Goal: Information Seeking & Learning: Find specific fact

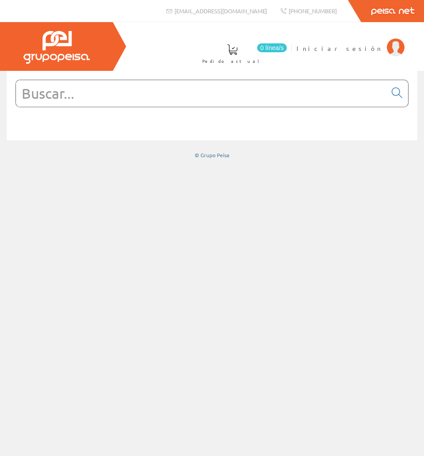
click at [232, 89] on input "text" at bounding box center [201, 93] width 371 height 27
click at [323, 73] on div at bounding box center [212, 106] width 411 height 70
click at [307, 85] on input "text" at bounding box center [201, 93] width 371 height 27
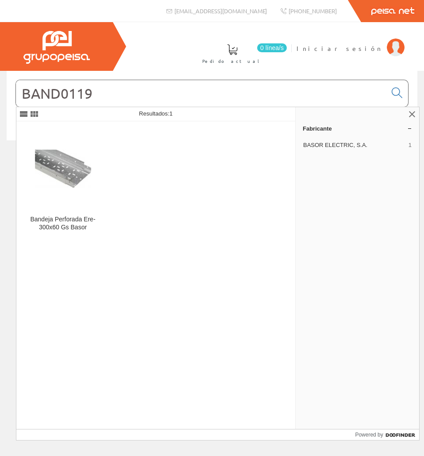
type input "BAND0119"
click at [63, 121] on div "Resultados: 1" at bounding box center [155, 114] width 279 height 14
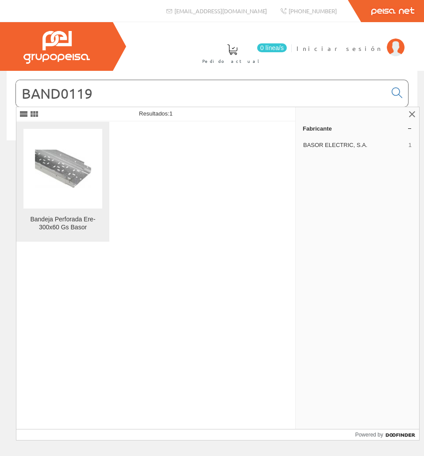
click at [55, 138] on figure at bounding box center [62, 169] width 79 height 80
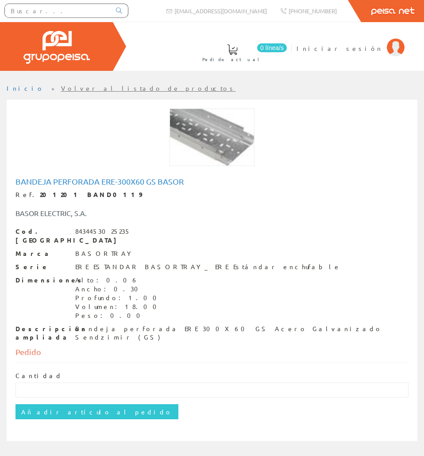
click at [122, 173] on div at bounding box center [212, 142] width 407 height 66
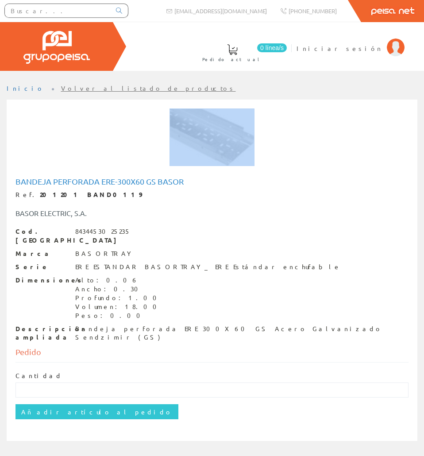
click at [122, 173] on div at bounding box center [212, 142] width 407 height 66
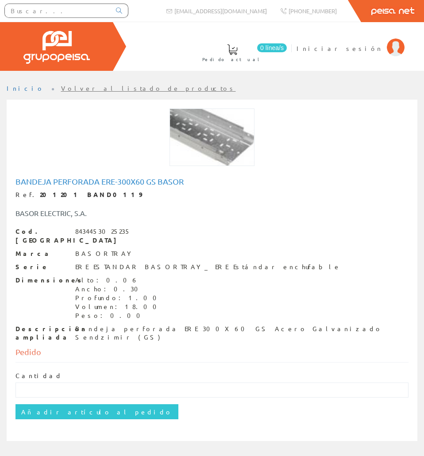
click at [119, 178] on h1 "Bandeja Perforada Ere-300x60 Gs Basor" at bounding box center [212, 181] width 393 height 9
copy h1 "Bandeja Perforada Ere-300x60 Gs Basor"
drag, startPoint x: 82, startPoint y: 196, endPoint x: 27, endPoint y: 196, distance: 54.5
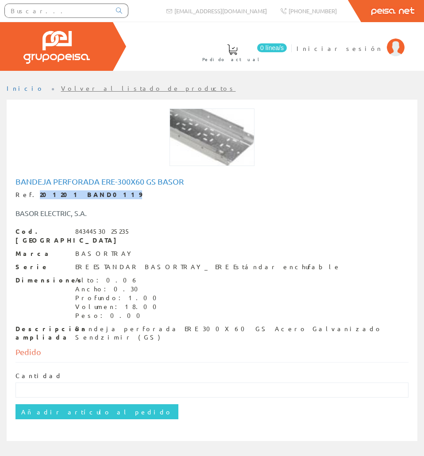
click at [27, 196] on div "Ref. 201201 BAND0119" at bounding box center [212, 195] width 393 height 9
copy strong "201201 BAND0119"
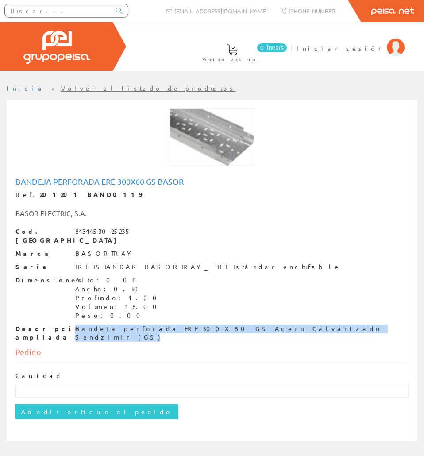
drag, startPoint x: 272, startPoint y: 320, endPoint x: 74, endPoint y: 324, distance: 198.1
click at [74, 325] on div "Descripción ampliada Bandeja perforada ERE 300X60 GS Acero Galvanizado Sendzimi…" at bounding box center [212, 334] width 393 height 18
copy div "Bandeja perforada ERE 300X60 GS Acero Galvanizado Sendzimir (GS)"
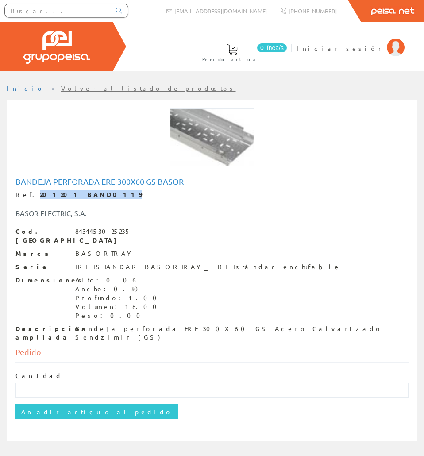
drag, startPoint x: 82, startPoint y: 196, endPoint x: 27, endPoint y: 197, distance: 54.9
click at [27, 197] on div "Ref. 201201 BAND0119" at bounding box center [212, 195] width 393 height 9
copy strong "201201 BAND0119"
click at [70, 4] on div at bounding box center [66, 11] width 124 height 14
click at [51, 8] on input "text" at bounding box center [58, 10] width 106 height 13
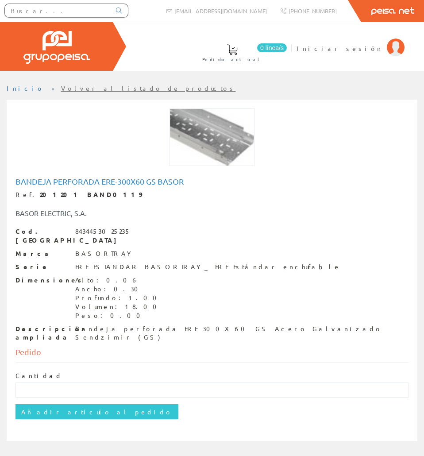
paste input "BAND0120"
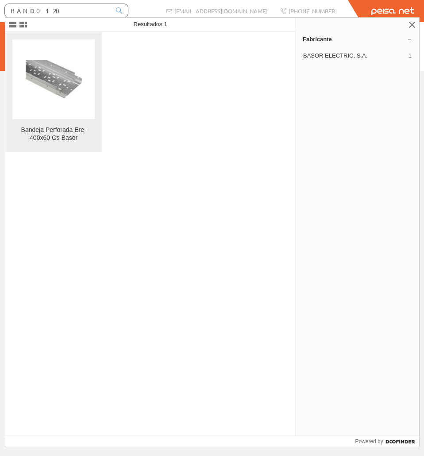
type input "BAND0120"
click at [57, 79] on figure at bounding box center [53, 79] width 82 height 80
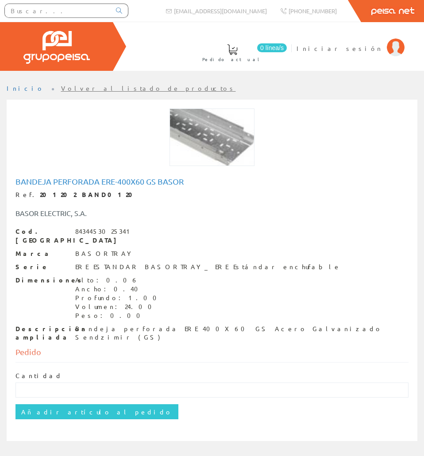
click at [86, 180] on h1 "Bandeja Perforada Ere-400x60 Gs Basor" at bounding box center [212, 181] width 393 height 9
copy h1 "Bandeja Perforada Ere-400x60 Gs Basor"
drag, startPoint x: 82, startPoint y: 191, endPoint x: 29, endPoint y: 192, distance: 52.7
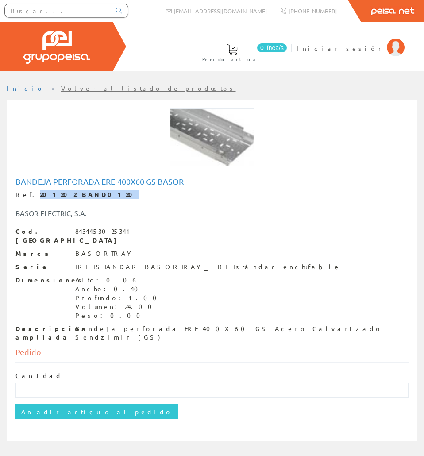
click at [29, 192] on div "Ref. 201202 BAND0120" at bounding box center [212, 195] width 393 height 9
copy strong "201202 BAND0120"
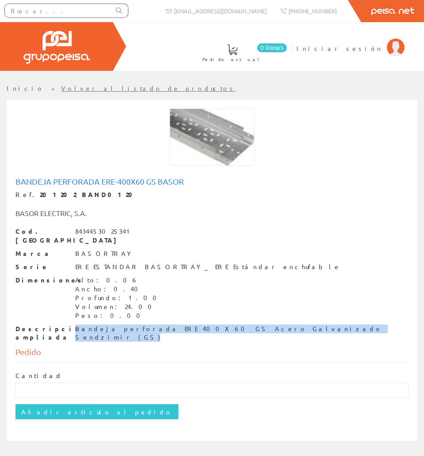
drag, startPoint x: 119, startPoint y: 328, endPoint x: 51, endPoint y: 330, distance: 67.8
click at [51, 330] on div "Descripción ampliada Bandeja perforada ERE 400X60 GS Acero Galvanizado Sendzimi…" at bounding box center [212, 334] width 393 height 18
copy div "Descripción ampliada Bandeja perforada ERE 400X60 GS Acero Galvanizado Sendzimi…"
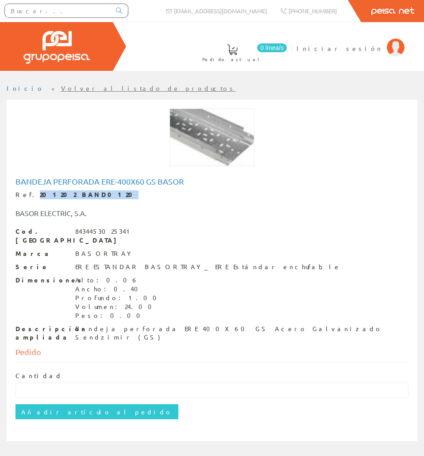
drag, startPoint x: 92, startPoint y: 195, endPoint x: 27, endPoint y: 199, distance: 64.8
click at [27, 199] on div "Ref. 201202 BAND0120" at bounding box center [212, 195] width 393 height 9
copy div "201202 BAND0120"
click at [86, 9] on input "text" at bounding box center [58, 10] width 106 height 13
paste input "BAND0122"
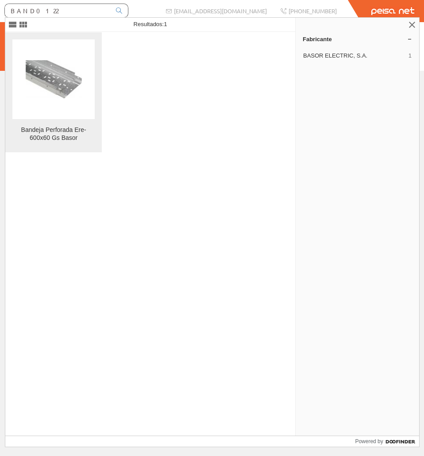
type input "BAND0122"
click at [56, 62] on img at bounding box center [54, 79] width 56 height 38
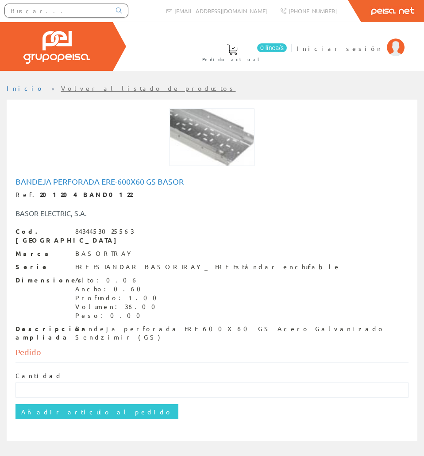
click at [50, 178] on h1 "Bandeja Perforada Ere-600x60 Gs Basor" at bounding box center [212, 181] width 393 height 9
click at [50, 179] on h1 "Bandeja Perforada Ere-600x60 Gs Basor" at bounding box center [212, 181] width 393 height 9
copy h1 "Bandeja Perforada Ere-600x60 Gs Basor"
drag, startPoint x: 83, startPoint y: 199, endPoint x: 22, endPoint y: 193, distance: 61.9
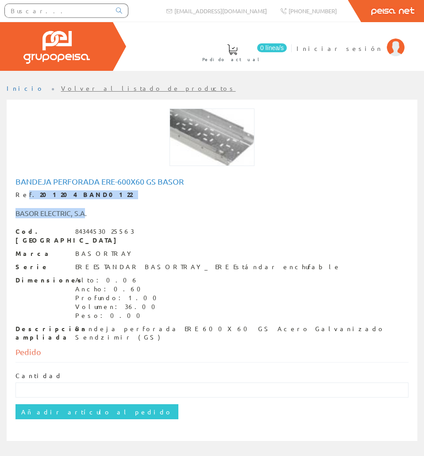
click at [22, 193] on div "Bandeja Perforada Ere-600x60 Gs Basor Ref. 201204 BAND0122 BASOR ELECTRIC, S.A.…" at bounding box center [212, 259] width 393 height 165
click at [23, 193] on div "Ref. 201204 BAND0122" at bounding box center [212, 195] width 393 height 9
drag, startPoint x: 28, startPoint y: 195, endPoint x: 84, endPoint y: 191, distance: 56.0
click at [84, 191] on div "Ref. 201204 BAND0122" at bounding box center [212, 195] width 393 height 9
copy strong "201204 BAND0122"
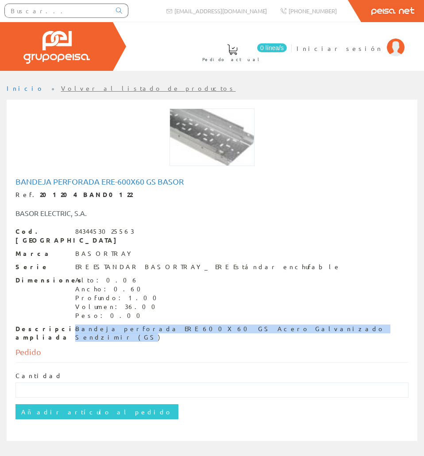
drag, startPoint x: 266, startPoint y: 315, endPoint x: 73, endPoint y: 320, distance: 192.8
click at [73, 325] on div "Descripción ampliada Bandeja perforada ERE 600X60 GS Acero Galvanizado Sendzimi…" at bounding box center [212, 334] width 393 height 18
copy div "Bandeja perforada ERE 600X60 GS Acero Galvanizado Sendzimir (GS"
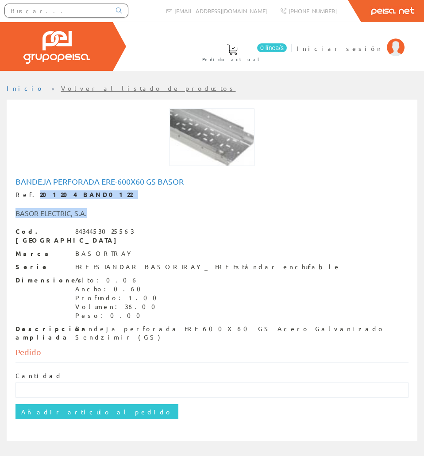
drag, startPoint x: 90, startPoint y: 199, endPoint x: 27, endPoint y: 195, distance: 63.0
click at [27, 195] on div "Bandeja Perforada Ere-600x60 Gs Basor Ref. 201204 BAND0122 BASOR ELECTRIC, S.A.…" at bounding box center [212, 259] width 393 height 165
click at [40, 194] on strong "201204 BAND0122" at bounding box center [86, 195] width 93 height 8
drag, startPoint x: 29, startPoint y: 195, endPoint x: 87, endPoint y: 196, distance: 58.1
click at [87, 196] on div "Ref. 201204 BAND0122" at bounding box center [212, 195] width 393 height 9
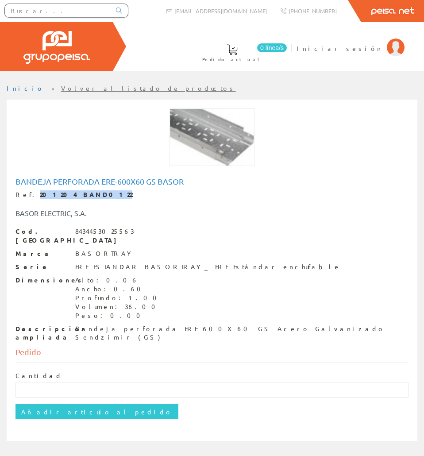
copy strong "201204 BAND0122"
click at [77, 8] on input "text" at bounding box center [58, 10] width 106 height 13
paste input "BAND0132"
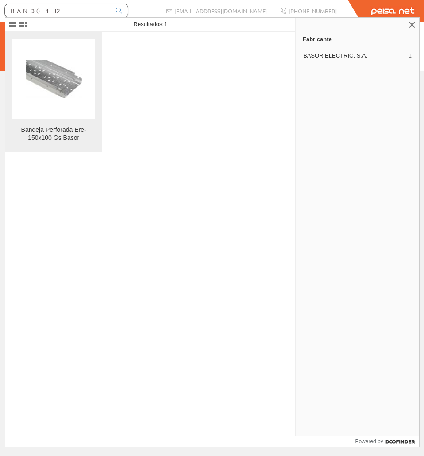
type input "BAND0132"
click at [70, 66] on img at bounding box center [54, 79] width 56 height 38
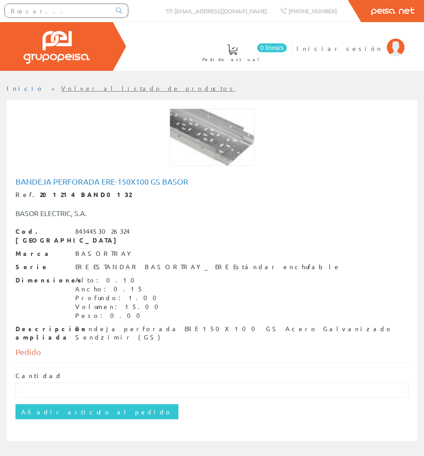
click at [113, 176] on div "Bandeja Perforada Ere-150x100 Gs Basor Ref. 201214 BAND0132 BASOR ELECTRIC, S.A…" at bounding box center [212, 260] width 407 height 171
copy h1 "Bandeja Perforada Ere-150x100 Gs Basor"
drag, startPoint x: 82, startPoint y: 199, endPoint x: 28, endPoint y: 196, distance: 53.2
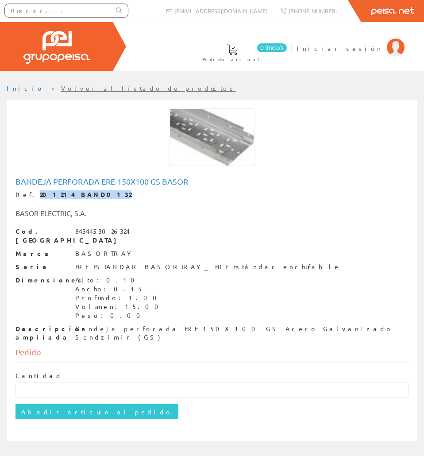
click at [28, 196] on div "Ref. 201214 BAND0132" at bounding box center [212, 195] width 393 height 9
copy strong "201214 BAND0132"
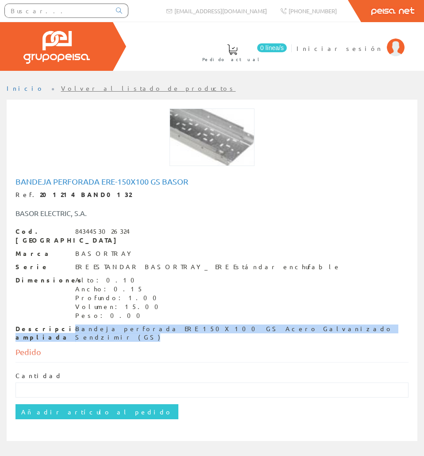
drag, startPoint x: 277, startPoint y: 317, endPoint x: 71, endPoint y: 318, distance: 206.0
click at [71, 325] on div "Descripción ampliada Bandeja perforada ERE 150X100 GS Acero Galvanizado Sendzim…" at bounding box center [212, 334] width 393 height 18
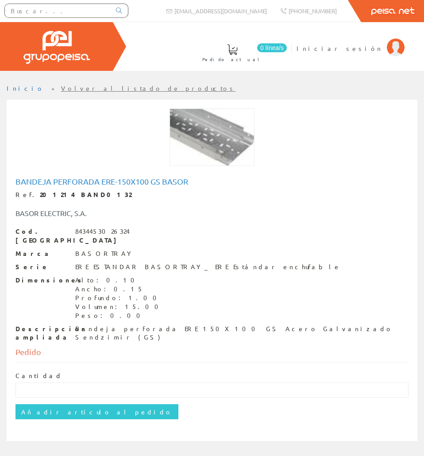
click at [78, 325] on div "Bandeja perforada ERE 150X100 GS Acero Galvanizado Sendzimir (GS)" at bounding box center [242, 334] width 334 height 18
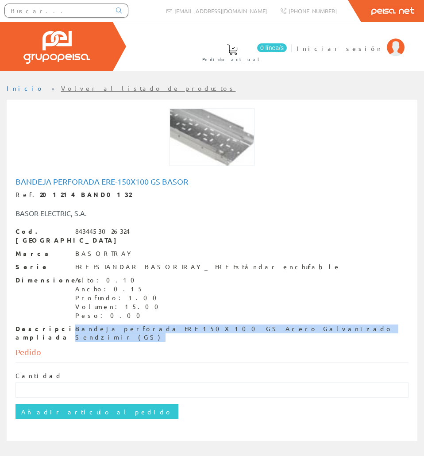
click at [78, 325] on div "Bandeja perforada ERE 150X100 GS Acero Galvanizado Sendzimir (GS)" at bounding box center [242, 334] width 334 height 18
copy div "Bandeja perforada ERE 150X100 GS Acero Galvanizado Sendzimir (GS)"
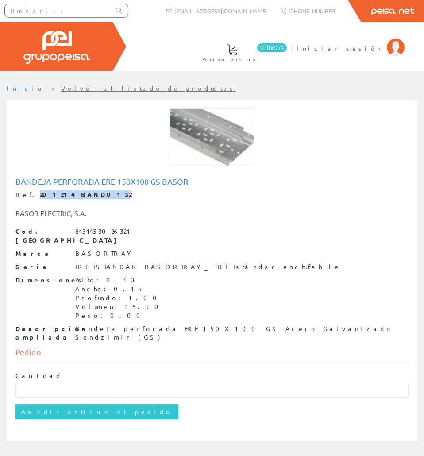
drag, startPoint x: 85, startPoint y: 193, endPoint x: 29, endPoint y: 191, distance: 55.9
click at [29, 191] on div "Ref. 201214 BAND0132" at bounding box center [212, 195] width 393 height 9
copy strong "201214 BAND0132"
click at [76, 10] on input "text" at bounding box center [58, 10] width 106 height 13
paste input "BAND0133"
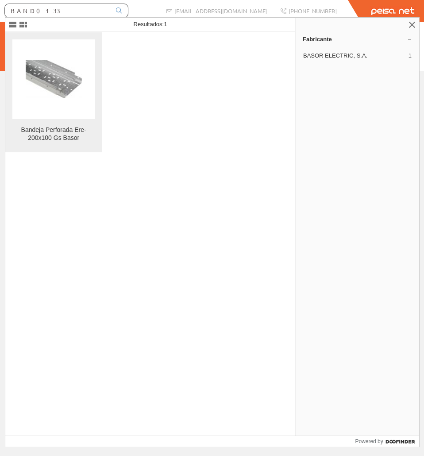
type input "BAND0133"
click at [61, 56] on figure at bounding box center [53, 79] width 82 height 80
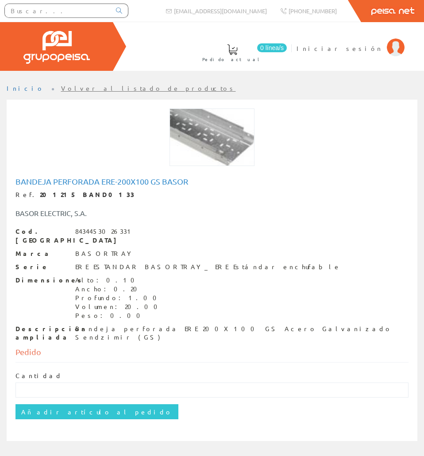
click at [105, 179] on h1 "Bandeja Perforada Ere-200x100 Gs Basor" at bounding box center [212, 181] width 393 height 9
copy h1 "Bandeja Perforada Ere-200x100 Gs Basor"
drag, startPoint x: 85, startPoint y: 194, endPoint x: 29, endPoint y: 188, distance: 55.6
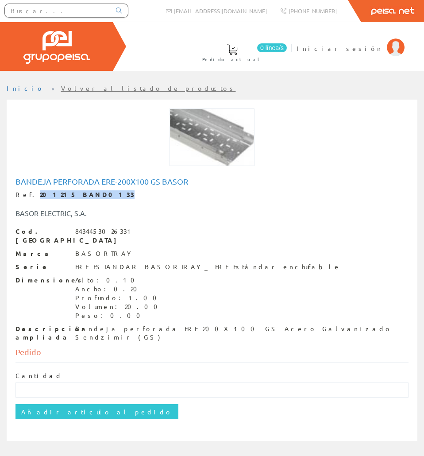
click at [29, 188] on div "Bandeja Perforada Ere-200x100 Gs Basor Ref. 201215 BAND0133 BASOR ELECTRIC, S.A…" at bounding box center [212, 259] width 393 height 165
copy strong "201215 BAND0133"
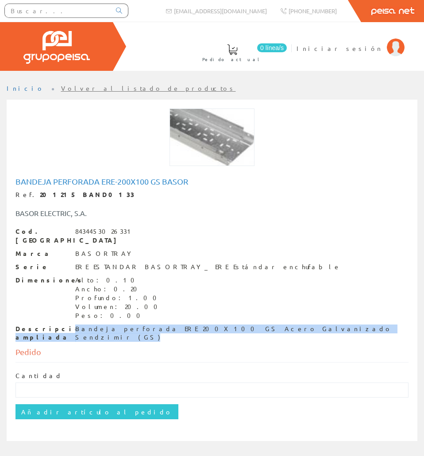
drag, startPoint x: 311, startPoint y: 319, endPoint x: 69, endPoint y: 319, distance: 241.9
click at [69, 325] on div "Descripción ampliada Bandeja perforada ERE 200X100 GS Acero Galvanizado Sendzim…" at bounding box center [212, 334] width 393 height 18
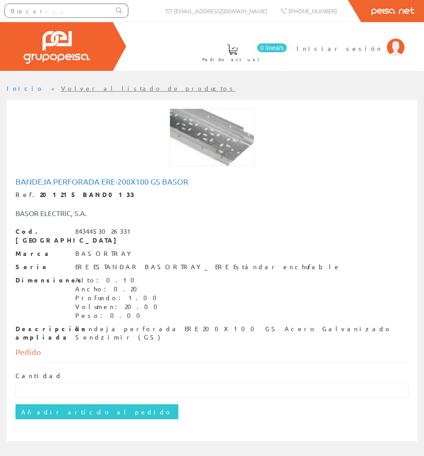
click at [74, 325] on div "Descripción ampliada Bandeja perforada ERE 200X100 GS Acero Galvanizado Sendzim…" at bounding box center [212, 334] width 393 height 18
click at [85, 325] on div "Bandeja perforada ERE 200X100 GS Acero Galvanizado Sendzimir (GS)" at bounding box center [242, 334] width 334 height 18
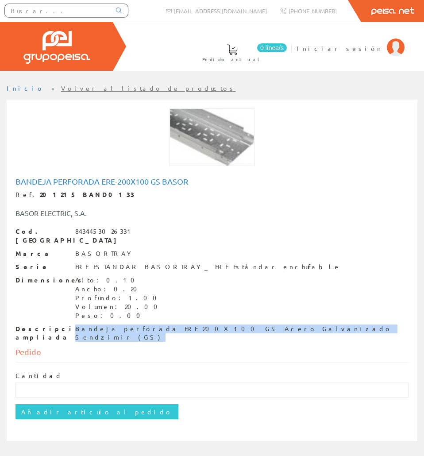
click at [85, 325] on div "Bandeja perforada ERE 200X100 GS Acero Galvanizado Sendzimir (GS)" at bounding box center [242, 334] width 334 height 18
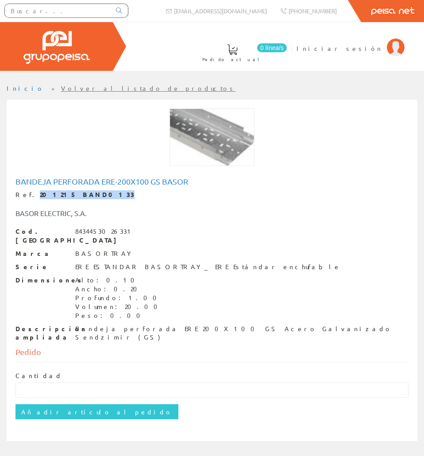
drag, startPoint x: 82, startPoint y: 196, endPoint x: 27, endPoint y: 196, distance: 55.4
click at [27, 196] on div "Ref. 201215 BAND0133" at bounding box center [212, 195] width 393 height 9
copy div "201215 BAND0133"
click at [68, 202] on div "BASOR ELECTRIC, S.A." at bounding box center [212, 208] width 407 height 19
click at [66, 194] on strong "201215 BAND0133" at bounding box center [87, 195] width 95 height 8
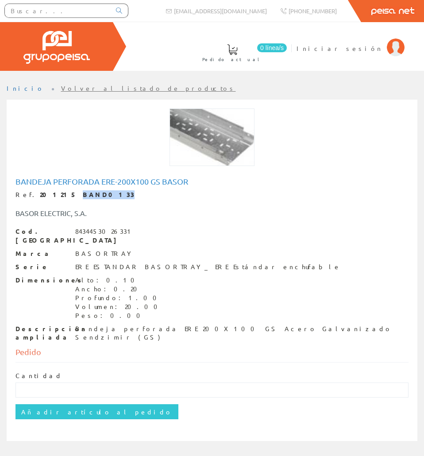
click at [66, 194] on strong "201215 BAND0133" at bounding box center [87, 195] width 95 height 8
click at [40, 196] on strong "201215 BAND0133" at bounding box center [87, 195] width 95 height 8
drag, startPoint x: 29, startPoint y: 196, endPoint x: 82, endPoint y: 196, distance: 53.2
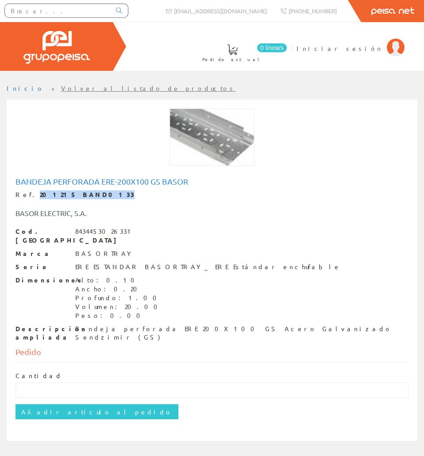
click at [82, 196] on strong "201215 BAND0133" at bounding box center [87, 195] width 95 height 8
copy strong "201215 BAND0133"
paste input "BAND0135"
click at [58, 8] on input "BAND0135" at bounding box center [58, 10] width 106 height 13
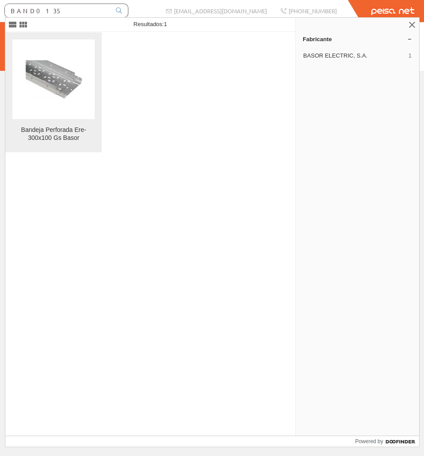
type input "BAND0135"
click at [81, 91] on img at bounding box center [54, 79] width 56 height 38
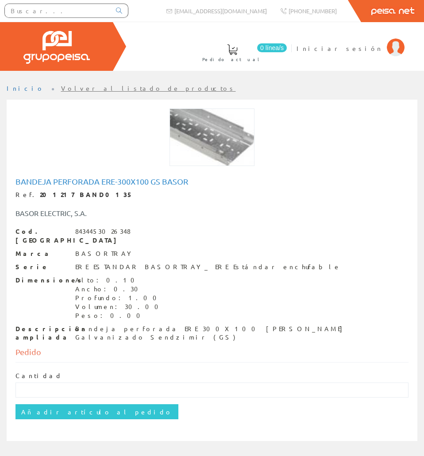
click at [62, 181] on h1 "Bandeja Perforada Ere-300x100 Gs Basor" at bounding box center [212, 181] width 393 height 9
copy h1 "Bandeja Perforada Ere-300x100 Gs Basor"
drag, startPoint x: 83, startPoint y: 194, endPoint x: 28, endPoint y: 192, distance: 55.4
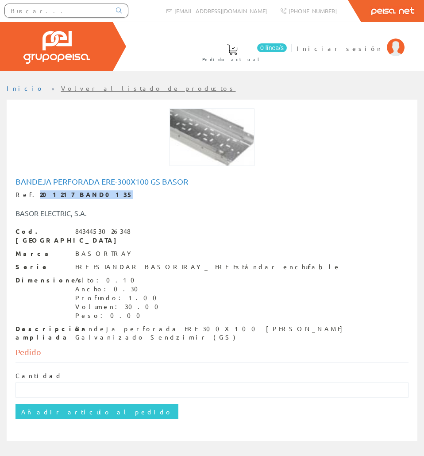
click at [28, 192] on div "Ref. 201217 BAND0135" at bounding box center [212, 195] width 393 height 9
copy strong "201217 BAND0135"
click at [79, 325] on div "Bandeja perforada ERE 300X100 GS Acero Galvanizado Sendzimir (GS)" at bounding box center [242, 334] width 334 height 18
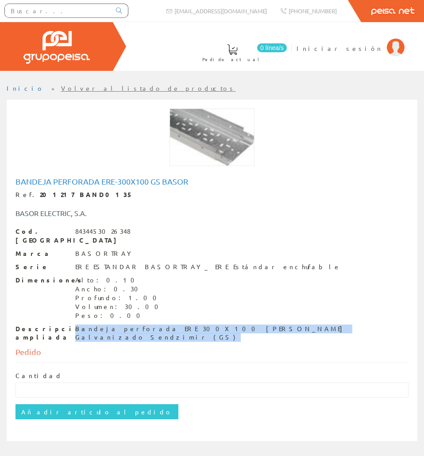
click at [79, 325] on div "Bandeja perforada ERE 300X100 GS Acero Galvanizado Sendzimir (GS)" at bounding box center [242, 334] width 334 height 18
copy div "Bandeja perforada ERE 300X100 GS Acero Galvanizado Sendzimir (GS)"
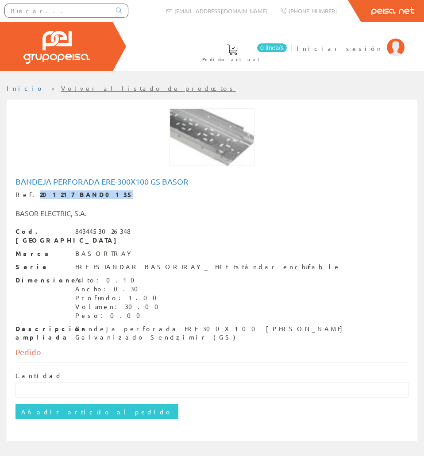
drag, startPoint x: 85, startPoint y: 191, endPoint x: 26, endPoint y: 195, distance: 59.1
click at [26, 195] on div "Ref. 201217 BAND0135" at bounding box center [212, 195] width 393 height 9
copy div "201217 BAND0135"
click at [86, 6] on input "text" at bounding box center [58, 10] width 106 height 13
paste input "BAND0136"
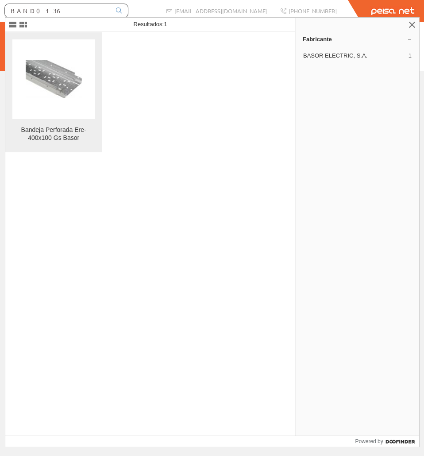
type input "BAND0136"
drag, startPoint x: 67, startPoint y: 63, endPoint x: 62, endPoint y: 64, distance: 5.4
click at [67, 63] on img at bounding box center [54, 79] width 56 height 38
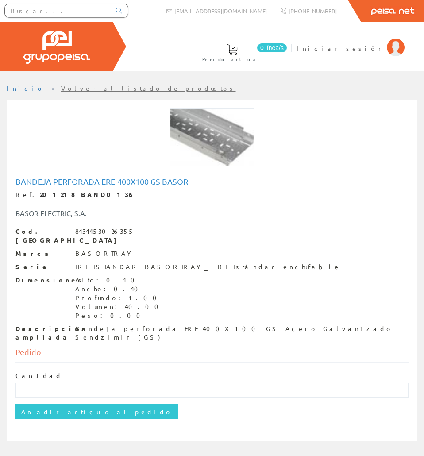
click at [98, 178] on h1 "Bandeja Perforada Ere-400x100 Gs Basor" at bounding box center [212, 181] width 393 height 9
copy h1 "Bandeja Perforada Ere-400x100 Gs Basor"
drag, startPoint x: 91, startPoint y: 197, endPoint x: 73, endPoint y: 199, distance: 18.7
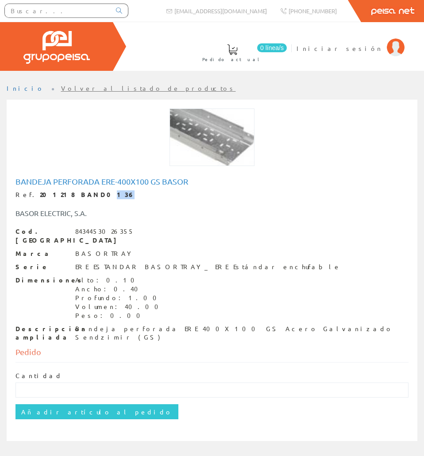
click at [73, 199] on div "Ref. 201218 BAND0136" at bounding box center [212, 195] width 393 height 9
click at [99, 191] on div "Ref. 201218 BAND0136" at bounding box center [212, 195] width 393 height 9
click at [75, 196] on strong "201218 BAND0136" at bounding box center [87, 195] width 95 height 8
click at [80, 195] on strong "201218 BAND0136" at bounding box center [87, 195] width 95 height 8
drag, startPoint x: 91, startPoint y: 196, endPoint x: 27, endPoint y: 195, distance: 64.3
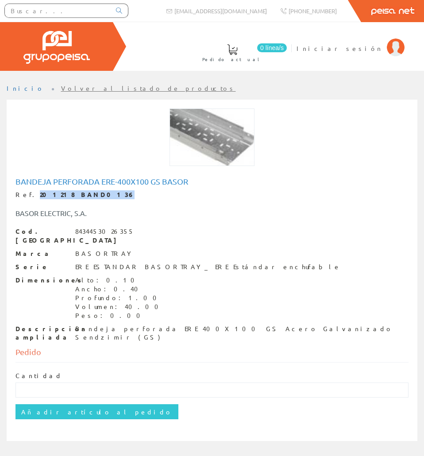
click at [27, 195] on div "Ref. 201218 BAND0136" at bounding box center [212, 195] width 393 height 9
copy div "201218 BAND0136"
drag, startPoint x: 146, startPoint y: 463, endPoint x: 140, endPoint y: 471, distance: 9.5
drag, startPoint x: 140, startPoint y: 471, endPoint x: 102, endPoint y: 340, distance: 135.6
click at [102, 346] on div "Pedido" at bounding box center [212, 354] width 393 height 16
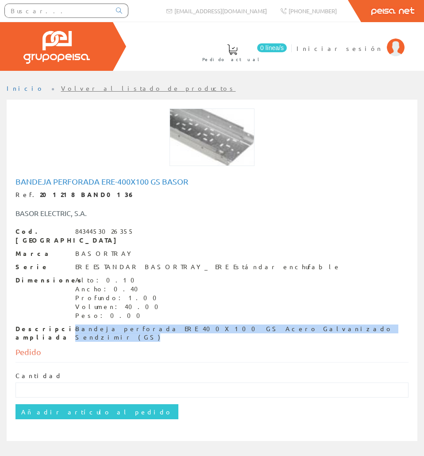
drag, startPoint x: 284, startPoint y: 319, endPoint x: 74, endPoint y: 325, distance: 210.1
click at [74, 325] on div "Descripción ampliada Bandeja perforada ERE 400X100 GS Acero Galvanizado Sendzim…" at bounding box center [212, 334] width 393 height 18
copy div "Bandeja perforada ERE 400X100 GS Acero Galvanizado Sendzimir (GS)"
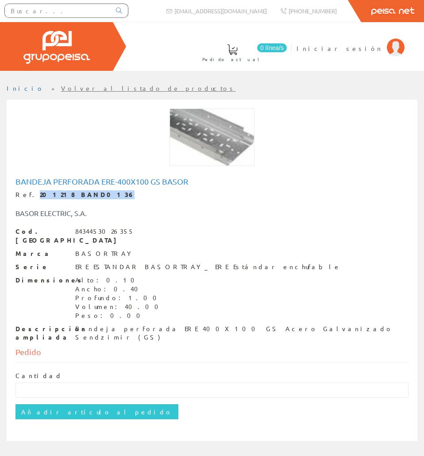
drag, startPoint x: 83, startPoint y: 195, endPoint x: 27, endPoint y: 193, distance: 56.3
click at [27, 193] on div "Ref. 201218 BAND0136" at bounding box center [212, 195] width 393 height 9
copy div "201218 BAND0136"
click at [53, 4] on div at bounding box center [66, 12] width 133 height 24
click at [53, 4] on div at bounding box center [66, 11] width 124 height 14
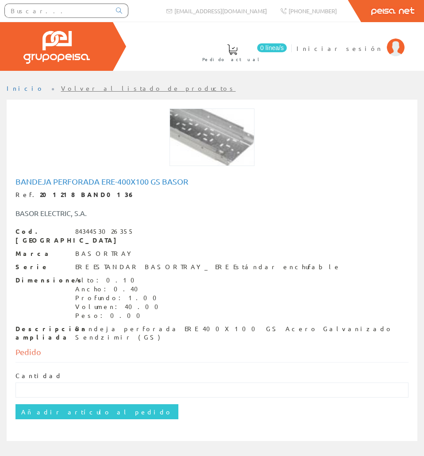
click at [51, 7] on input "text" at bounding box center [58, 10] width 106 height 13
paste input "BAND0137"
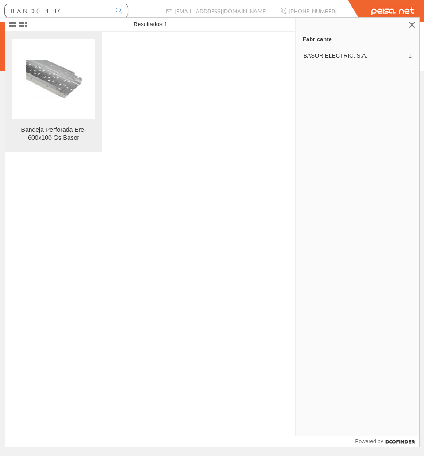
type input "BAND0137"
click at [68, 60] on figure at bounding box center [53, 79] width 82 height 80
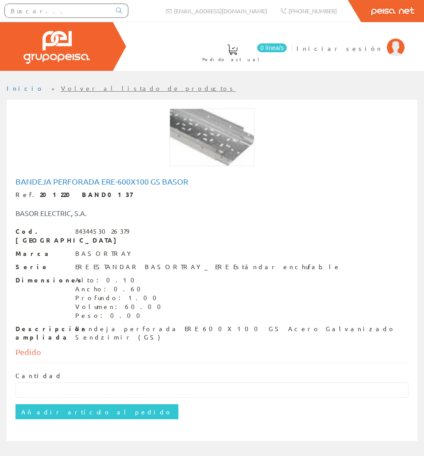
click at [79, 179] on h1 "Bandeja Perforada Ere-600x100 Gs Basor" at bounding box center [212, 181] width 393 height 9
copy h1 "Bandeja Perforada Ere-600x100 Gs Basor"
drag, startPoint x: 83, startPoint y: 197, endPoint x: 29, endPoint y: 197, distance: 54.5
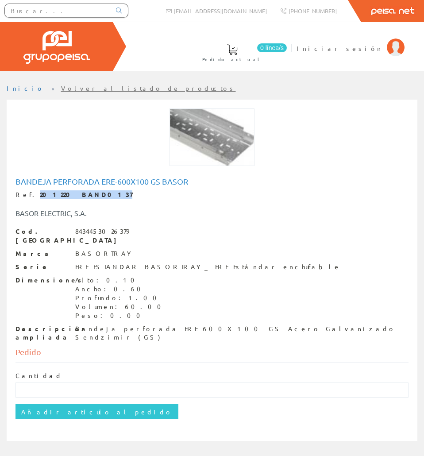
click at [29, 197] on div "Ref. 201220 BAND0137" at bounding box center [212, 195] width 393 height 9
copy strong "201220 BAND0137"
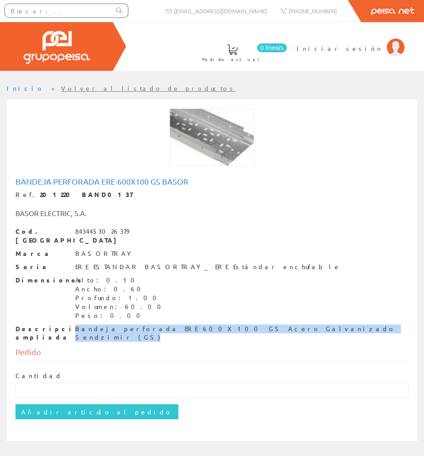
drag, startPoint x: 273, startPoint y: 315, endPoint x: 74, endPoint y: 322, distance: 199.1
click at [74, 322] on div "Cod. Barras 8434453026379 Marca BASORTRAY Serie ERE ESTANDAR BASORTRAY_ ERE Est…" at bounding box center [212, 284] width 393 height 115
copy div "Bandeja perforada ERE 600X100 GS Acero Galvanizado Sendzimir (GS)"
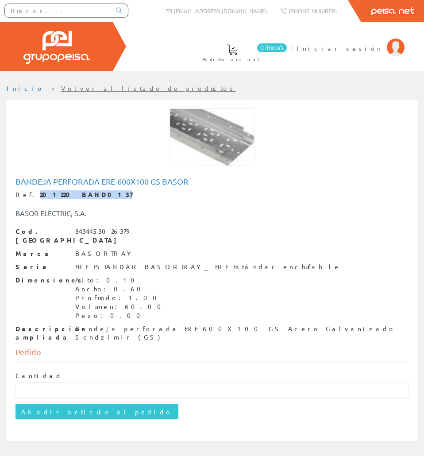
drag, startPoint x: 91, startPoint y: 194, endPoint x: 29, endPoint y: 195, distance: 62.0
click at [29, 195] on div "Ref. 201220 BAND0137" at bounding box center [212, 195] width 393 height 9
copy strong "201220 BAND0137"
click at [80, 12] on input "text" at bounding box center [58, 10] width 106 height 13
paste input "BAND0670"
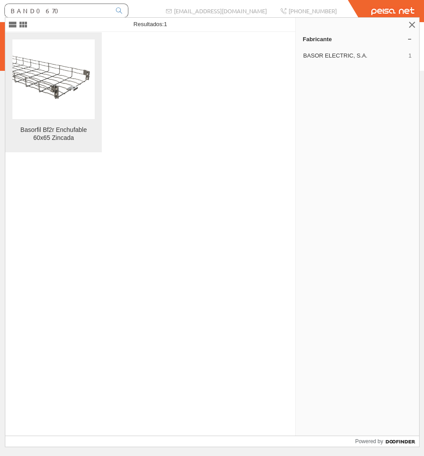
type input "BAND0670"
click at [79, 51] on figure at bounding box center [53, 79] width 82 height 80
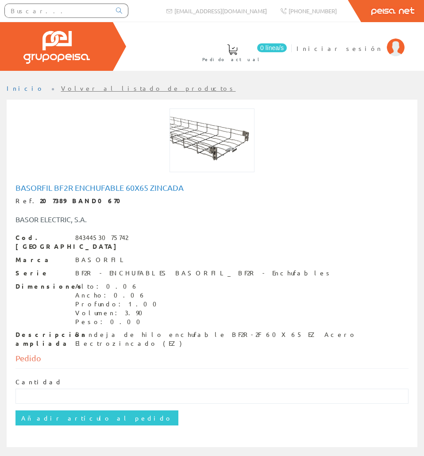
click at [88, 192] on h1 "Basorfil Bf2r Enchufable 60x65 Zincada" at bounding box center [212, 187] width 393 height 9
copy h1 "Basorfil Bf2r Enchufable 60x65 Zincada"
drag, startPoint x: 88, startPoint y: 201, endPoint x: 27, endPoint y: 203, distance: 60.8
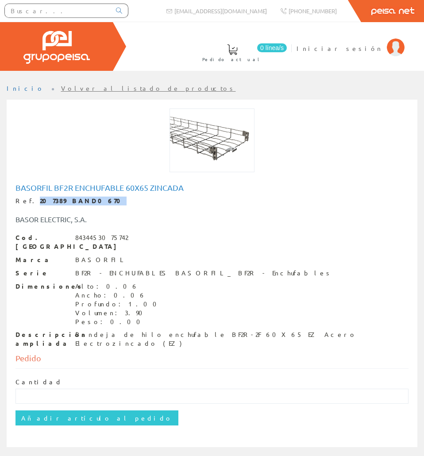
click at [27, 203] on div "Ref. 207389 BAND0670" at bounding box center [212, 201] width 393 height 9
copy strong "207389 BAND0670"
click at [318, 87] on ul "Inicio Volver al listado de productos" at bounding box center [212, 92] width 411 height 16
click at [110, 331] on div "Bandeja de hilo enchufable BF2R-2F 60X65 EZ Acero Electrozincado (EZ)" at bounding box center [242, 340] width 334 height 18
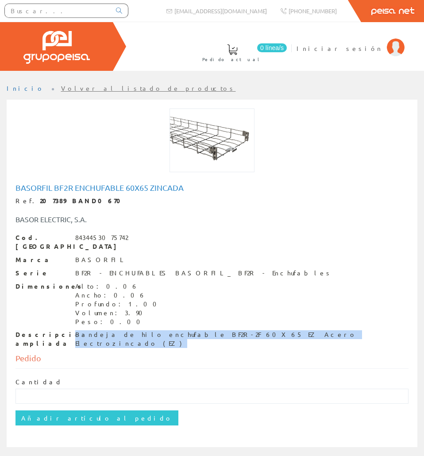
click at [110, 331] on div "Bandeja de hilo enchufable BF2R-2F 60X65 EZ Acero Electrozincado (EZ)" at bounding box center [242, 340] width 334 height 18
copy div "Bandeja de hilo enchufable BF2R-2F 60X65 EZ Acero Electrozincado (EZ)"
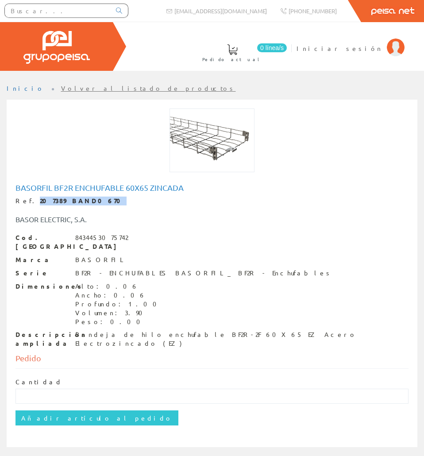
drag, startPoint x: 82, startPoint y: 200, endPoint x: 28, endPoint y: 196, distance: 53.3
click at [28, 197] on div "Ref. 207389 BAND0670" at bounding box center [212, 201] width 393 height 9
copy strong "207389 BAND0670"
click at [49, 5] on input "text" at bounding box center [58, 10] width 106 height 13
paste input "BAND0652"
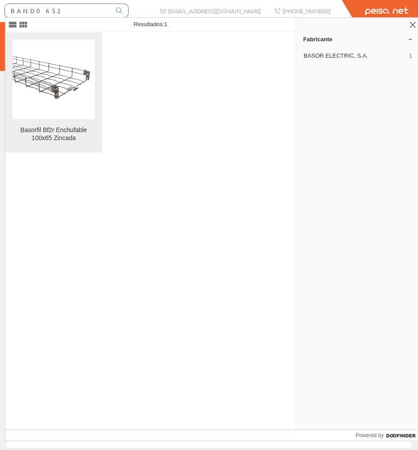
type input "BAND0652"
click at [60, 48] on figure at bounding box center [53, 79] width 82 height 80
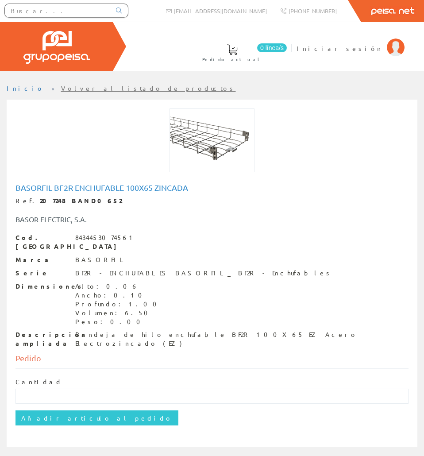
click at [133, 186] on h1 "Basorfil Bf2r Enchufable 100x65 Zincada" at bounding box center [212, 187] width 393 height 9
copy h1 "Basorfil Bf2r Enchufable 100x65 Zincada"
drag, startPoint x: 90, startPoint y: 198, endPoint x: 28, endPoint y: 194, distance: 62.2
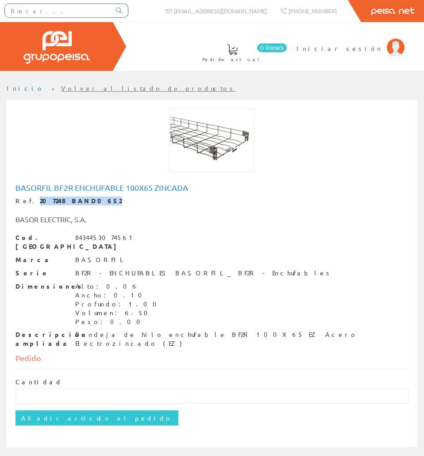
click at [28, 194] on div "Basorfil Bf2r Enchufable 100x65 Zincada Ref. 207248 BAND0652 BASOR ELECTRIC, S.…" at bounding box center [212, 265] width 393 height 165
copy strong "207248 BAND0652"
click at [177, 319] on div "Cod. Barras 8434453074561 Marca BASORFIL Serie BF2R - ENCHUFABLES BASORFIL_ BF2…" at bounding box center [212, 291] width 393 height 115
click at [177, 318] on div "Cod. Barras 8434453074561 Marca BASORFIL Serie BF2R - ENCHUFABLES BASORFIL_ BF2…" at bounding box center [212, 291] width 393 height 115
click at [179, 331] on div "Descripción ampliada Bandeja de hilo enchufable BF2R 100X65 EZ Acero Electrozin…" at bounding box center [212, 340] width 393 height 18
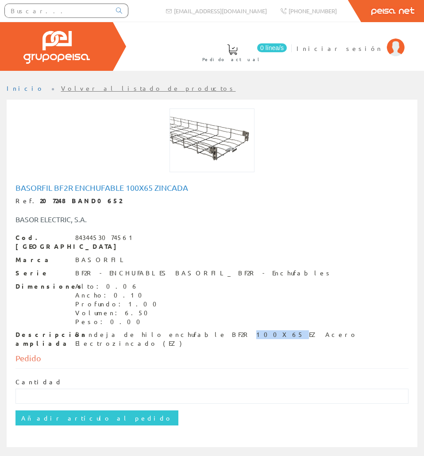
click at [181, 319] on div "Cod. Barras 8434453074561 Marca BASORFIL Serie BF2R - ENCHUFABLES BASORFIL_ BF2…" at bounding box center [212, 291] width 393 height 115
click at [182, 331] on div "Bandeja de hilo enchufable BF2R 100X65 EZ Acero Electrozincado (EZ)" at bounding box center [242, 340] width 334 height 18
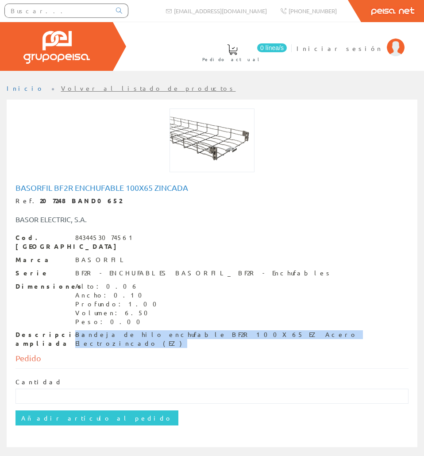
click at [182, 331] on div "Bandeja de hilo enchufable BF2R 100X65 EZ Acero Electrozincado (EZ)" at bounding box center [242, 340] width 334 height 18
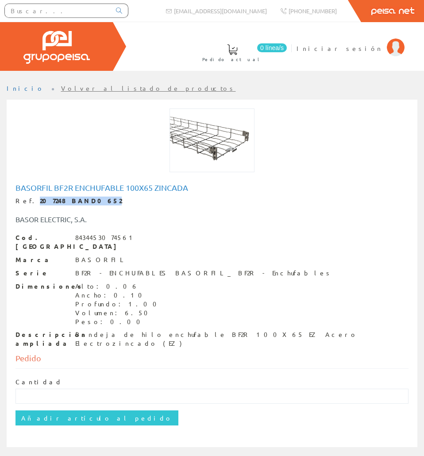
drag, startPoint x: 86, startPoint y: 200, endPoint x: 28, endPoint y: 199, distance: 58.5
click at [28, 199] on div "Ref. 207248 BAND0652" at bounding box center [212, 201] width 393 height 9
click at [91, 9] on input "text" at bounding box center [58, 10] width 106 height 13
paste input "BAND0653"
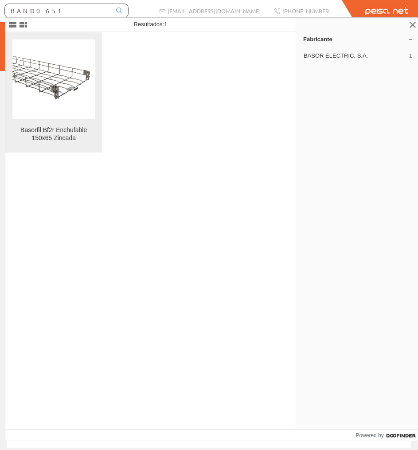
type input "BAND0653"
click at [98, 43] on link "Basorfil Bf2r Enchufable 150x65 Zincada" at bounding box center [53, 92] width 97 height 120
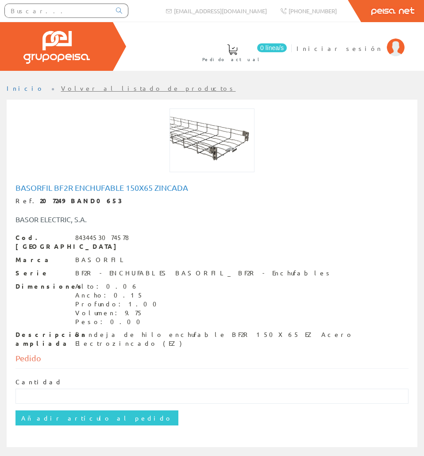
click at [87, 192] on div "Basorfil Bf2r Enchufable 150x65 Zincada Ref. 207249 BAND0653 BASOR ELECTRIC, S.…" at bounding box center [212, 265] width 393 height 165
click at [87, 193] on div "Basorfil Bf2r Enchufable 150x65 Zincada Ref. 207249 BAND0653 BASOR ELECTRIC, S.…" at bounding box center [212, 265] width 393 height 165
click at [86, 189] on h1 "Basorfil Bf2r Enchufable 150x65 Zincada" at bounding box center [212, 187] width 393 height 9
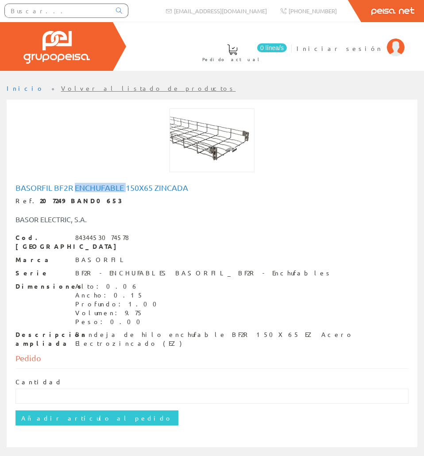
copy h1 "Enchufable"
click at [110, 186] on h1 "Basorfil Bf2r Enchufable 150x65 Zincada" at bounding box center [212, 187] width 393 height 9
copy h1 "Basorfil Bf2r Enchufable 150x65 Zincada"
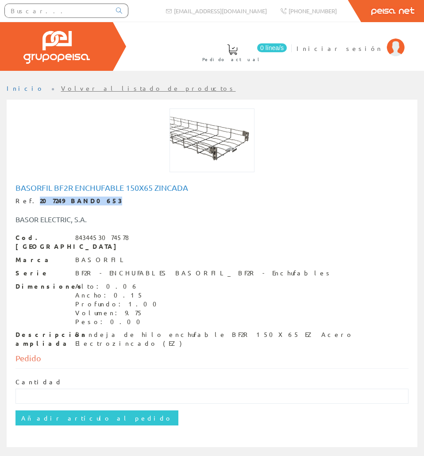
drag, startPoint x: 83, startPoint y: 202, endPoint x: 28, endPoint y: 203, distance: 55.0
click at [28, 203] on div "Ref. 207249 BAND0653" at bounding box center [212, 201] width 393 height 9
copy strong "207249 BAND0653"
click at [166, 335] on div "Descripción ampliada Bandeja de hilo enchufable BF2R 150X65 EZ Acero Electrozin…" at bounding box center [212, 340] width 393 height 18
click at [164, 331] on div "Bandeja de hilo enchufable BF2R 150X65 EZ Acero Electrozincado (EZ)" at bounding box center [242, 340] width 334 height 18
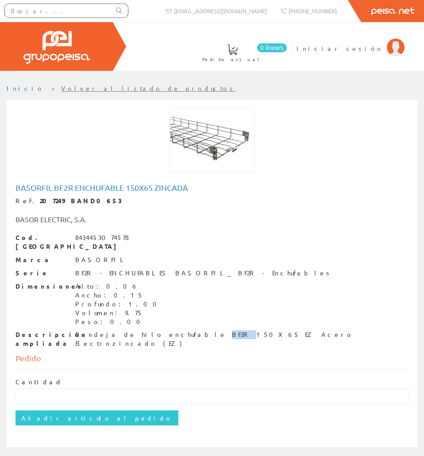
click at [163, 331] on div "Bandeja de hilo enchufable BF2R 150X65 EZ Acero Electrozincado (EZ)" at bounding box center [242, 340] width 334 height 18
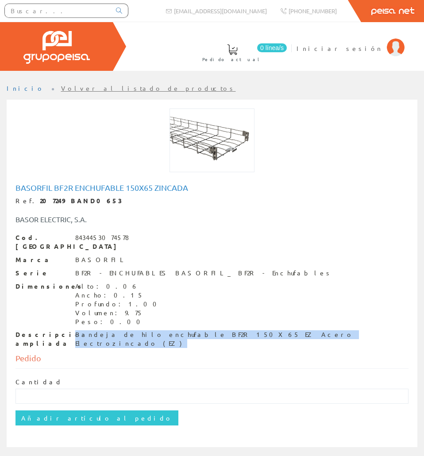
click at [163, 331] on div "Bandeja de hilo enchufable BF2R 150X65 EZ Acero Electrozincado (EZ)" at bounding box center [242, 340] width 334 height 18
copy div "Bandeja de hilo enchufable BF2R 150X65 EZ Acero Electrozincado (EZ)"
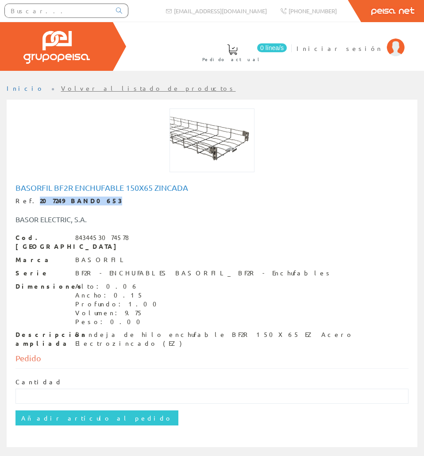
drag, startPoint x: 84, startPoint y: 203, endPoint x: 27, endPoint y: 202, distance: 57.2
click at [27, 202] on div "Ref. 207249 BAND0653" at bounding box center [212, 201] width 393 height 9
copy div "207249 BAND0653"
click at [96, 7] on input "text" at bounding box center [58, 10] width 106 height 13
paste input "BAND0654"
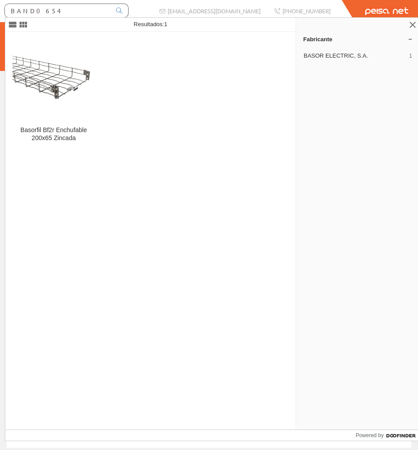
type input "BAND0654"
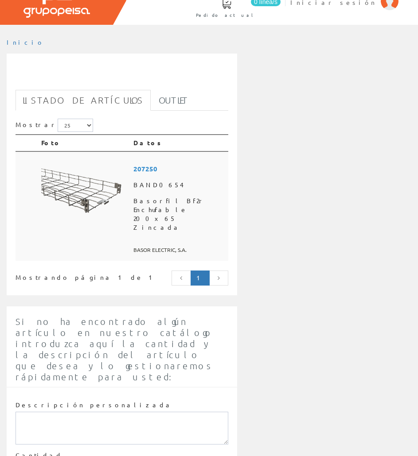
scroll to position [88, 0]
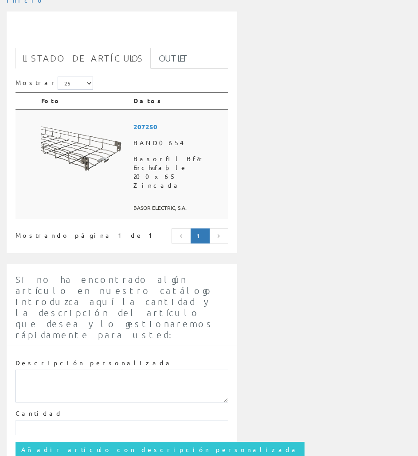
click at [114, 171] on img at bounding box center [83, 151] width 85 height 64
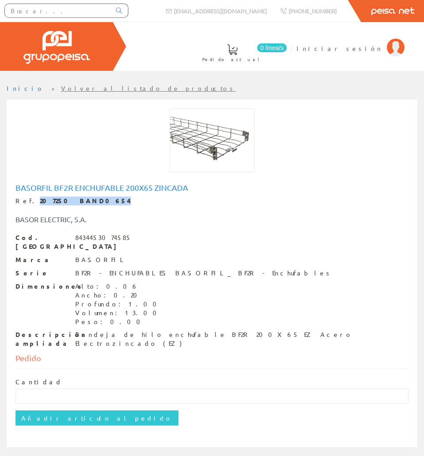
drag, startPoint x: 84, startPoint y: 202, endPoint x: 28, endPoint y: 199, distance: 56.4
click at [28, 199] on div "Ref. 207250 BAND0654" at bounding box center [212, 201] width 393 height 9
copy strong "207250 BAND0654"
click at [163, 186] on h1 "Basorfil Bf2r Enchufable 200x65 Zincada" at bounding box center [212, 187] width 393 height 9
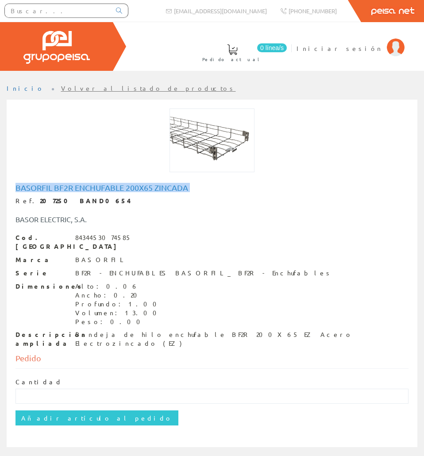
click at [163, 186] on h1 "Basorfil Bf2r Enchufable 200x65 Zincada" at bounding box center [212, 187] width 393 height 9
copy h1 "Basorfil Bf2r Enchufable 200x65 Zincada"
click at [113, 331] on div "Bandeja de hilo enchufable BF2R 200X65 EZ Acero Electrozincado (EZ)" at bounding box center [242, 340] width 334 height 18
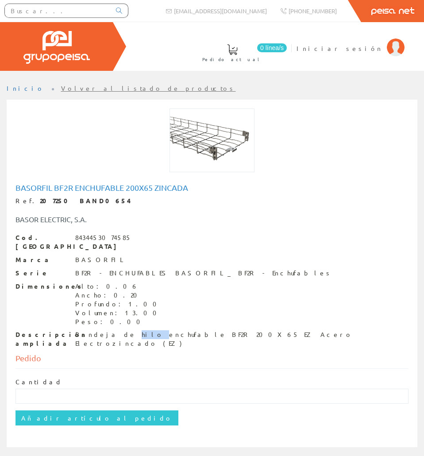
click at [114, 331] on div "Bandeja de hilo enchufable BF2R 200X65 EZ Acero Electrozincado (EZ)" at bounding box center [242, 340] width 334 height 18
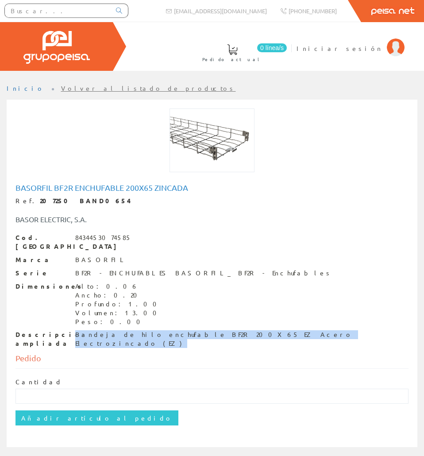
click at [114, 331] on div "Bandeja de hilo enchufable BF2R 200X65 EZ Acero Electrozincado (EZ)" at bounding box center [242, 340] width 334 height 18
copy div "Bandeja de hilo enchufable BF2R 200X65 EZ Acero Electrozincado (EZ)"
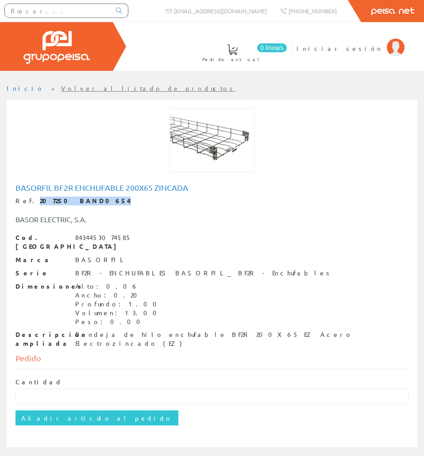
drag, startPoint x: 83, startPoint y: 198, endPoint x: 28, endPoint y: 202, distance: 55.1
click at [28, 202] on div "Ref. 207250 BAND0654" at bounding box center [212, 201] width 393 height 9
copy strong "207250 BAND0654"
click at [41, 8] on input "text" at bounding box center [58, 10] width 106 height 13
paste input "BAND0655"
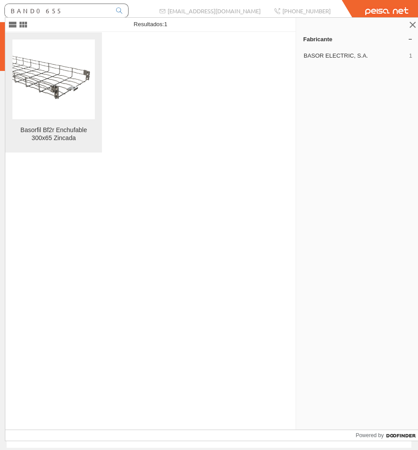
type input "BAND0655"
click at [62, 51] on img at bounding box center [53, 79] width 82 height 62
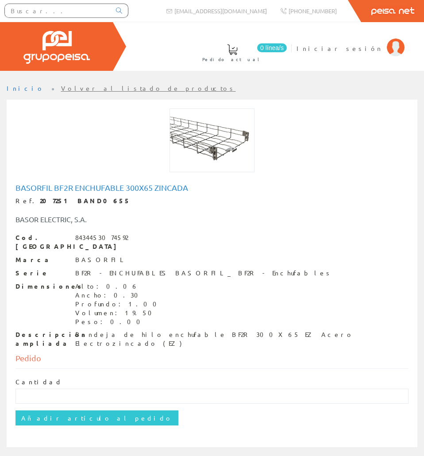
click at [131, 190] on h1 "Basorfil Bf2r Enchufable 300x65 Zincada" at bounding box center [212, 187] width 393 height 9
click at [130, 191] on h1 "Basorfil Bf2r Enchufable 300x65 Zincada" at bounding box center [212, 187] width 393 height 9
copy h1 "Basorfil Bf2r Enchufable 300x65 Zincada"
click at [78, 201] on strong "207251 BAND0655" at bounding box center [85, 201] width 91 height 8
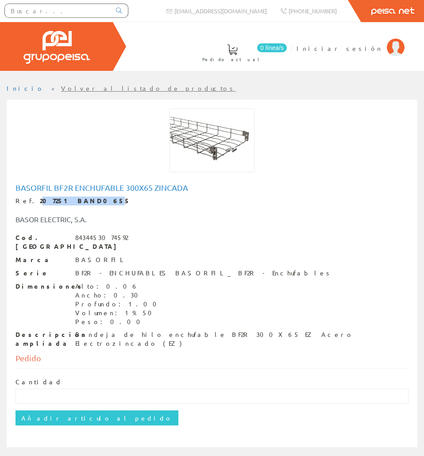
drag, startPoint x: 81, startPoint y: 201, endPoint x: 49, endPoint y: 204, distance: 31.6
click at [38, 205] on div "Ref. 207251 BAND0655" at bounding box center [212, 201] width 393 height 9
click at [66, 205] on div "Ref. 207251 BAND0655" at bounding box center [212, 201] width 393 height 9
drag, startPoint x: 86, startPoint y: 201, endPoint x: 28, endPoint y: 198, distance: 57.7
click at [28, 198] on div "Ref. 207251 BAND0655" at bounding box center [212, 201] width 393 height 9
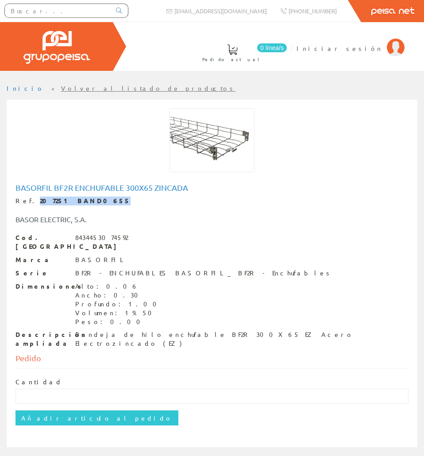
copy strong "207251 BAND0655"
click at [159, 331] on div "Bandeja de hilo enchufable BF2R 300X65 EZ Acero Electrozincado (EZ)" at bounding box center [242, 340] width 334 height 18
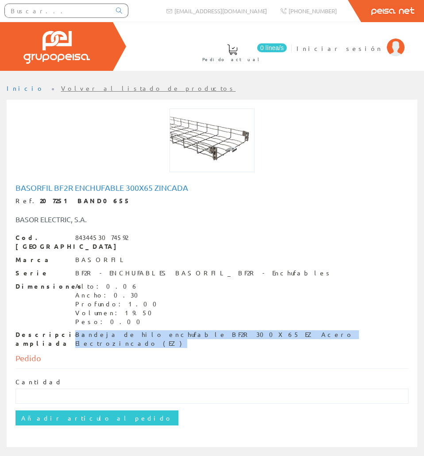
click at [159, 331] on div "Bandeja de hilo enchufable BF2R 300X65 EZ Acero Electrozincado (EZ)" at bounding box center [242, 340] width 334 height 18
copy div "Bandeja de hilo enchufable BF2R 300X65 EZ Acero Electrozincado (EZ)"
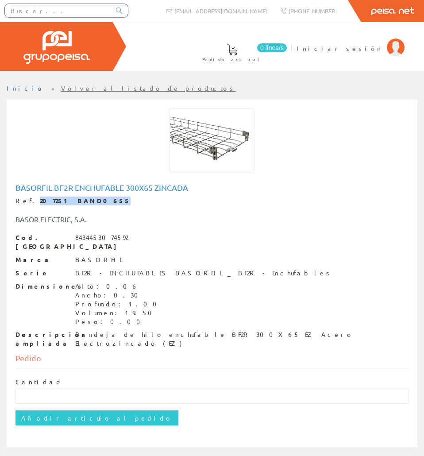
drag, startPoint x: 82, startPoint y: 199, endPoint x: 27, endPoint y: 196, distance: 55.0
click at [27, 197] on div "Ref. 207251 BAND0655" at bounding box center [212, 201] width 393 height 9
copy strong "207251 BAND0655"
click at [81, 17] on input "text" at bounding box center [58, 10] width 106 height 13
paste input "BAND0672"
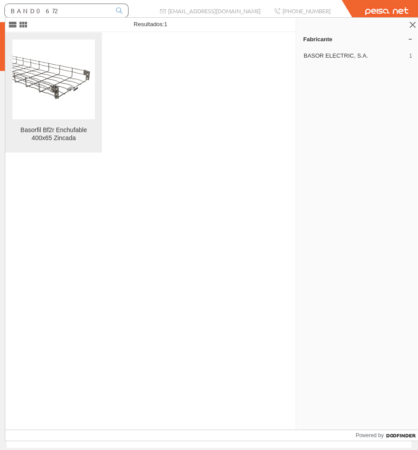
type input "BAND0672"
click at [76, 40] on figure at bounding box center [53, 79] width 82 height 80
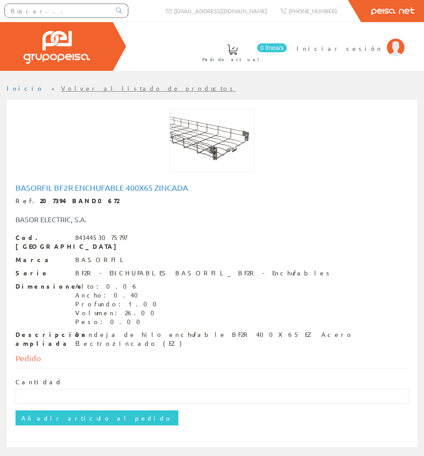
click at [83, 184] on h1 "Basorfil Bf2r Enchufable 400x65 Zincada" at bounding box center [212, 187] width 393 height 9
copy h1 "Basorfil Bf2r Enchufable 400x65 Zincada"
drag, startPoint x: 94, startPoint y: 201, endPoint x: 27, endPoint y: 202, distance: 66.5
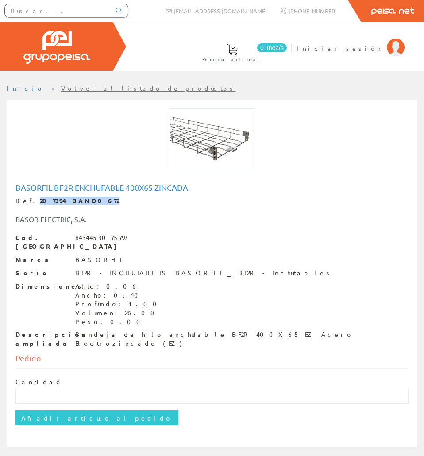
click at [27, 202] on div "Ref. 207394 BAND0672" at bounding box center [212, 201] width 393 height 9
copy strong "207394 BAND0672"
click at [196, 331] on div "Bandeja de hilo enchufable BF2R 400X65 EZ Acero Electrozincado (EZ)" at bounding box center [242, 340] width 334 height 18
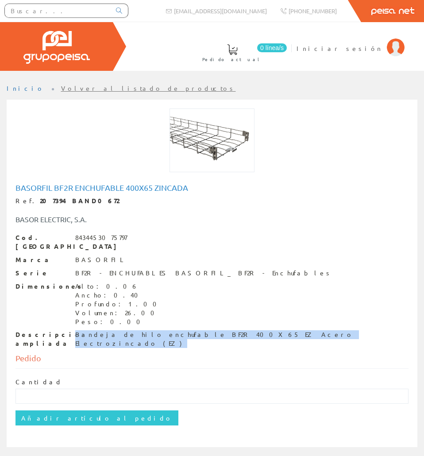
click at [196, 331] on div "Bandeja de hilo enchufable BF2R 400X65 EZ Acero Electrozincado (EZ)" at bounding box center [242, 340] width 334 height 18
copy div "Bandeja de hilo enchufable BF2R 400X65 EZ Acero Electrozincado (EZ)"
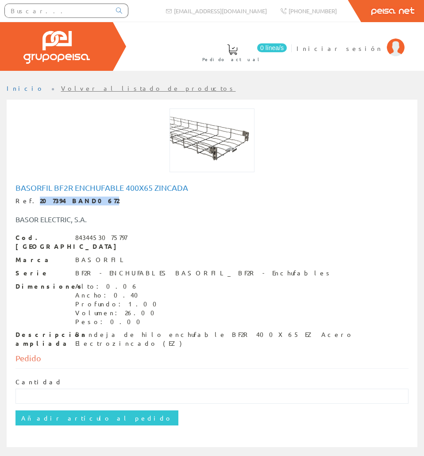
drag, startPoint x: 94, startPoint y: 199, endPoint x: 28, endPoint y: 200, distance: 66.0
click at [28, 200] on div "Ref. 207394 BAND0672" at bounding box center [212, 201] width 393 height 9
copy strong "207394 BAND0672"
click at [94, 17] on div at bounding box center [66, 11] width 124 height 14
click at [92, 10] on input "text" at bounding box center [58, 10] width 106 height 13
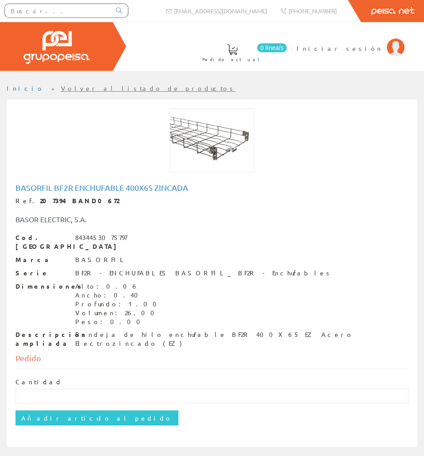
paste input "BAND0671"
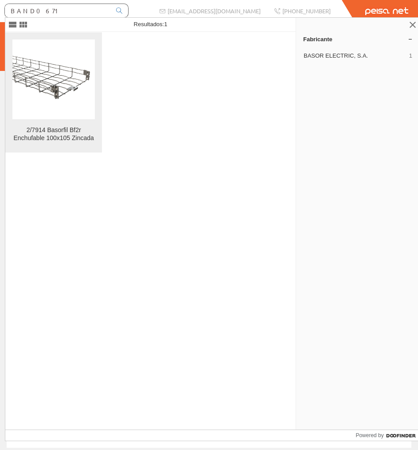
type input "BAND0671"
click at [67, 55] on img at bounding box center [53, 79] width 82 height 62
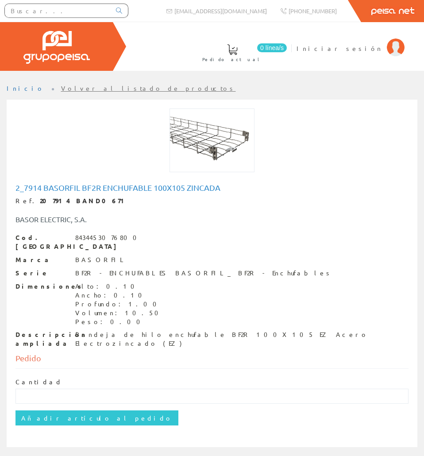
click at [74, 190] on h1 "2_7914 Basorfil Bf2r Enchufable 100x105 Zincada" at bounding box center [212, 187] width 393 height 9
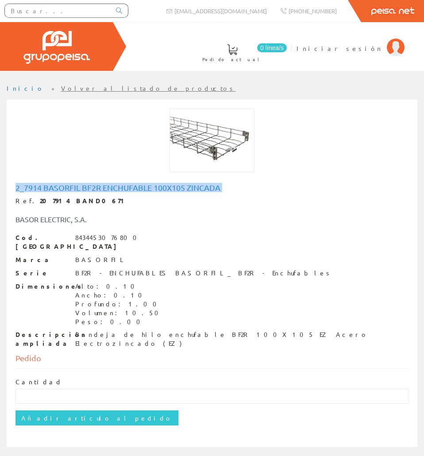
click at [74, 190] on h1 "2_7914 Basorfil Bf2r Enchufable 100x105 Zincada" at bounding box center [212, 187] width 393 height 9
copy h1 "2_7914 Basorfil Bf2r Enchufable 100x105 Zincada"
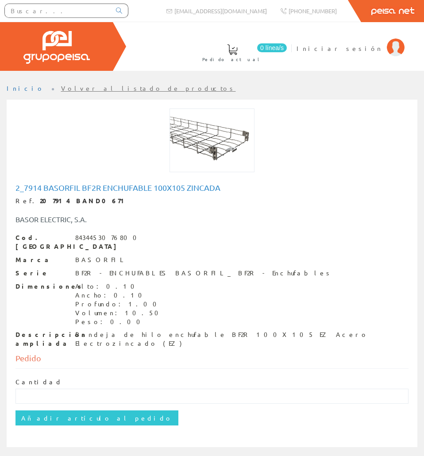
click at [131, 331] on div "Bandeja de hilo enchufable BF2R 100X105 EZ Acero Electrozincado (EZ)" at bounding box center [242, 340] width 334 height 18
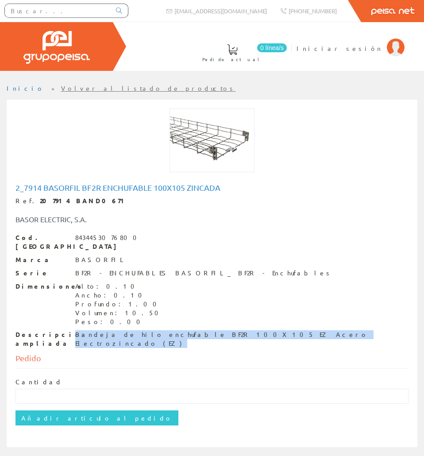
click at [131, 331] on div "Bandeja de hilo enchufable BF2R 100X105 EZ Acero Electrozincado (EZ)" at bounding box center [242, 340] width 334 height 18
copy div "Bandeja de hilo enchufable BF2R 100X105 EZ Acero Electrozincado (EZ)"
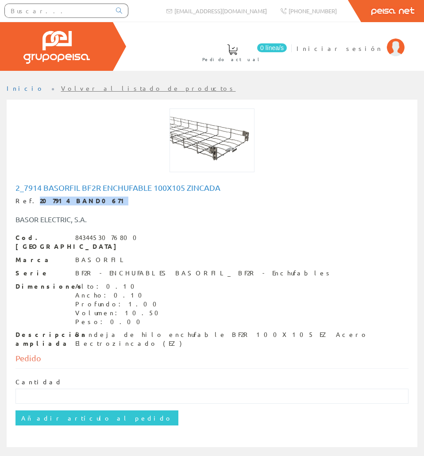
drag, startPoint x: 84, startPoint y: 199, endPoint x: 29, endPoint y: 199, distance: 54.9
click at [29, 199] on div "Ref. 207914 BAND0671" at bounding box center [212, 201] width 393 height 9
copy strong "207914 BAND0671"
click at [51, 12] on input "text" at bounding box center [58, 10] width 106 height 13
paste input "A0035302"
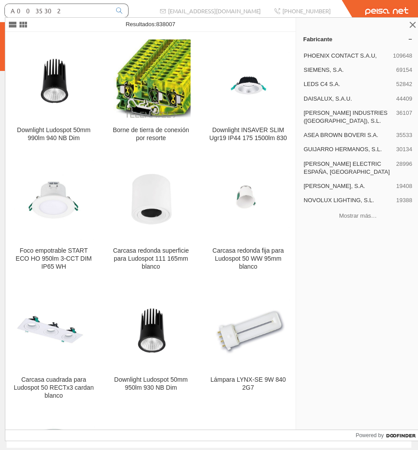
drag, startPoint x: 35, startPoint y: 8, endPoint x: 0, endPoint y: 16, distance: 36.8
click at [0, 16] on html "A0035302 info@peisa.com" at bounding box center [209, 225] width 418 height 450
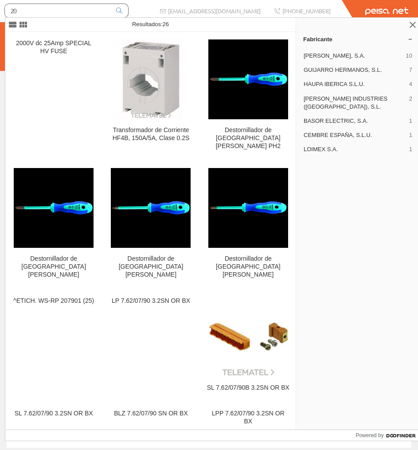
type input "2"
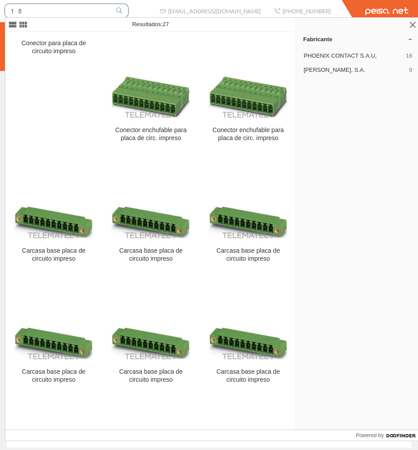
type input "1"
click at [30, 3] on div at bounding box center [66, 12] width 133 height 24
click at [33, 11] on input "text" at bounding box center [58, 10] width 106 height 13
paste input "BAND0675"
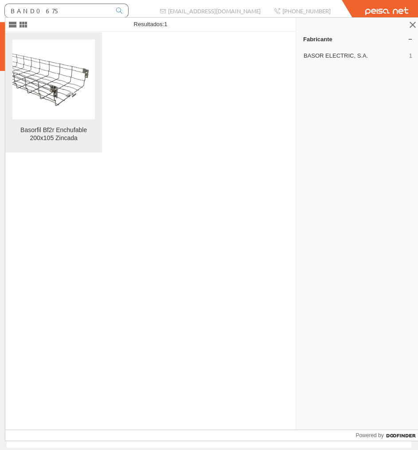
type input "BAND0675"
click at [68, 66] on img at bounding box center [53, 79] width 82 height 62
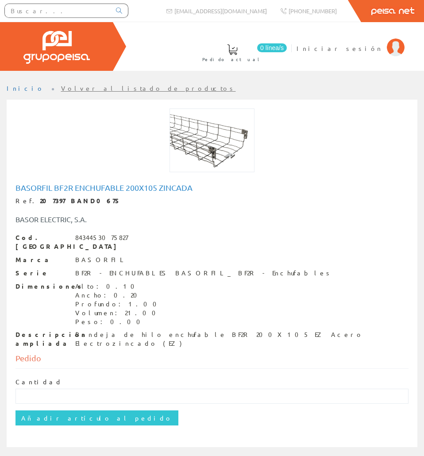
click at [49, 189] on h1 "Basorfil Bf2r Enchufable 200x105 Zincada" at bounding box center [212, 187] width 393 height 9
click at [49, 188] on h1 "Basorfil Bf2r Enchufable 200x105 Zincada" at bounding box center [212, 187] width 393 height 9
copy h1 "Basorfil Bf2r Enchufable 200x105 Zincada"
drag, startPoint x: 86, startPoint y: 202, endPoint x: 27, endPoint y: 201, distance: 59.8
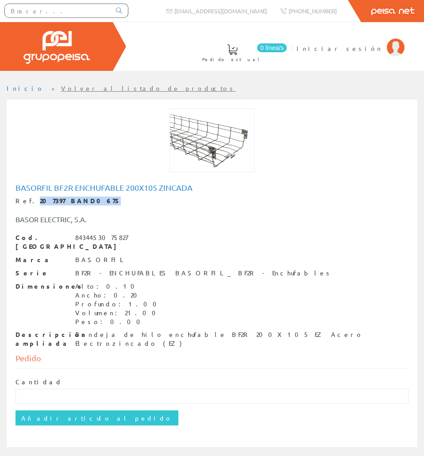
click at [27, 201] on div "Ref. 207397 BAND0675" at bounding box center [212, 201] width 393 height 9
copy div "207397 BAND0675"
click at [168, 331] on div "Bandeja de hilo enchufable BF2R 200X105 EZ Acero Electrozincado (EZ)" at bounding box center [242, 340] width 334 height 18
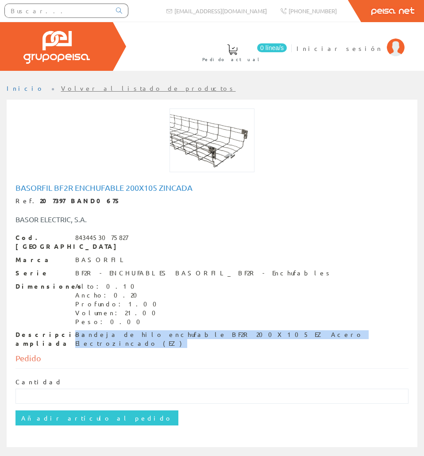
click at [168, 331] on div "Bandeja de hilo enchufable BF2R 200X105 EZ Acero Electrozincado (EZ)" at bounding box center [242, 340] width 334 height 18
copy div "Bandeja de hilo enchufable BF2R 200X105 EZ Acero Electrozincado (EZ)"
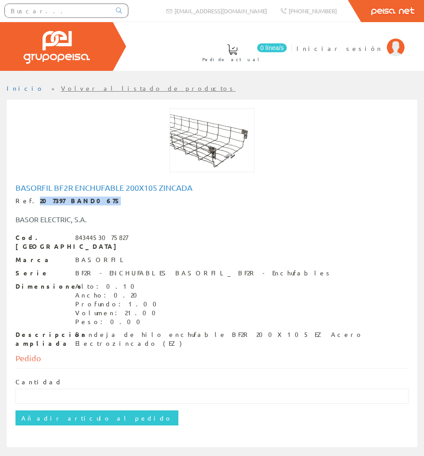
drag, startPoint x: 76, startPoint y: 202, endPoint x: 27, endPoint y: 203, distance: 49.2
click at [27, 203] on div "Ref. 207397 BAND0675" at bounding box center [212, 201] width 393 height 9
copy div "207397 BAND0675"
click at [85, 200] on div "Ref. 207397 BAND0675" at bounding box center [212, 201] width 393 height 9
drag, startPoint x: 82, startPoint y: 199, endPoint x: 28, endPoint y: 203, distance: 54.2
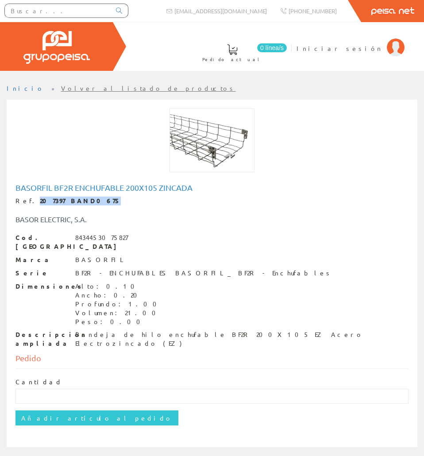
click at [28, 203] on div "Ref. 207397 BAND0675" at bounding box center [212, 201] width 393 height 9
copy strong "207397 BAND0675"
click at [44, 2] on div at bounding box center [66, 12] width 133 height 24
paste input "BAND0676"
click at [44, 7] on input "BAND0676" at bounding box center [58, 10] width 106 height 13
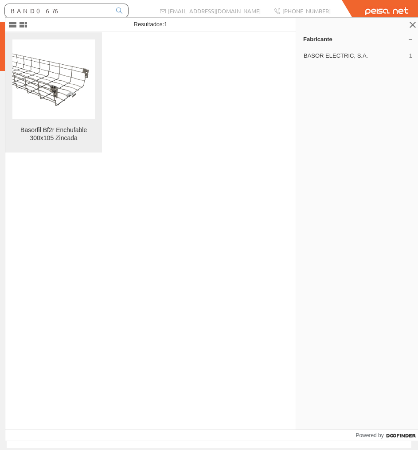
type input "BAND0676"
click at [76, 42] on figure at bounding box center [53, 79] width 82 height 80
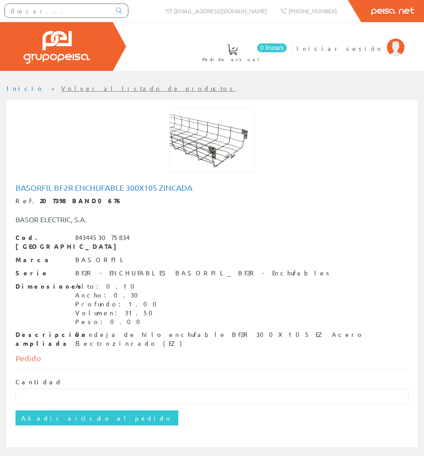
click at [53, 188] on h1 "Basorfil Bf2r Enchufable 300x105 Zincada" at bounding box center [212, 187] width 393 height 9
copy h1 "Basorfil Bf2r Enchufable 300x105 Zincada"
drag, startPoint x: 85, startPoint y: 204, endPoint x: 29, endPoint y: 202, distance: 55.8
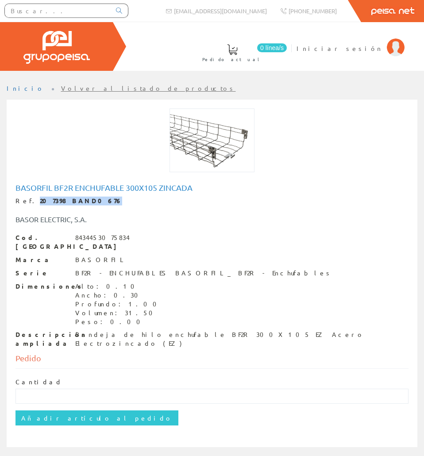
click at [29, 202] on div "Ref. 207398 BAND0676" at bounding box center [212, 201] width 393 height 9
copy strong "207398 BAND0676"
click at [119, 333] on div "Descripción ampliada Bandeja de hilo enchufable BF2R 300X105 EZ Acero Electrozi…" at bounding box center [212, 340] width 393 height 18
click at [123, 331] on div "Bandeja de hilo enchufable BF2R 300X105 EZ Acero Electrozincado (EZ)" at bounding box center [242, 340] width 334 height 18
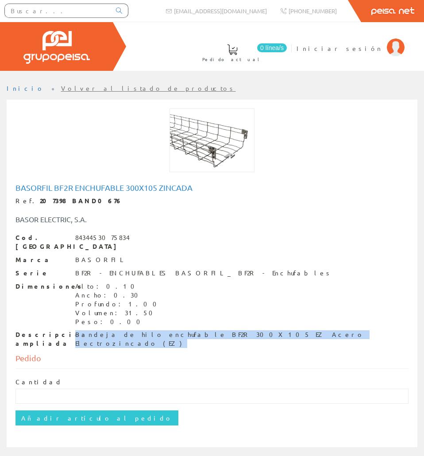
click at [123, 331] on div "Bandeja de hilo enchufable BF2R 300X105 EZ Acero Electrozincado (EZ)" at bounding box center [242, 340] width 334 height 18
copy div "Bandeja de hilo enchufable BF2R 300X105 EZ Acero Electrozincado (EZ)"
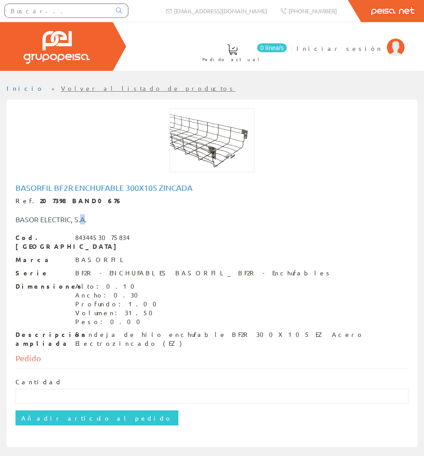
click at [82, 206] on div "BASOR ELECTRIC, S.A." at bounding box center [212, 215] width 407 height 19
drag, startPoint x: 80, startPoint y: 201, endPoint x: 73, endPoint y: 200, distance: 7.6
click at [73, 200] on strong "207398 BAND0676" at bounding box center [81, 201] width 82 height 8
drag, startPoint x: 81, startPoint y: 198, endPoint x: 29, endPoint y: 193, distance: 52.1
click at [29, 193] on div "Basorfil Bf2r Enchufable 300x105 Zincada Ref. 207398 BAND0676 BASOR ELECTRIC, S…" at bounding box center [212, 265] width 393 height 165
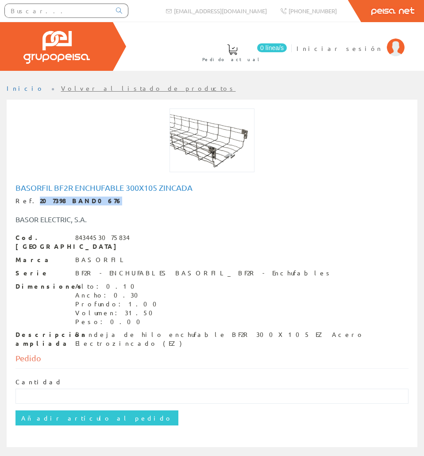
copy strong "207398 BAND0676"
drag, startPoint x: 67, startPoint y: 12, endPoint x: 63, endPoint y: 15, distance: 4.8
click at [67, 12] on input "text" at bounding box center [58, 10] width 106 height 13
paste input "BAND0677"
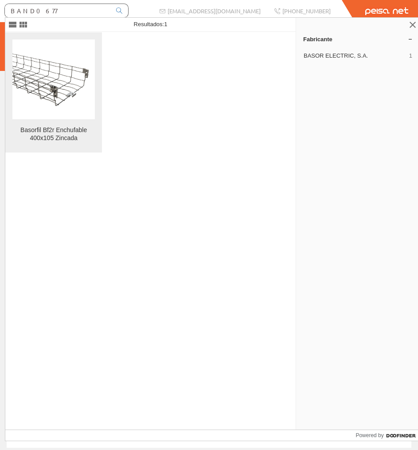
type input "BAND0677"
click at [66, 53] on img at bounding box center [53, 79] width 82 height 62
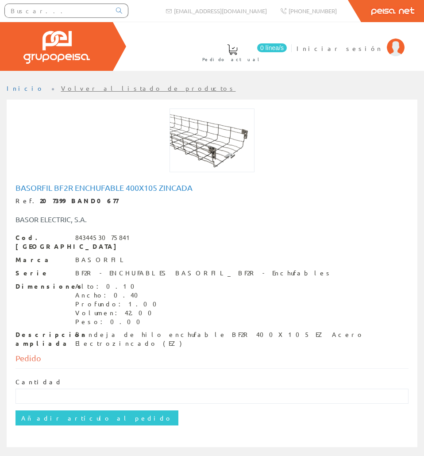
click at [83, 188] on h1 "Basorfil Bf2r Enchufable 400x105 Zincada" at bounding box center [212, 187] width 393 height 9
click at [84, 188] on h1 "Basorfil Bf2r Enchufable 400x105 Zincada" at bounding box center [212, 187] width 393 height 9
copy h1 "Basorfil Bf2r Enchufable 400x105 Zincada"
drag, startPoint x: 85, startPoint y: 199, endPoint x: 29, endPoint y: 202, distance: 56.4
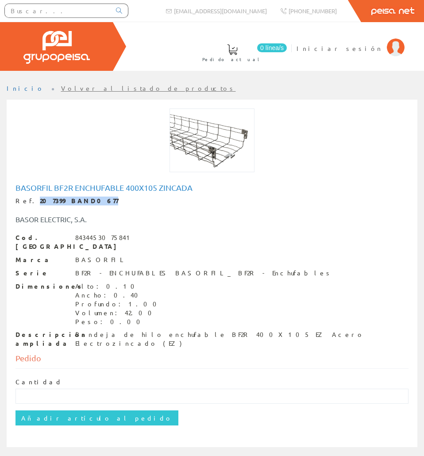
click at [29, 202] on div "Ref. 207399 BAND0677" at bounding box center [212, 201] width 393 height 9
copy strong "207399 BAND0677"
click at [155, 331] on div "Bandeja de hilo enchufable BF2R 400X105 EZ Acero Electrozincado (EZ)" at bounding box center [242, 340] width 334 height 18
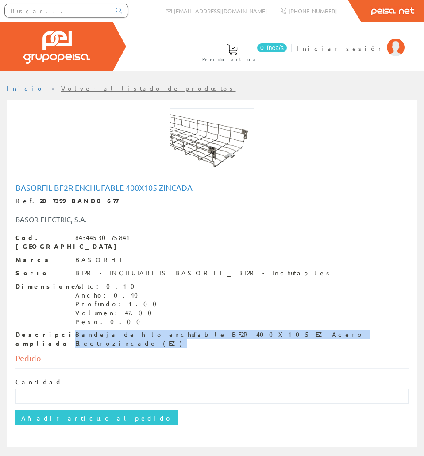
click at [155, 331] on div "Bandeja de hilo enchufable BF2R 400X105 EZ Acero Electrozincado (EZ)" at bounding box center [242, 340] width 334 height 18
copy div "Bandeja de hilo enchufable BF2R 400X105 EZ Acero Electrozincado (EZ)"
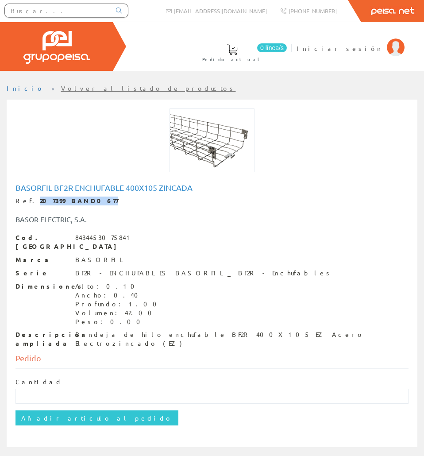
drag, startPoint x: 85, startPoint y: 202, endPoint x: 29, endPoint y: 204, distance: 56.3
click at [29, 204] on div "Ref. 207399 BAND0677" at bounding box center [212, 201] width 393 height 9
copy strong "207399 BAND0677"
paste input "BAND1026"
click at [28, 14] on input "text" at bounding box center [58, 10] width 106 height 13
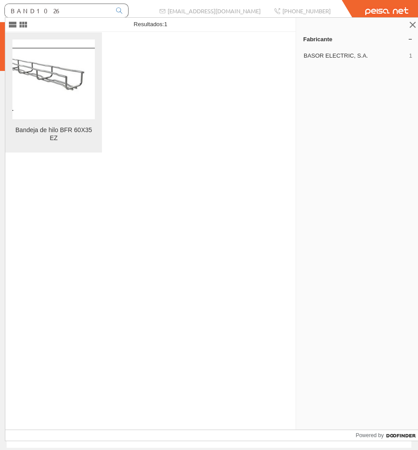
type input "BAND1026"
click at [54, 65] on img at bounding box center [53, 79] width 82 height 63
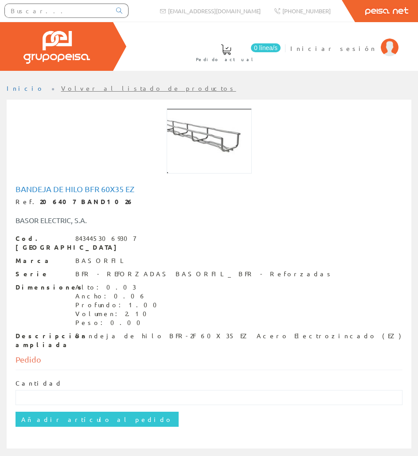
click at [78, 187] on h1 "Bandeja de hilo BFR 60X35 EZ" at bounding box center [209, 189] width 387 height 9
copy h1 "Bandeja de hilo BFR 60X35 EZ"
drag, startPoint x: 86, startPoint y: 201, endPoint x: 27, endPoint y: 205, distance: 59.5
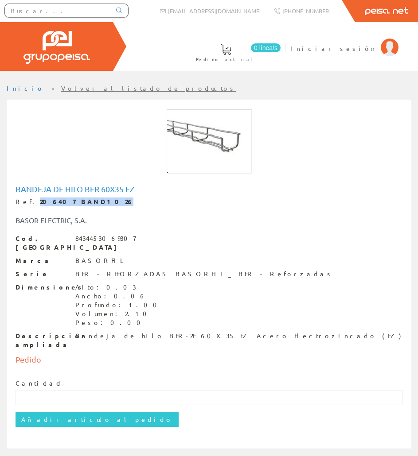
click at [27, 205] on div "Ref. 206407 BAND1026" at bounding box center [209, 202] width 387 height 9
copy div "206407 BAND1026"
click at [95, 333] on div "Descripción ampliada Bandeja de hilo BFR-2F 60X35 EZ Acero Electrozincado (EZ)" at bounding box center [209, 341] width 387 height 18
click at [95, 332] on div "Descripción ampliada Bandeja de hilo BFR-2F 60X35 EZ Acero Electrozincado (EZ)" at bounding box center [209, 341] width 387 height 18
click at [97, 332] on div "Bandeja de hilo BFR-2F 60X35 EZ Acero Electrozincado (EZ)" at bounding box center [238, 336] width 326 height 9
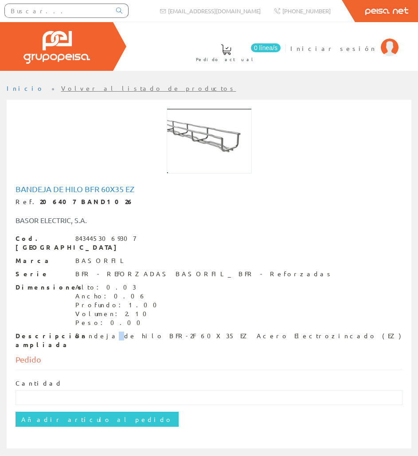
click at [97, 332] on div "Bandeja de hilo BFR-2F 60X35 EZ Acero Electrozincado (EZ)" at bounding box center [238, 336] width 326 height 9
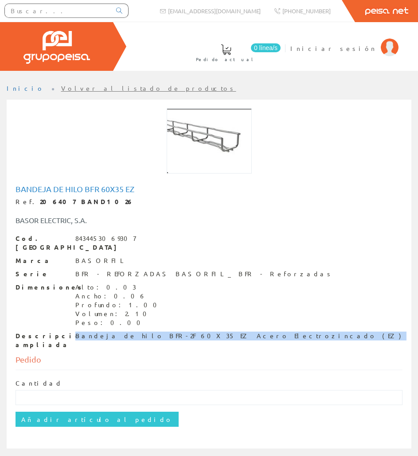
click at [97, 332] on div "Bandeja de hilo BFR-2F 60X35 EZ Acero Electrozincado (EZ)" at bounding box center [238, 336] width 326 height 9
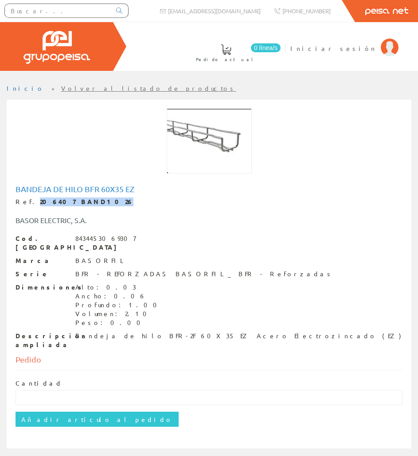
drag, startPoint x: 81, startPoint y: 202, endPoint x: 29, endPoint y: 201, distance: 51.8
click at [40, 201] on strong "206407 BAND1026" at bounding box center [86, 202] width 93 height 8
copy strong "206407 BAND1026"
drag, startPoint x: 104, startPoint y: 9, endPoint x: 107, endPoint y: 13, distance: 5.1
click at [104, 9] on input "text" at bounding box center [58, 10] width 106 height 13
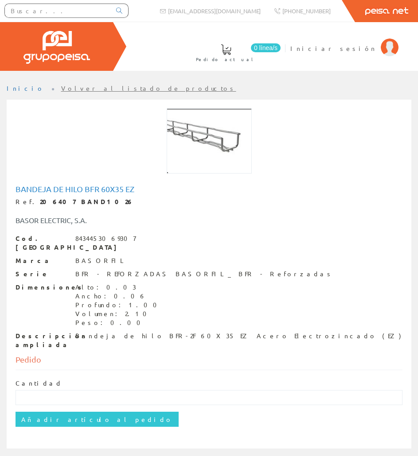
paste input "BAND1008"
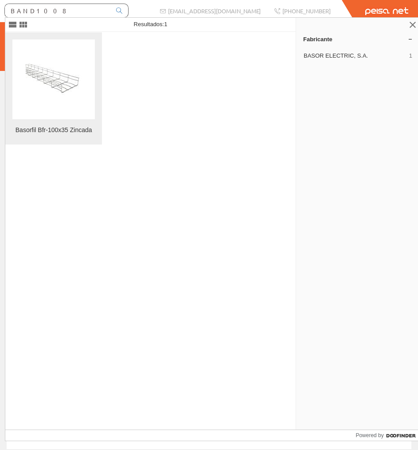
type input "BAND1008"
click at [92, 86] on figure at bounding box center [53, 79] width 82 height 80
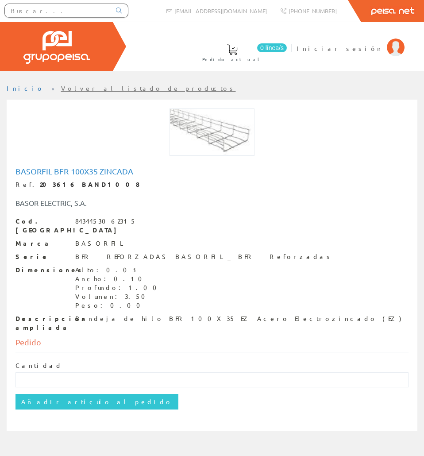
click at [40, 183] on strong "203616 BAND1008" at bounding box center [90, 184] width 100 height 8
click at [42, 172] on h1 "Basorfil Bfr-100x35 Zincada" at bounding box center [212, 171] width 393 height 9
copy h1 "Basorfil Bfr-100x35 Zincada"
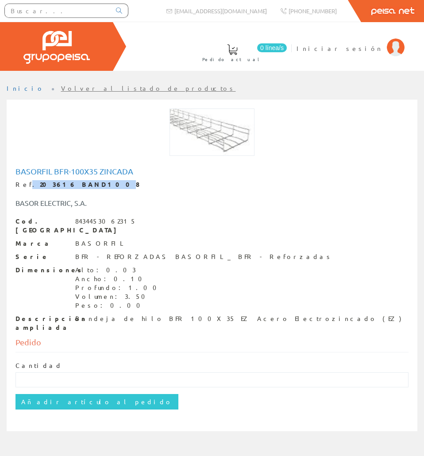
drag, startPoint x: 81, startPoint y: 186, endPoint x: 37, endPoint y: 184, distance: 43.9
click at [24, 184] on div "Ref. 203616 BAND1008" at bounding box center [212, 184] width 393 height 9
click at [40, 182] on strong "203616 BAND1008" at bounding box center [90, 184] width 100 height 8
click at [30, 181] on div "Ref. 203616 BAND1008" at bounding box center [212, 184] width 393 height 9
click at [29, 188] on div "Ref. 203616 BAND1008" at bounding box center [212, 184] width 393 height 9
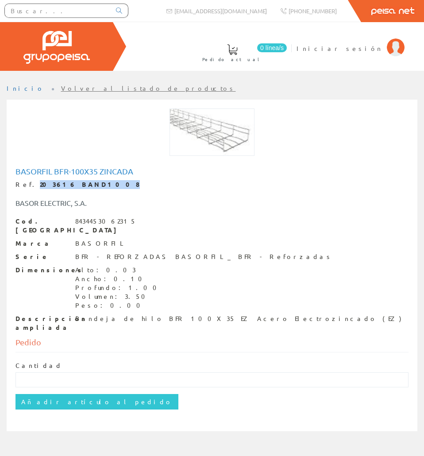
drag, startPoint x: 29, startPoint y: 187, endPoint x: 146, endPoint y: 183, distance: 116.6
click at [146, 183] on div "Ref. 203616 BAND1008" at bounding box center [212, 184] width 393 height 9
copy strong "203616 BAND1008"
click at [61, 12] on input "text" at bounding box center [58, 10] width 106 height 13
paste input "BAND0678"
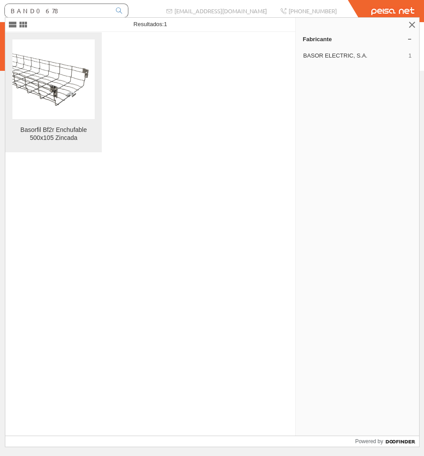
type input "BAND0678"
click at [76, 51] on img at bounding box center [53, 79] width 82 height 62
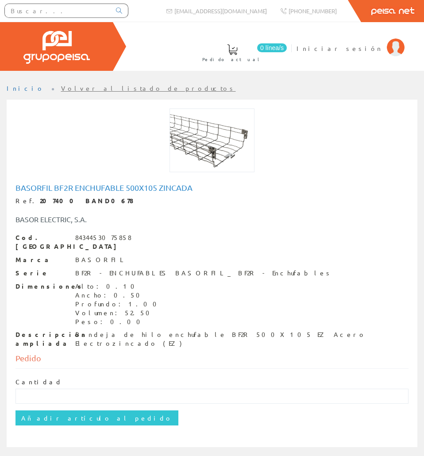
click at [83, 186] on h1 "Basorfil Bf2r Enchufable 500x105 Zincada" at bounding box center [212, 187] width 393 height 9
click at [82, 186] on h1 "Basorfil Bf2r Enchufable 500x105 Zincada" at bounding box center [212, 187] width 393 height 9
copy h1 "Basorfil Bf2r Enchufable 500x105 Zincada"
click at [116, 331] on div "Bandeja de hilo enchufable BF2R 500X105 EZ Acero Electrozincado (EZ)" at bounding box center [242, 340] width 334 height 18
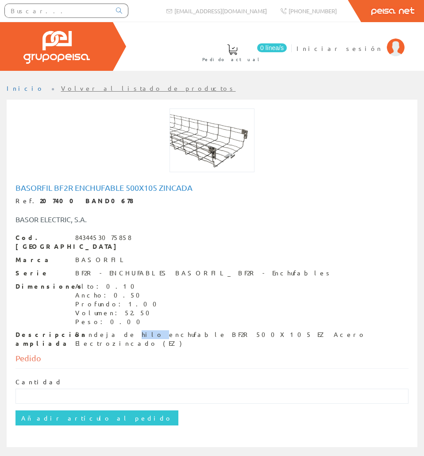
click at [116, 331] on div "Bandeja de hilo enchufable BF2R 500X105 EZ Acero Electrozincado (EZ)" at bounding box center [242, 340] width 334 height 18
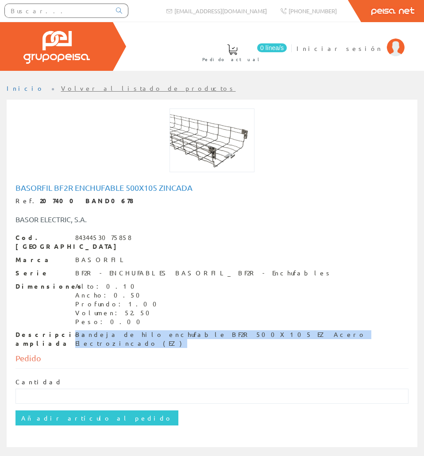
click at [115, 331] on div "Bandeja de hilo enchufable BF2R 500X105 EZ Acero Electrozincado (EZ)" at bounding box center [242, 340] width 334 height 18
copy div "Bandeja de hilo enchufable BF2R 500X105 EZ Acero Electrozincado (EZ)"
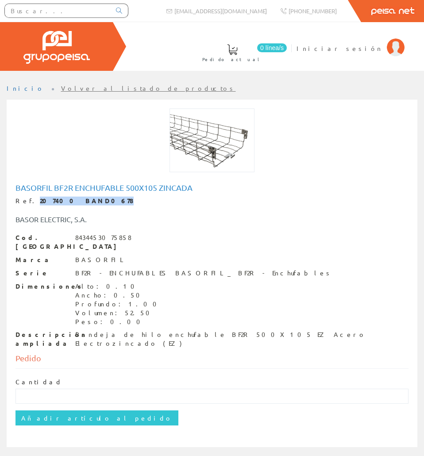
drag, startPoint x: 82, startPoint y: 202, endPoint x: 28, endPoint y: 198, distance: 54.7
click at [40, 198] on strong "207400 BAND0678" at bounding box center [87, 201] width 94 height 8
copy strong "207400 BAND0678"
click at [92, 12] on input "text" at bounding box center [58, 10] width 106 height 13
paste input "BAND0150"
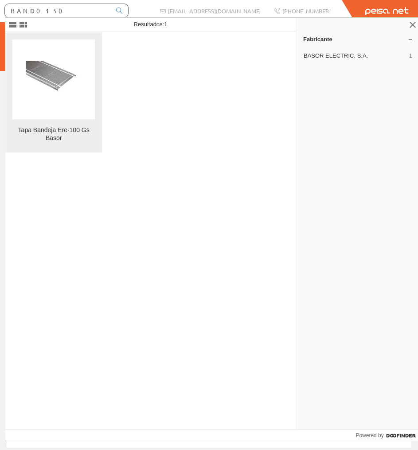
type input "BAND0150"
click at [65, 39] on figure at bounding box center [53, 79] width 82 height 80
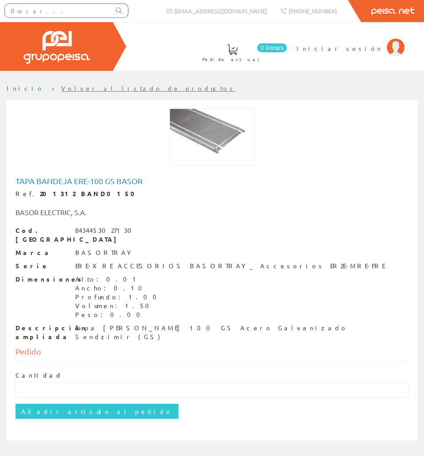
click at [57, 175] on div "Tapa Bandeja Ere-100 Gs Basor Ref. 201312 BAND0150 BASOR ELECTRIC, S.A. Cod. Ba…" at bounding box center [212, 260] width 407 height 171
copy h1 "Tapa Bandeja Ere-100 Gs Basor"
drag, startPoint x: 86, startPoint y: 193, endPoint x: 28, endPoint y: 194, distance: 57.6
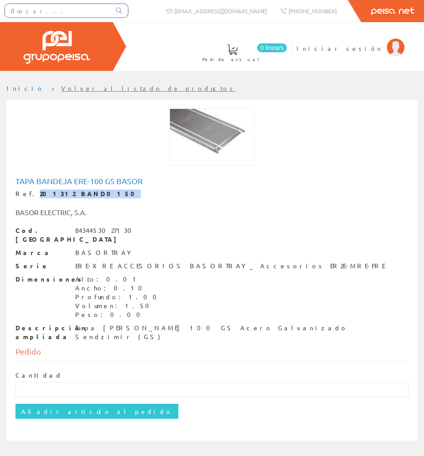
click at [28, 194] on div "Ref. 201312 BAND0150" at bounding box center [212, 194] width 393 height 9
copy strong "201312 BAND0150"
click at [123, 311] on div "Cod. Barras 8434453027130 Marca BASORTRAY Serie ERE-XRE ACCESORIOS BASORTRAY_ A…" at bounding box center [212, 283] width 393 height 115
click at [125, 324] on div "Tapa [PERSON_NAME] 100 GS Acero Galvanizado Sendzimir (GS)" at bounding box center [242, 333] width 334 height 18
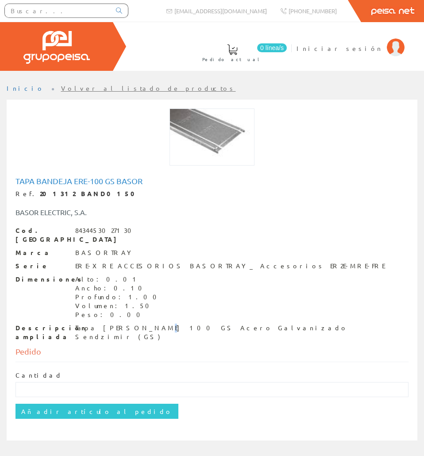
click at [125, 324] on div "Tapa TERE 100 GS Acero Galvanizado Sendzimir (GS)" at bounding box center [242, 333] width 334 height 18
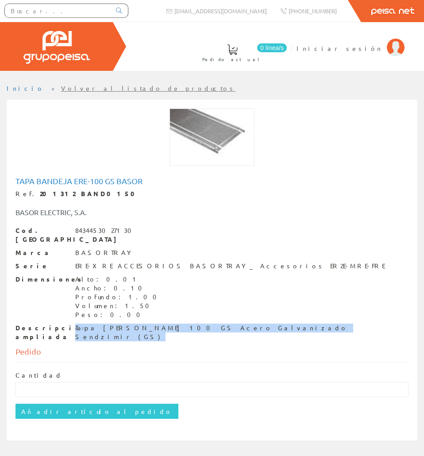
click at [125, 324] on div "Tapa TERE 100 GS Acero Galvanizado Sendzimir (GS)" at bounding box center [242, 333] width 334 height 18
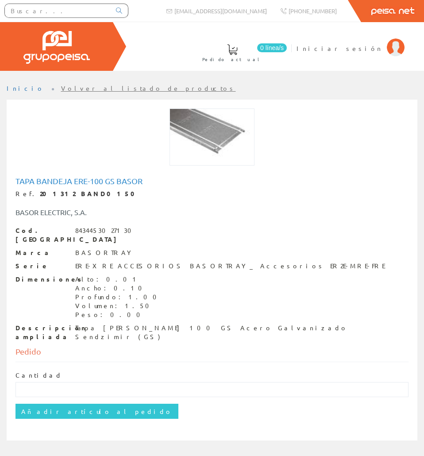
click at [81, 196] on strong "201312 BAND0150" at bounding box center [90, 194] width 101 height 8
drag, startPoint x: 82, startPoint y: 196, endPoint x: 27, endPoint y: 195, distance: 54.5
click at [27, 195] on div "Ref. 201312 BAND0150" at bounding box center [212, 194] width 393 height 9
copy div "201312 BAND0150"
click at [82, 9] on input "text" at bounding box center [58, 10] width 106 height 13
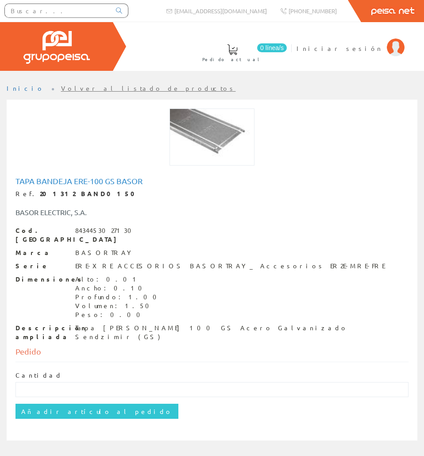
paste input "BAND0151"
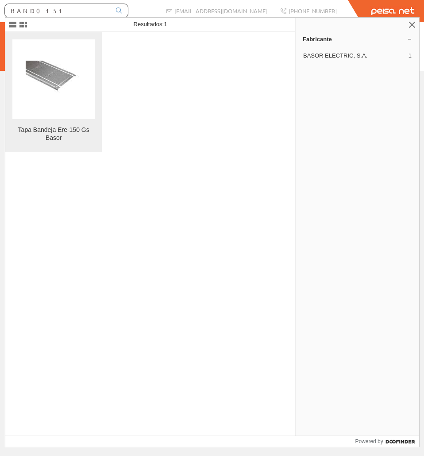
type input "BAND0151"
click at [74, 49] on figure at bounding box center [53, 79] width 82 height 80
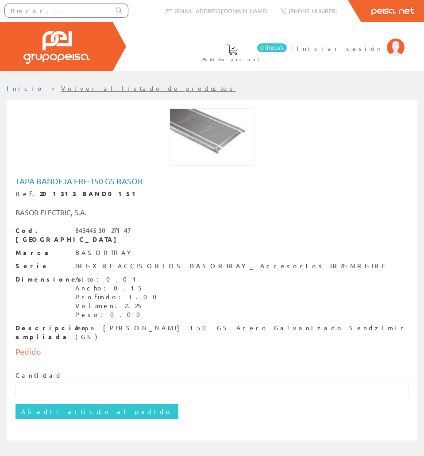
click at [83, 175] on div "Tapa Bandeja Ere-150 Gs Basor Ref. 201313 BAND0151 BASOR ELECTRIC, S.A. Cod. Ba…" at bounding box center [212, 260] width 407 height 171
copy h1 "Tapa Bandeja Ere-150 Gs Basor"
drag, startPoint x: 81, startPoint y: 193, endPoint x: 27, endPoint y: 194, distance: 53.6
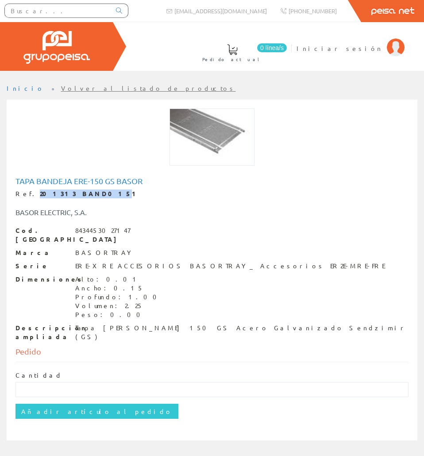
click at [27, 194] on div "Ref. 201313 BAND0151" at bounding box center [212, 194] width 393 height 9
click at [40, 193] on strong "201313 BAND0151" at bounding box center [90, 194] width 100 height 8
drag, startPoint x: 30, startPoint y: 193, endPoint x: 77, endPoint y: 197, distance: 47.1
click at [77, 197] on strong "201313 BAND0151" at bounding box center [90, 194] width 100 height 8
click at [83, 10] on input "text" at bounding box center [58, 10] width 106 height 13
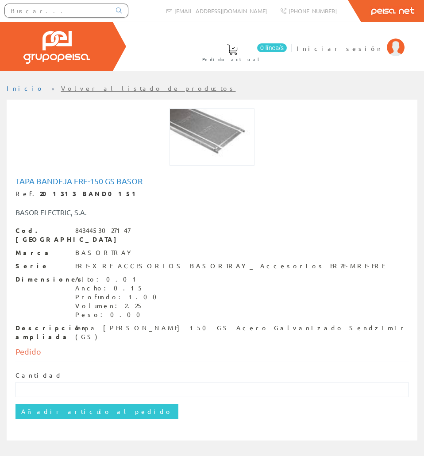
paste input "BAND0151"
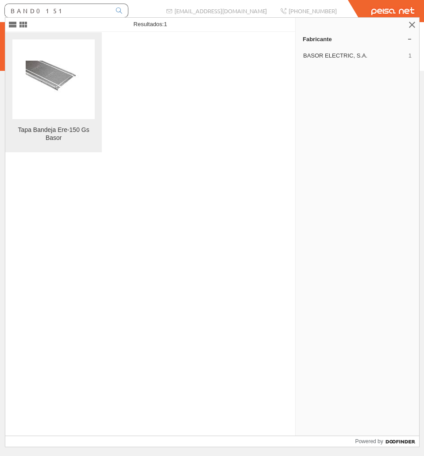
type input "BAND0151"
click at [97, 51] on link "Tapa Bandeja Ere-150 Gs Basor" at bounding box center [53, 92] width 97 height 120
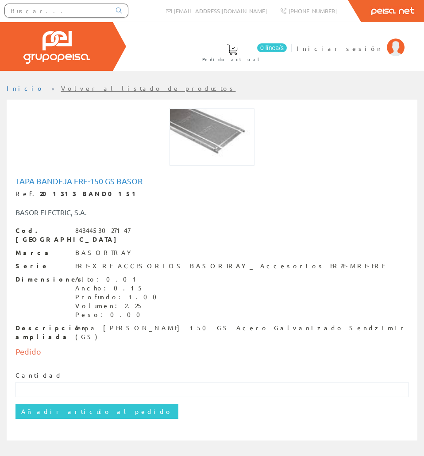
click at [121, 183] on h1 "Tapa Bandeja Ere-150 Gs Basor" at bounding box center [212, 181] width 393 height 9
copy h1 "Tapa Bandeja Ere-150 Gs Basor"
drag, startPoint x: 88, startPoint y: 192, endPoint x: 28, endPoint y: 188, distance: 60.0
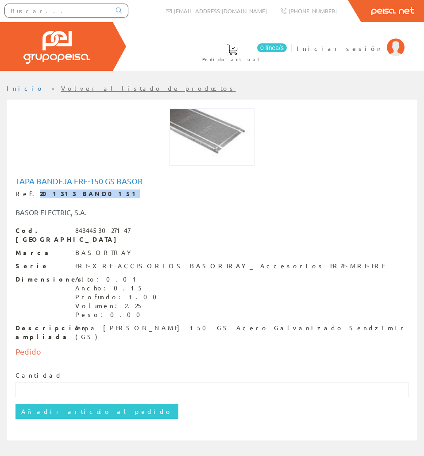
click at [28, 188] on div "Tapa Bandeja Ere-150 Gs Basor Ref. 201313 BAND0151 BASOR ELECTRIC, S.A. Cod. Ba…" at bounding box center [212, 259] width 393 height 165
click at [120, 324] on div "Tapa TERE 150 GS Acero Galvanizado Sendzimir (GS)" at bounding box center [242, 333] width 334 height 18
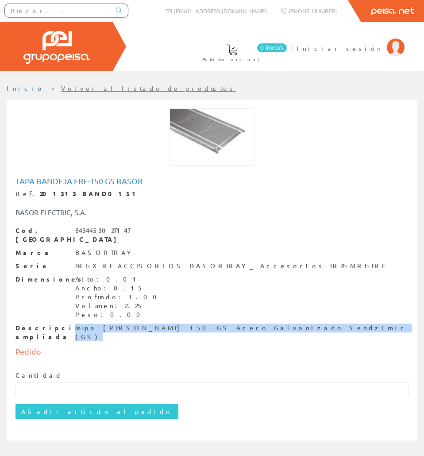
click at [120, 324] on div "Tapa TERE 150 GS Acero Galvanizado Sendzimir (GS)" at bounding box center [242, 333] width 334 height 18
copy div "Tapa TERE 150 GS Acero Galvanizado Sendzimir (GS)"
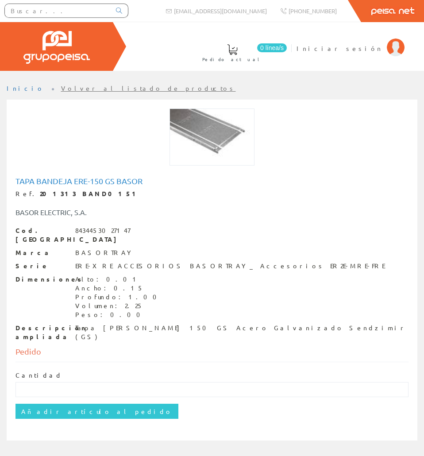
click at [82, 195] on strong "201313 BAND0151" at bounding box center [90, 194] width 100 height 8
drag, startPoint x: 82, startPoint y: 195, endPoint x: 29, endPoint y: 188, distance: 54.0
click at [29, 188] on div "Tapa Bandeja Ere-150 Gs Basor Ref. 201313 BAND0151 BASOR ELECTRIC, S.A. Cod. Ba…" at bounding box center [212, 259] width 393 height 165
copy strong "201313 BAND0151"
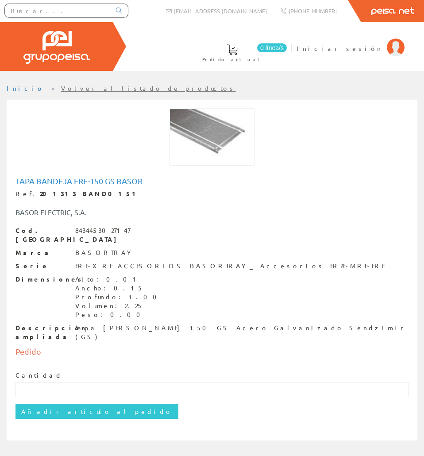
click at [74, 8] on input "text" at bounding box center [58, 10] width 106 height 13
paste input "BAND0152"
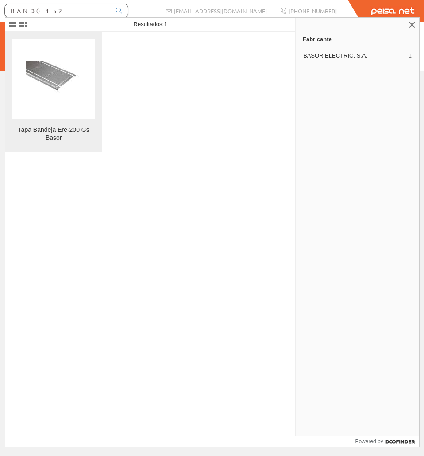
type input "BAND0152"
click at [62, 67] on img at bounding box center [54, 80] width 56 height 38
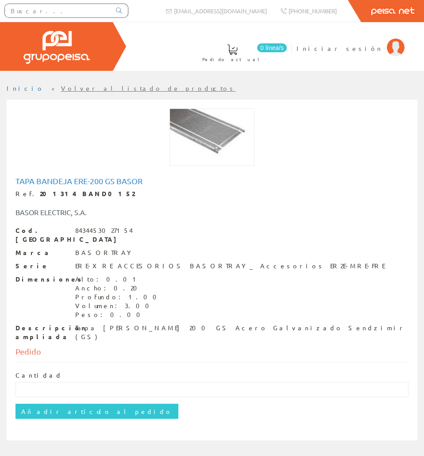
drag, startPoint x: 144, startPoint y: 170, endPoint x: 140, endPoint y: 175, distance: 5.4
click at [140, 175] on div "Tapa Bandeja Ere-200 Gs Basor Ref. 201314 BAND0152 BASOR ELECTRIC, S.A. Cod. Ba…" at bounding box center [212, 272] width 407 height 326
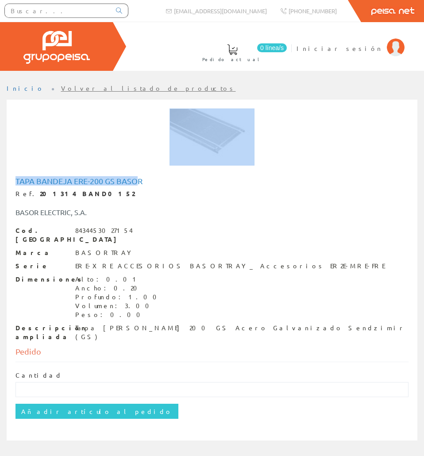
click at [138, 177] on h1 "Tapa Bandeja Ere-200 Gs Basor" at bounding box center [212, 181] width 393 height 9
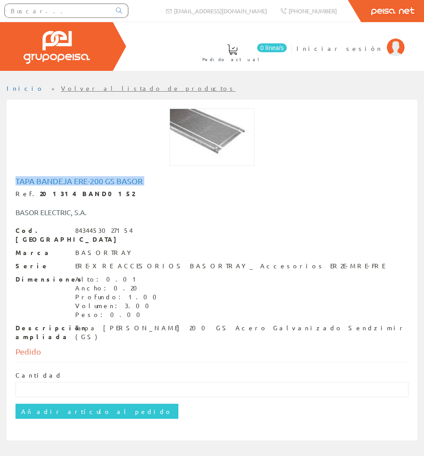
click at [138, 177] on h1 "Tapa Bandeja Ere-200 Gs Basor" at bounding box center [212, 181] width 393 height 9
click at [137, 177] on h1 "Tapa Bandeja Ere-200 Gs Basor" at bounding box center [212, 181] width 393 height 9
copy h1 "Tapa Bandeja Ere-200 Gs Basor"
click at [131, 324] on div "Tapa TERE 200 GS Acero Galvanizado Sendzimir (GS)" at bounding box center [242, 333] width 334 height 18
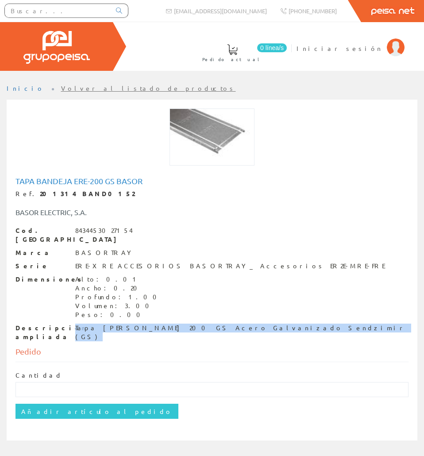
click at [132, 324] on div "Tapa TERE 200 GS Acero Galvanizado Sendzimir (GS)" at bounding box center [242, 333] width 334 height 18
copy div "Tapa TERE 200 GS Acero Galvanizado Sendzimir (GS)"
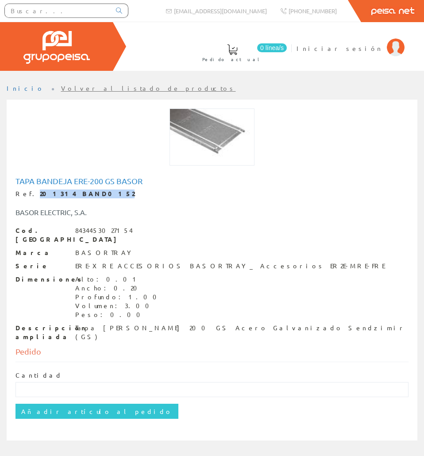
drag, startPoint x: 87, startPoint y: 192, endPoint x: 29, endPoint y: 192, distance: 58.5
click at [29, 192] on div "Ref. 201314 BAND0152" at bounding box center [212, 194] width 393 height 9
copy strong "201314 BAND0152"
click at [45, 14] on input "text" at bounding box center [58, 10] width 106 height 13
paste input "BAND0154"
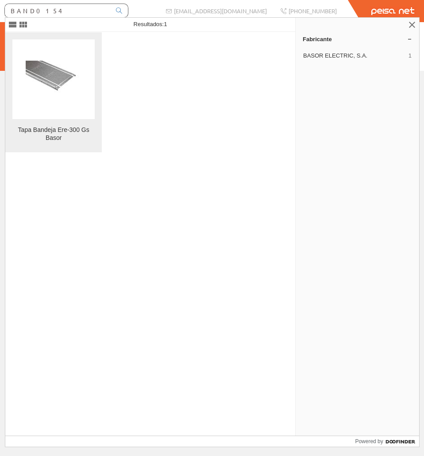
type input "BAND0154"
click at [54, 53] on figure at bounding box center [53, 79] width 82 height 80
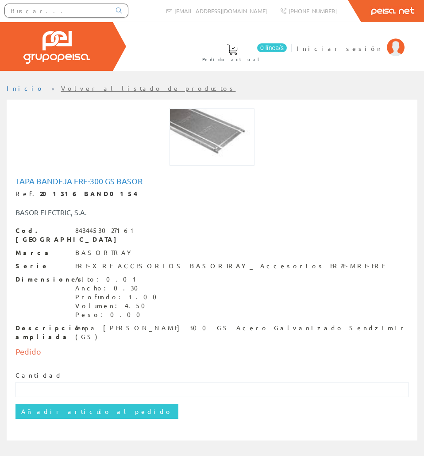
click at [47, 175] on div "Tapa Bandeja Ere-300 Gs Basor Ref. 201316 BAND0154 BASOR ELECTRIC, S.A. Cod. Ba…" at bounding box center [212, 260] width 407 height 171
copy h1 "Tapa Bandeja Ere-300 Gs Basor"
drag, startPoint x: 90, startPoint y: 195, endPoint x: 29, endPoint y: 194, distance: 60.3
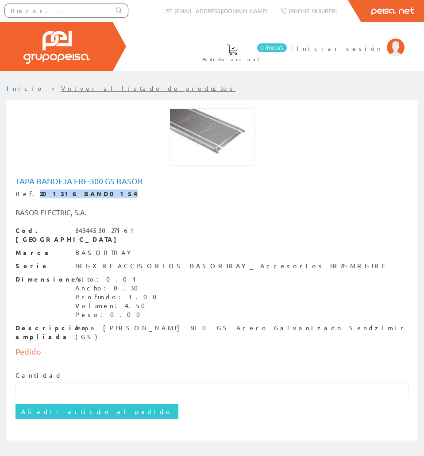
click at [29, 194] on div "Ref. 201316 BAND0154" at bounding box center [212, 194] width 393 height 9
copy strong "201316 BAND0154"
click at [110, 324] on div "Tapa [PERSON_NAME] 300 GS Acero Galvanizado Sendzimir (GS)" at bounding box center [242, 333] width 334 height 18
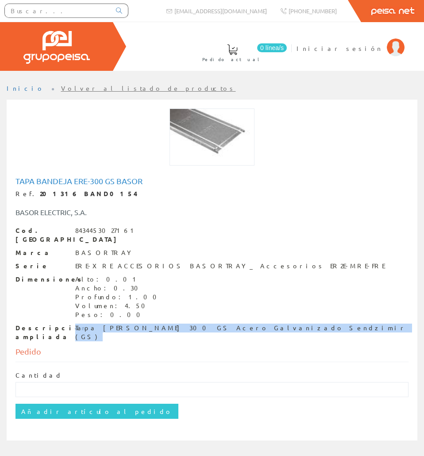
click at [110, 324] on div "Tapa [PERSON_NAME] 300 GS Acero Galvanizado Sendzimir (GS)" at bounding box center [242, 333] width 334 height 18
copy div "Tapa [PERSON_NAME] 300 GS Acero Galvanizado Sendzimir (GS)"
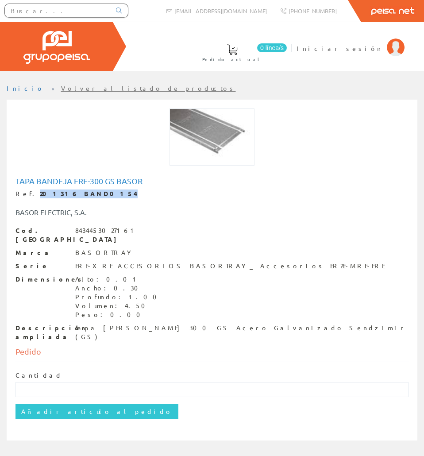
drag, startPoint x: 82, startPoint y: 195, endPoint x: 28, endPoint y: 196, distance: 54.5
click at [40, 196] on strong "201316 BAND0154" at bounding box center [89, 194] width 98 height 8
click at [61, 197] on strong "201316 BAND0154" at bounding box center [89, 194] width 98 height 8
drag, startPoint x: 81, startPoint y: 195, endPoint x: 29, endPoint y: 195, distance: 51.8
click at [40, 195] on strong "201316 BAND0154" at bounding box center [89, 194] width 98 height 8
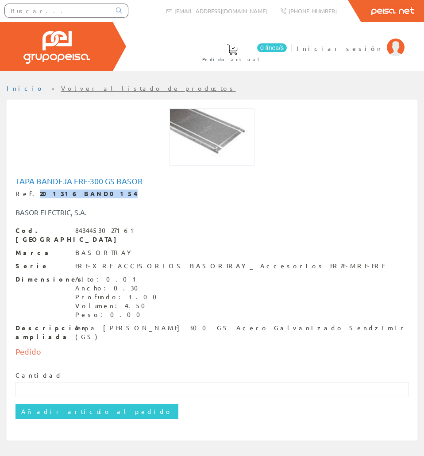
copy strong "201316 BAND0154"
click at [93, 14] on input "text" at bounding box center [58, 10] width 106 height 13
paste input "BAND0415"
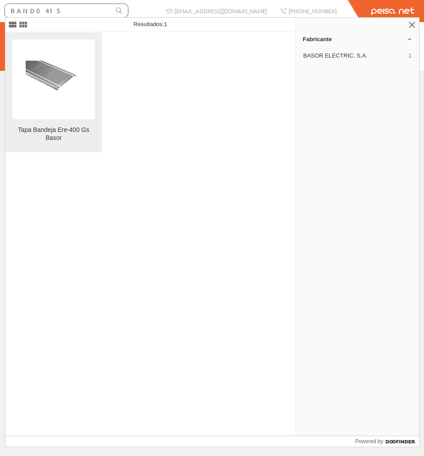
type input "BAND0415"
click at [91, 52] on figure at bounding box center [53, 79] width 82 height 80
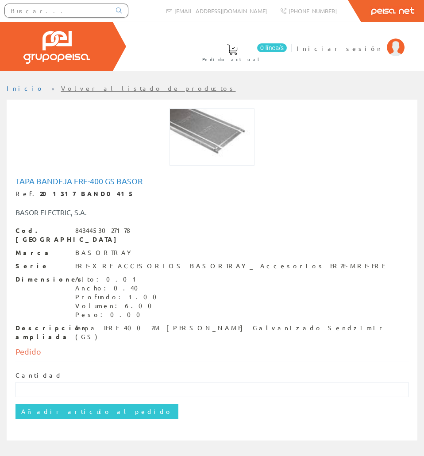
click at [71, 177] on h1 "Tapa Bandeja Ere-400 Gs Basor" at bounding box center [212, 181] width 393 height 9
copy h1 "Tapa Bandeja Ere-400 Gs Basor"
click at [80, 195] on strong "201317 BAND0415" at bounding box center [87, 194] width 95 height 8
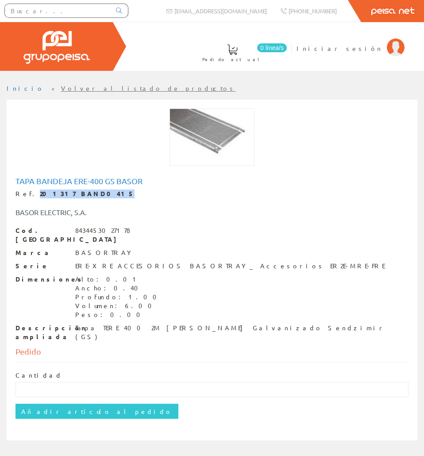
drag, startPoint x: 82, startPoint y: 196, endPoint x: 29, endPoint y: 191, distance: 53.9
click at [40, 191] on strong "201317 BAND0415" at bounding box center [87, 194] width 95 height 8
copy strong "201317 BAND0415"
click at [68, 3] on div at bounding box center [66, 12] width 133 height 24
click at [70, 9] on input "text" at bounding box center [58, 10] width 106 height 13
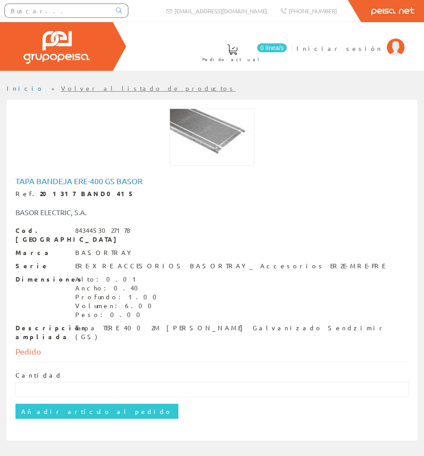
paste input "BAND0157"
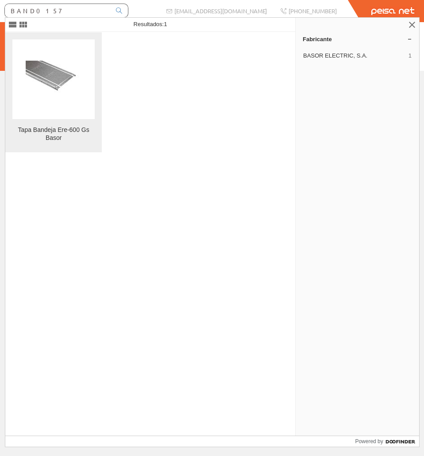
type input "BAND0157"
click at [46, 60] on figure at bounding box center [53, 79] width 82 height 80
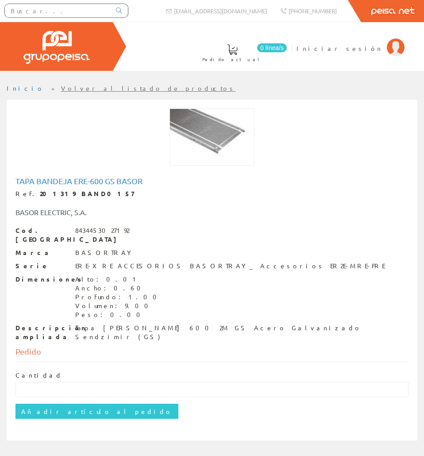
click at [110, 175] on div "Tapa Bandeja Ere-600 Gs Basor Ref. 201319 BAND0157 BASOR ELECTRIC, S.A. Cod. Ba…" at bounding box center [212, 260] width 407 height 171
copy h1 "Tapa Bandeja Ere-600 Gs Basor"
click at [120, 324] on div "Tapa TERE 600 2M GS Acero Galvanizado Sendzimir (GS)" at bounding box center [242, 333] width 334 height 18
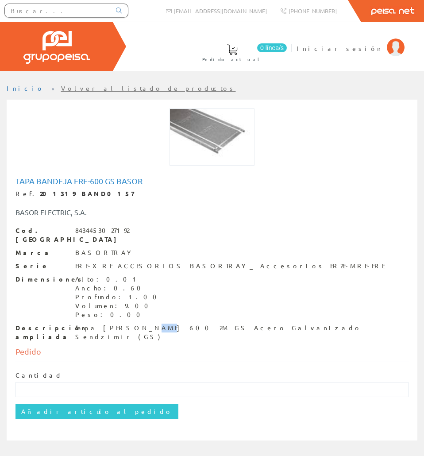
click at [120, 324] on div "Tapa TERE 600 2M GS Acero Galvanizado Sendzimir (GS)" at bounding box center [242, 333] width 334 height 18
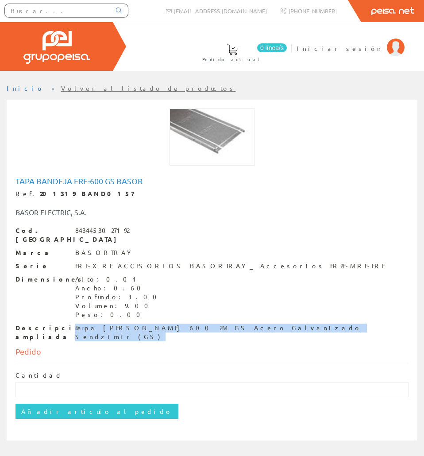
click at [120, 324] on div "Tapa TERE 600 2M GS Acero Galvanizado Sendzimir (GS)" at bounding box center [242, 333] width 334 height 18
copy div "Tapa TERE 600 2M GS Acero Galvanizado Sendzimir (GS)"
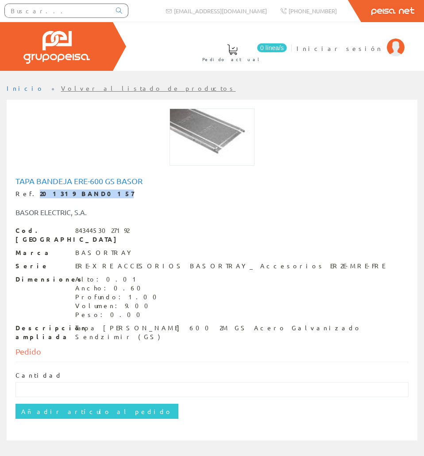
drag, startPoint x: 87, startPoint y: 191, endPoint x: 29, endPoint y: 195, distance: 58.2
click at [29, 195] on div "Ref. 201319 BAND0157" at bounding box center [212, 194] width 393 height 9
copy strong "201319 BAND0157"
click at [73, 187] on div "Tapa Bandeja Ere-600 Gs Basor Ref. 201319 BAND0157 BASOR ELECTRIC, S.A. Cod. Ba…" at bounding box center [212, 259] width 393 height 165
drag, startPoint x: 88, startPoint y: 193, endPoint x: 29, endPoint y: 194, distance: 58.9
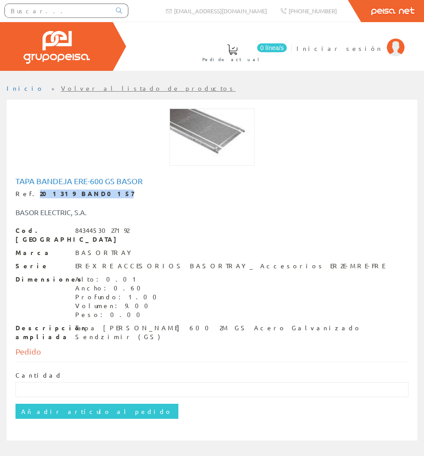
click at [29, 194] on div "Ref. 201319 BAND0157" at bounding box center [212, 194] width 393 height 9
copy strong "201319 BAND0157"
click at [95, 15] on input "text" at bounding box center [58, 10] width 106 height 13
paste input "TUPL0806"
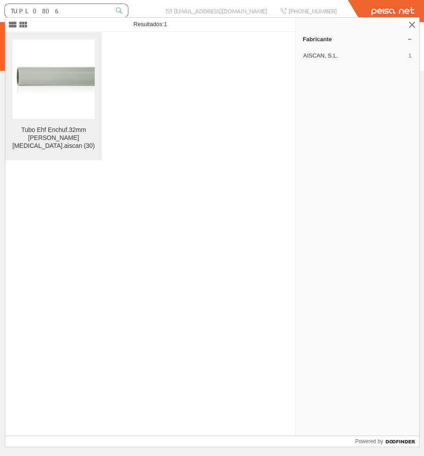
type input "TUPL0806"
click at [73, 47] on figure at bounding box center [53, 79] width 82 height 80
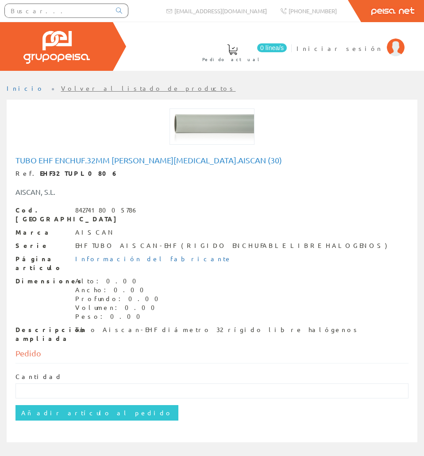
click at [78, 157] on h1 "Tubo Ehf Enchuf.32mm [PERSON_NAME][MEDICAL_DATA].aiscan (30)" at bounding box center [212, 160] width 393 height 9
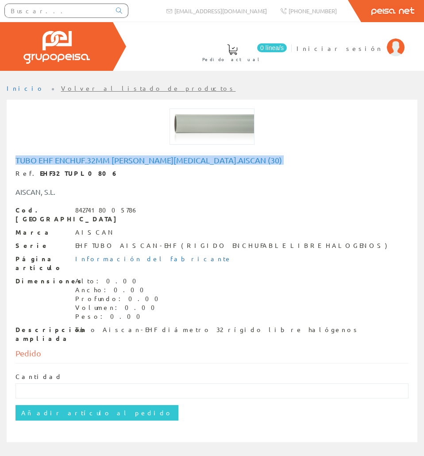
click at [78, 157] on h1 "Tubo Ehf Enchuf.32mm [PERSON_NAME][MEDICAL_DATA].aiscan (30)" at bounding box center [212, 160] width 393 height 9
copy h1 "Tubo Ehf Enchuf.32mm [PERSON_NAME][MEDICAL_DATA].aiscan (30)"
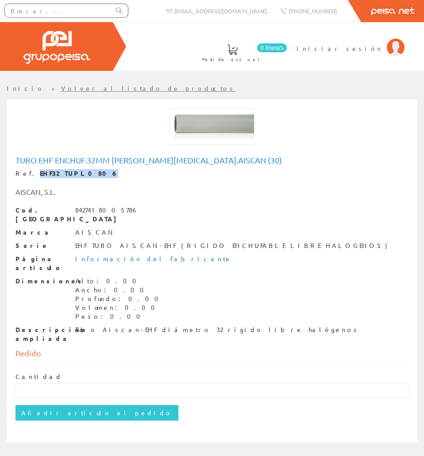
drag, startPoint x: 79, startPoint y: 175, endPoint x: 29, endPoint y: 174, distance: 50.5
click at [29, 174] on div "Ref. EHF32 TUPL0806" at bounding box center [212, 173] width 393 height 9
click at [144, 326] on div "Tubo Aiscan-EHF diámetro 32 rígido libre halógenos" at bounding box center [217, 330] width 285 height 9
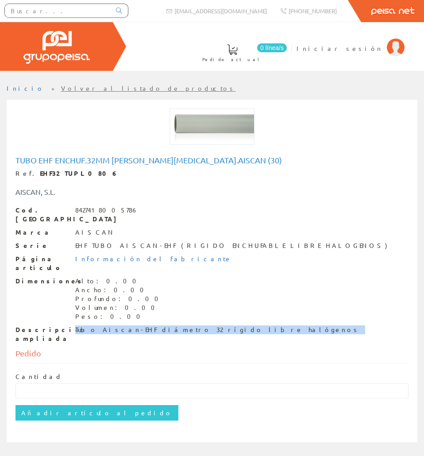
click at [144, 326] on div "Tubo Aiscan-EHF diámetro 32 rígido libre halógenos" at bounding box center [217, 330] width 285 height 9
copy div "Tubo Aiscan-EHF diámetro 32 rígido libre halógenos"
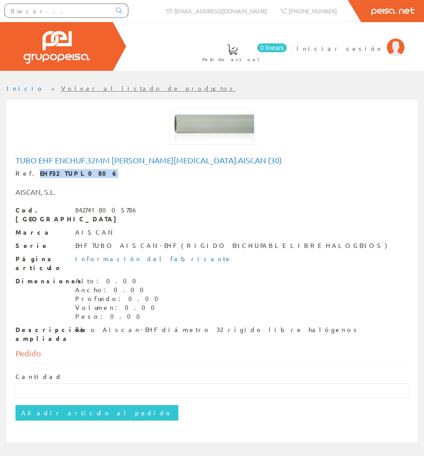
drag, startPoint x: 82, startPoint y: 174, endPoint x: 28, endPoint y: 174, distance: 53.2
click at [28, 174] on div "Ref. EHF32 TUPL0806" at bounding box center [212, 173] width 393 height 9
copy strong "EHF32 TUPL0806"
click at [362, 70] on li "Iniciar sesión" at bounding box center [351, 54] width 112 height 34
click at [85, 6] on input "text" at bounding box center [58, 10] width 106 height 13
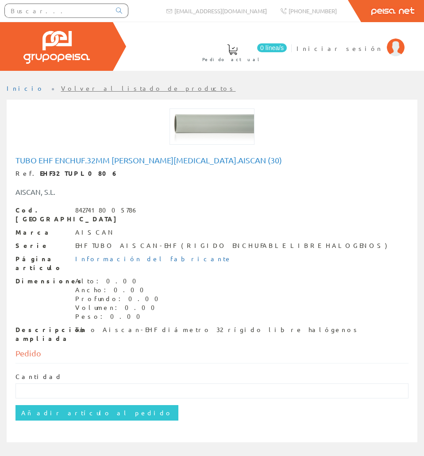
paste input "TUPL0808"
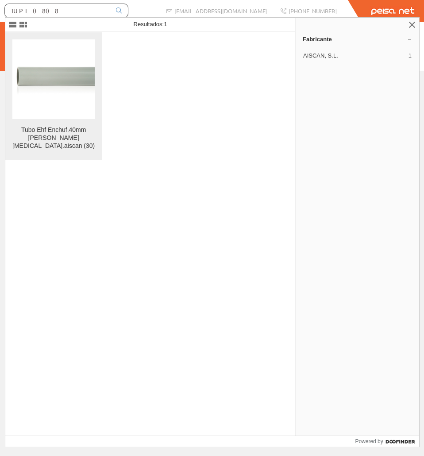
type input "TUPL0808"
click at [61, 70] on img at bounding box center [53, 79] width 82 height 35
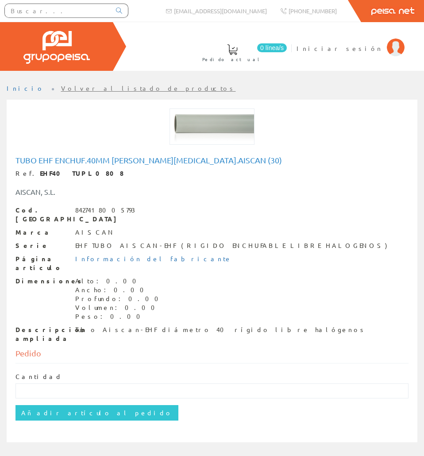
click at [128, 167] on div "Tubo Ehf Enchuf.40mm [PERSON_NAME][MEDICAL_DATA].aiscan (30) Ref. EHF40 TUPL080…" at bounding box center [212, 249] width 393 height 187
click at [133, 162] on h1 "Tubo Ehf Enchuf.40mm [PERSON_NAME][MEDICAL_DATA].aiscan (30)" at bounding box center [212, 160] width 393 height 9
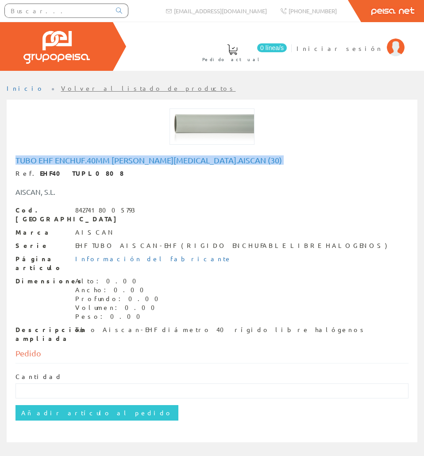
click at [133, 162] on h1 "Tubo Ehf Enchuf.40mm [PERSON_NAME][MEDICAL_DATA].aiscan (30)" at bounding box center [212, 160] width 393 height 9
copy h1 "Tubo Ehf Enchuf.40mm [PERSON_NAME][MEDICAL_DATA].aiscan (30)"
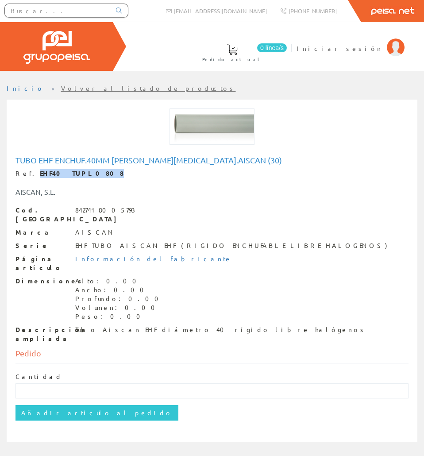
drag, startPoint x: 78, startPoint y: 171, endPoint x: 29, endPoint y: 174, distance: 49.7
click at [29, 174] on div "Ref. EHF40 TUPL0808" at bounding box center [212, 173] width 393 height 9
copy strong "EHF40 TUPL0808"
click at [200, 326] on div "Tubo Aiscan-EHF diámetro 40 rígido libre halógenos" at bounding box center [221, 330] width 292 height 9
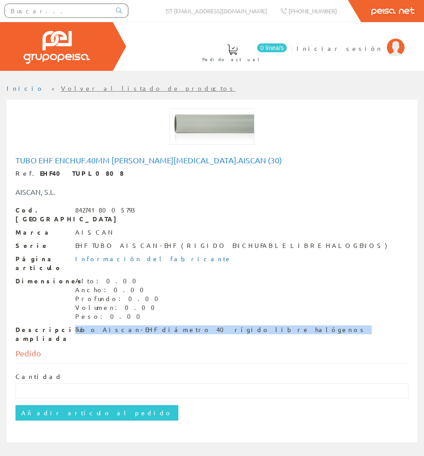
click at [200, 326] on div "Tubo Aiscan-EHF diámetro 40 rígido libre halógenos" at bounding box center [221, 330] width 292 height 9
copy div "Tubo Aiscan-EHF diámetro 40 rígido libre halógenos"
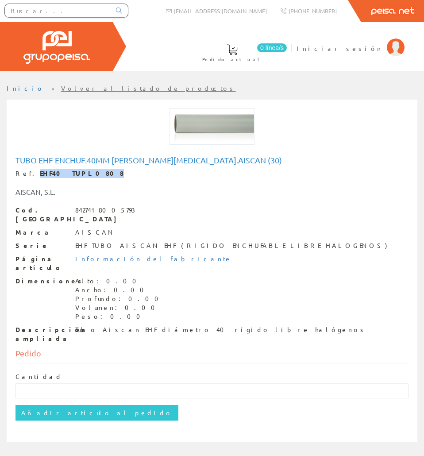
drag, startPoint x: 80, startPoint y: 173, endPoint x: 29, endPoint y: 169, distance: 51.1
click at [29, 169] on div "Ref. EHF40 TUPL0808" at bounding box center [212, 173] width 393 height 9
copy strong "EHF40 TUPL0808"
click at [94, 7] on input "text" at bounding box center [58, 10] width 106 height 13
paste input "TUPL0812"
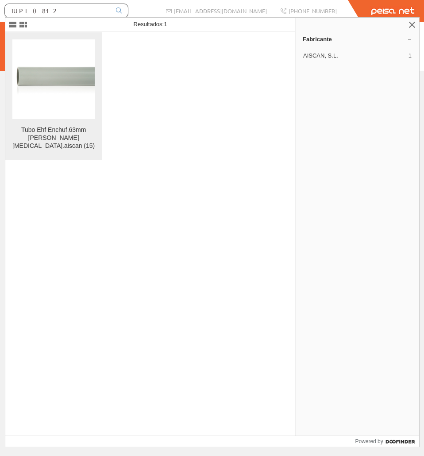
type input "TUPL0812"
click at [60, 49] on figure at bounding box center [53, 79] width 82 height 80
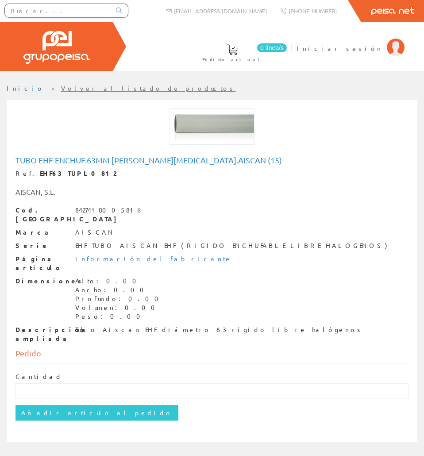
click at [65, 164] on h1 "Tubo Ehf Enchuf.63mm [PERSON_NAME][MEDICAL_DATA].aiscan (15)" at bounding box center [212, 160] width 393 height 9
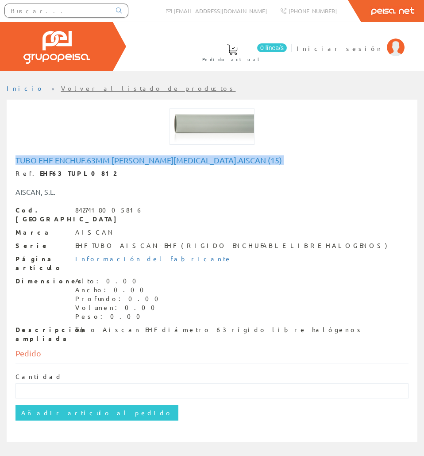
click at [65, 164] on h1 "Tubo Ehf Enchuf.63mm [PERSON_NAME][MEDICAL_DATA].aiscan (15)" at bounding box center [212, 160] width 393 height 9
copy h1 "Tubo Ehf Enchuf.63mm [PERSON_NAME][MEDICAL_DATA].aiscan (15)"
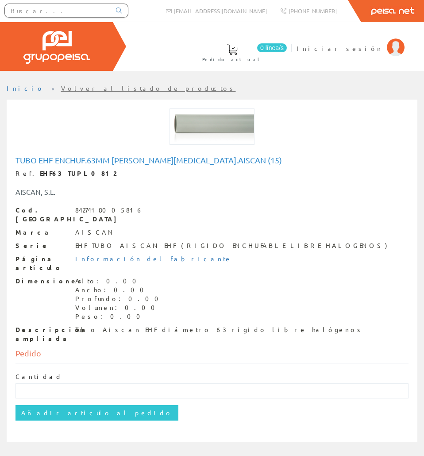
click at [129, 326] on div "Tubo Aiscan-EHF diámetro 63 rígido libre halógenos" at bounding box center [219, 330] width 288 height 9
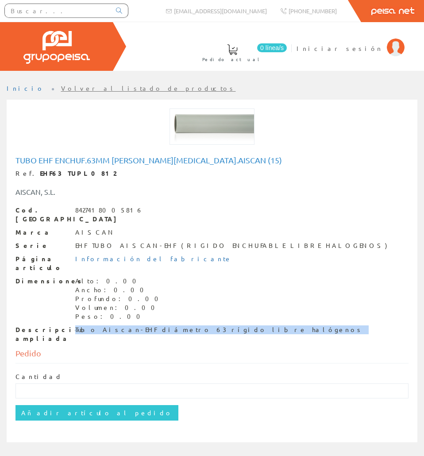
click at [129, 326] on div "Tubo Aiscan-EHF diámetro 63 rígido libre halógenos" at bounding box center [219, 330] width 288 height 9
copy div "Tubo Aiscan-EHF diámetro 63 rígido libre halógenos"
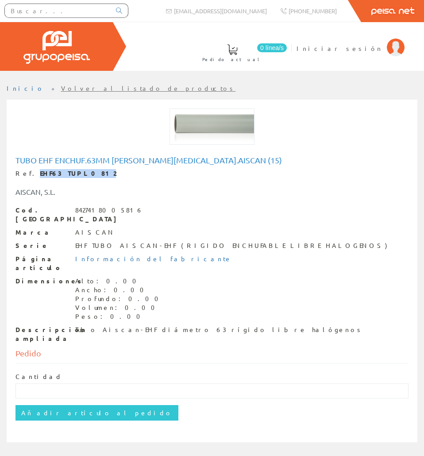
copy strong "EHF63 TUPL0812"
drag, startPoint x: 79, startPoint y: 176, endPoint x: 28, endPoint y: 173, distance: 50.6
click at [28, 173] on div "Ref. EHF63 TUPL0812" at bounding box center [212, 173] width 393 height 9
click at [62, 12] on input "text" at bounding box center [58, 10] width 106 height 13
paste input "TUPL0846"
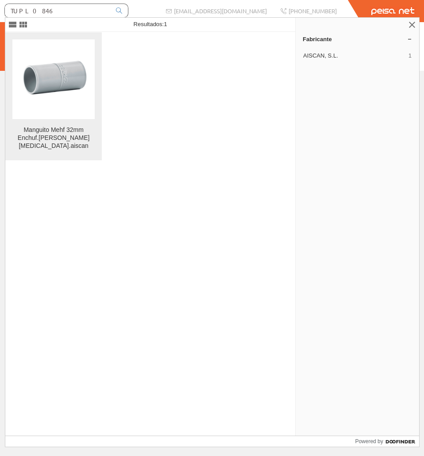
type input "TUPL0846"
click at [74, 57] on img at bounding box center [53, 79] width 82 height 47
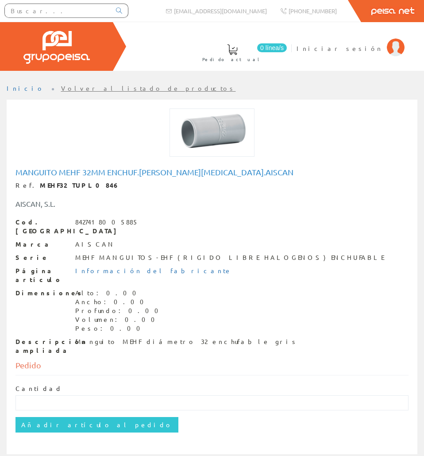
click at [132, 179] on div "Manguito Mehf 32mm Enchuf.[PERSON_NAME][MEDICAL_DATA].aiscan Ref. MEHF32 TUPL08…" at bounding box center [212, 261] width 393 height 187
click at [134, 178] on div "Manguito Mehf 32mm Enchuf.[PERSON_NAME][MEDICAL_DATA].aiscan Ref. MEHF32 TUPL08…" at bounding box center [212, 261] width 393 height 187
click at [136, 172] on h1 "Manguito Mehf 32mm Enchuf.[PERSON_NAME][MEDICAL_DATA].aiscan" at bounding box center [212, 172] width 393 height 9
click at [136, 172] on h1 "Manguito Mehf 32mm Enchuf.l.halog.aiscan" at bounding box center [212, 172] width 393 height 9
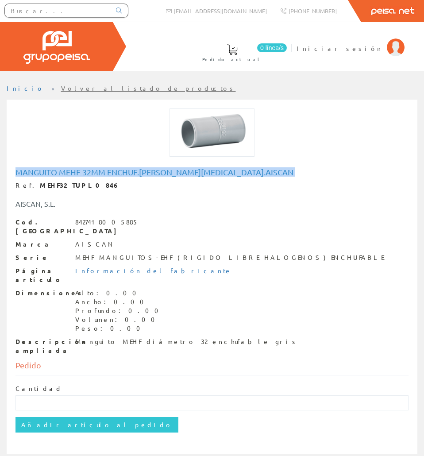
click at [136, 172] on h1 "Manguito Mehf 32mm Enchuf.l.halog.aiscan" at bounding box center [212, 172] width 393 height 9
copy h1 "Manguito Mehf 32mm Enchuf.l.halog.aiscan"
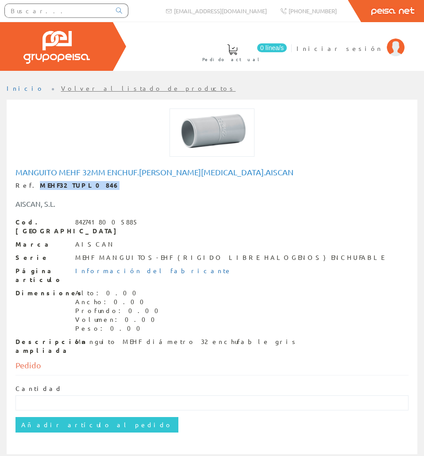
drag, startPoint x: 84, startPoint y: 188, endPoint x: 28, endPoint y: 184, distance: 56.4
click at [28, 184] on div "Ref. MEHF32 TUPL0846" at bounding box center [212, 185] width 393 height 9
copy strong "MEHF32 TUPL0846"
click at [42, 13] on input "text" at bounding box center [58, 10] width 106 height 13
paste input "TUPL0848"
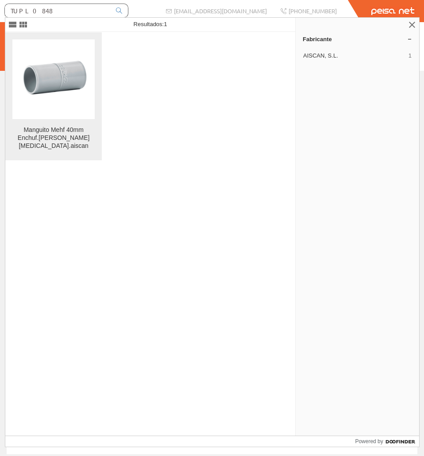
type input "TUPL0848"
click at [53, 55] on figure at bounding box center [53, 79] width 82 height 80
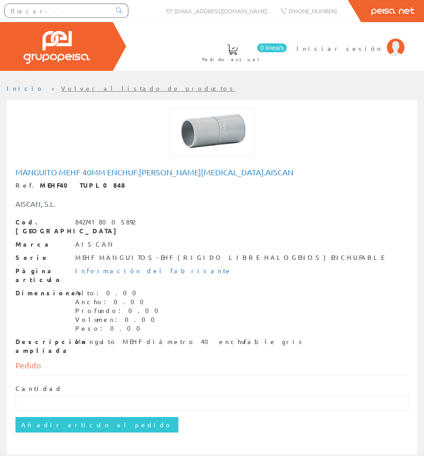
click at [82, 166] on div "Manguito Mehf 40mm Enchuf.[PERSON_NAME][MEDICAL_DATA].aiscan Ref. MEHF40 TUPL08…" at bounding box center [212, 263] width 407 height 194
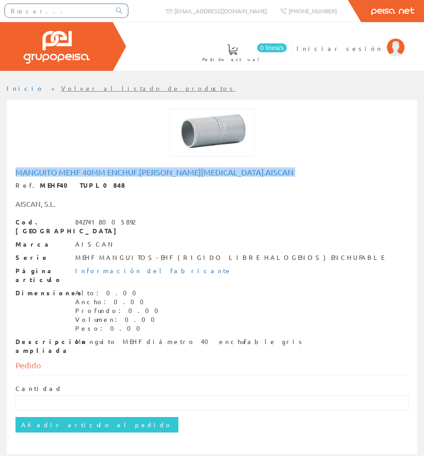
click at [82, 166] on div "Manguito Mehf 40mm Enchuf.[PERSON_NAME][MEDICAL_DATA].aiscan Ref. MEHF40 TUPL08…" at bounding box center [212, 263] width 407 height 194
copy h1 "Manguito Mehf 40mm Enchuf.[PERSON_NAME][MEDICAL_DATA].aiscan"
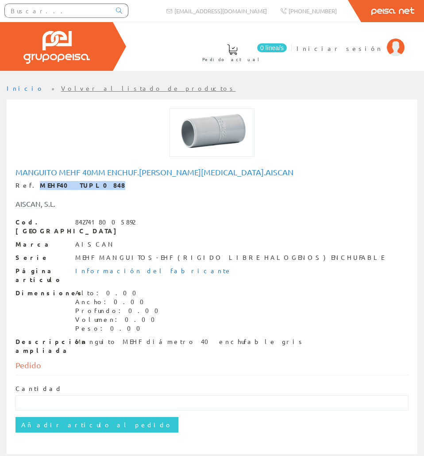
drag, startPoint x: 87, startPoint y: 184, endPoint x: 31, endPoint y: 187, distance: 56.4
click at [31, 187] on div "Ref. MEHF40 TUPL0848" at bounding box center [212, 185] width 393 height 9
copy strong "MEHF40 TUPL0848"
click at [118, 338] on div "Manguito MEHF diámetro 40 enchufable gris" at bounding box center [190, 342] width 230 height 9
click at [119, 338] on div "Manguito MEHF diámetro 40 enchufable gris" at bounding box center [190, 342] width 230 height 9
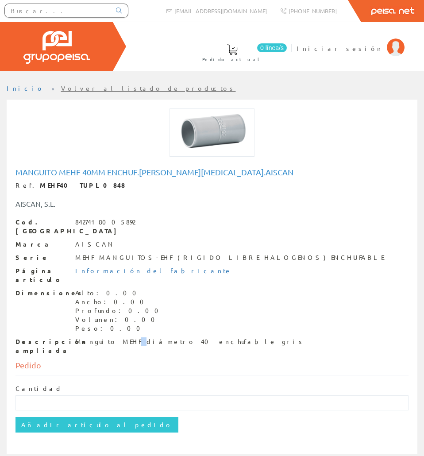
click at [119, 338] on div "Manguito MEHF diámetro 40 enchufable gris" at bounding box center [190, 342] width 230 height 9
copy div "Manguito MEHF diámetro 40 enchufable gris"
click at [103, 13] on input "text" at bounding box center [58, 10] width 106 height 13
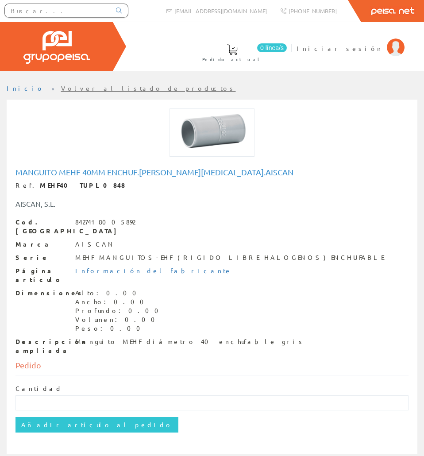
paste input "TUPL0852"
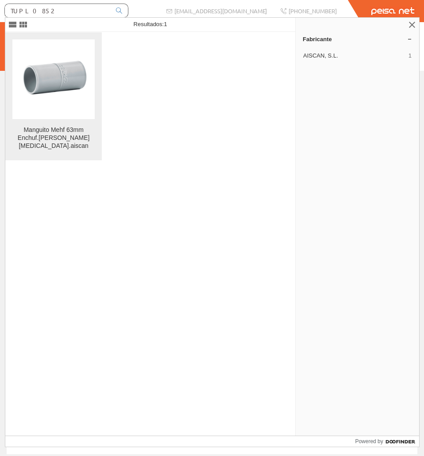
type input "TUPL0852"
click at [79, 55] on figure at bounding box center [53, 79] width 82 height 80
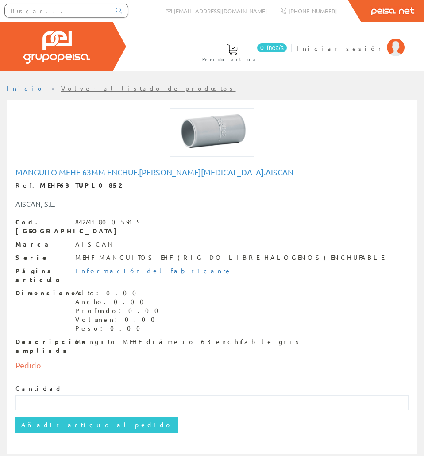
click at [88, 165] on div at bounding box center [212, 137] width 407 height 57
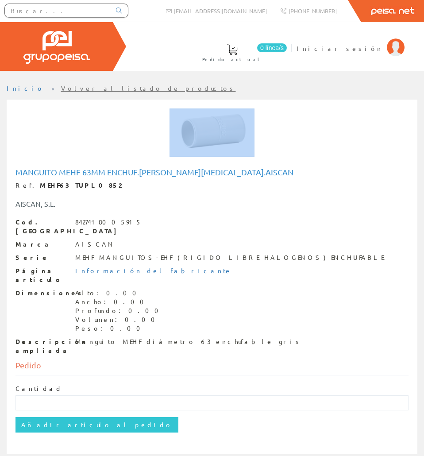
click at [88, 165] on div at bounding box center [212, 137] width 407 height 57
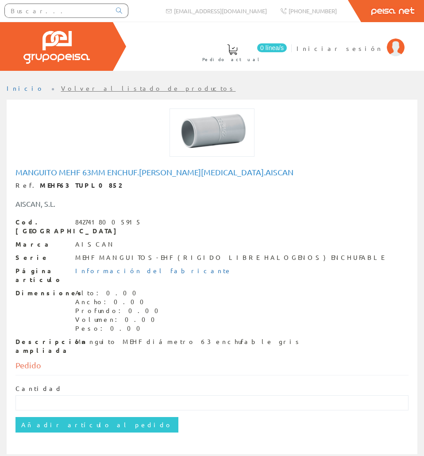
click at [88, 169] on h1 "Manguito Mehf 63mm Enchuf.[PERSON_NAME][MEDICAL_DATA].aiscan" at bounding box center [212, 172] width 393 height 9
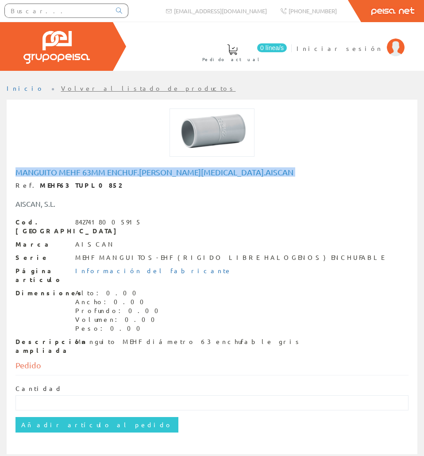
click at [88, 169] on h1 "Manguito Mehf 63mm Enchuf.[PERSON_NAME][MEDICAL_DATA].aiscan" at bounding box center [212, 172] width 393 height 9
copy h1 "Manguito Mehf 63mm Enchuf.[PERSON_NAME][MEDICAL_DATA].aiscan"
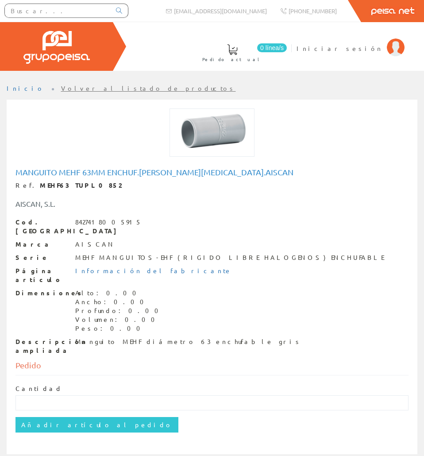
click at [85, 191] on div "AISCAN, S.L." at bounding box center [212, 199] width 407 height 19
drag, startPoint x: 85, startPoint y: 185, endPoint x: 28, endPoint y: 187, distance: 56.8
click at [28, 187] on div "Ref. MEHF63 TUPL0852" at bounding box center [212, 185] width 393 height 9
copy strong "MEHF63 TUPL0852"
click at [127, 338] on div "Manguito MEHF diámetro 63 enchufable gris" at bounding box center [188, 342] width 227 height 9
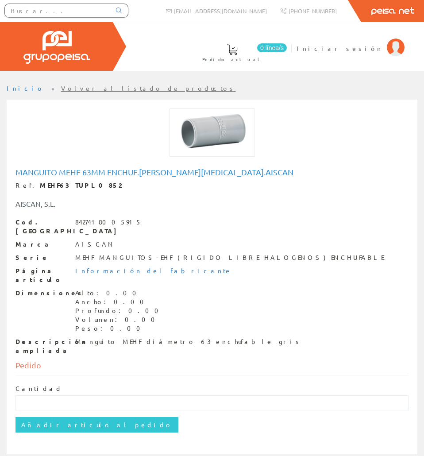
click at [127, 338] on div "Manguito MEHF diámetro 63 enchufable gris" at bounding box center [188, 342] width 227 height 9
copy div "Manguito MEHF diámetro 63 enchufable gris"
click at [70, 10] on input "text" at bounding box center [58, 10] width 106 height 13
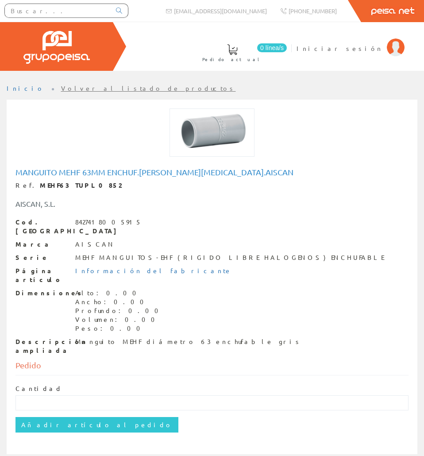
paste input "TUAC0180"
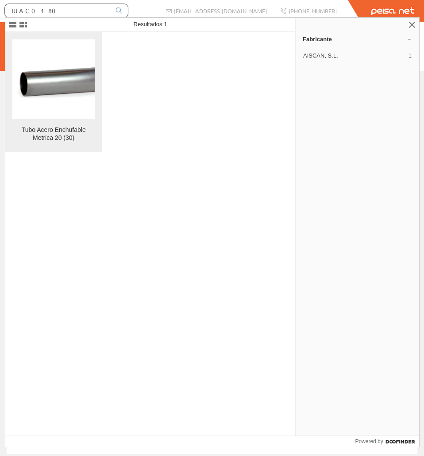
type input "TUAC0180"
click at [90, 70] on img at bounding box center [53, 79] width 82 height 45
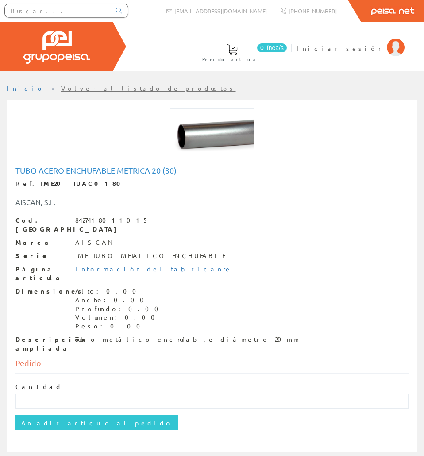
click at [83, 168] on h1 "Tubo Acero Enchufable Metrica 20 (30)" at bounding box center [212, 170] width 393 height 9
copy h1 "Tubo Acero Enchufable Metrica 20 (30)"
drag, startPoint x: 92, startPoint y: 184, endPoint x: 29, endPoint y: 179, distance: 63.6
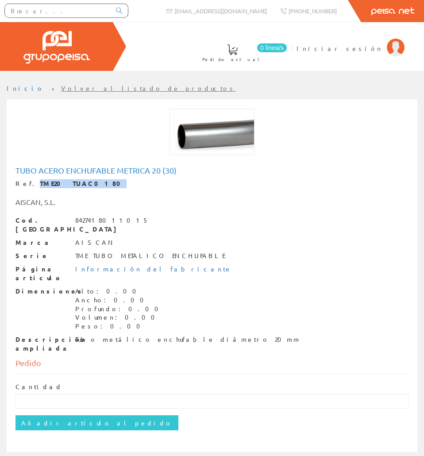
click at [29, 179] on div "Tubo Acero Enchufable Metrica 20 (30) Ref. TME20 TUAC0180 AISCAN, S.L. Cod. Bar…" at bounding box center [212, 259] width 393 height 187
copy strong "TME20 TUAC0180"
click at [64, 188] on div "Ref. TME20 TUAC0180" at bounding box center [212, 183] width 393 height 9
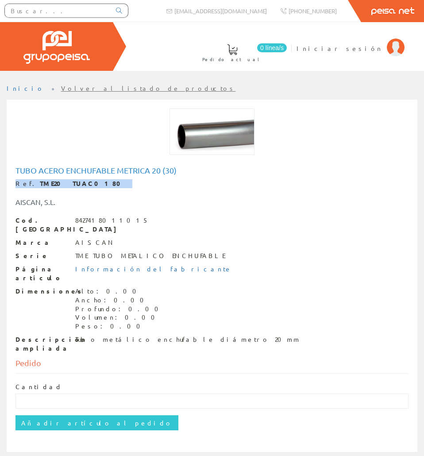
click at [40, 184] on strong "TME20 TUAC0180" at bounding box center [83, 183] width 87 height 8
click at [40, 185] on strong "TME20 TUAC0180" at bounding box center [83, 183] width 87 height 8
click at [27, 185] on div "Ref. TME20 TUAC0180" at bounding box center [212, 183] width 393 height 9
drag, startPoint x: 27, startPoint y: 185, endPoint x: 88, endPoint y: 185, distance: 61.1
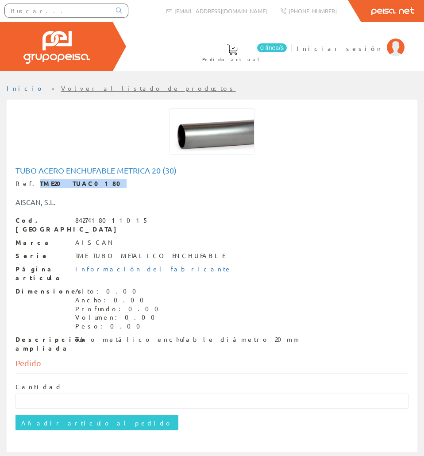
click at [88, 185] on div "Ref. TME20 TUAC0180" at bounding box center [212, 183] width 393 height 9
click at [105, 12] on input "text" at bounding box center [58, 10] width 106 height 13
paste input "TUAC0195"
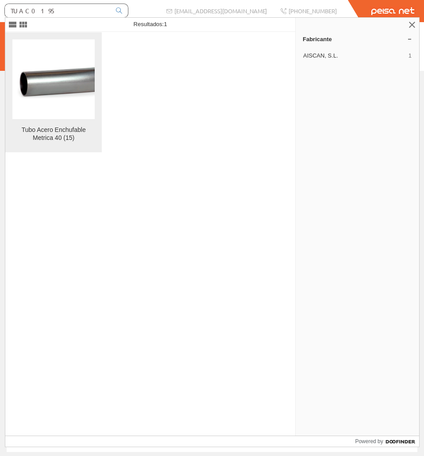
type input "TUAC0195"
click at [44, 59] on img at bounding box center [53, 79] width 82 height 45
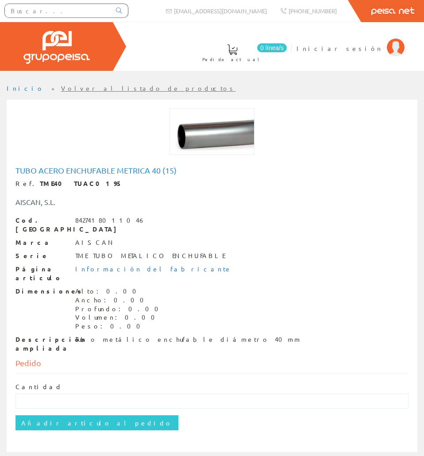
click at [96, 164] on div "Tubo Acero Enchufable Metrica 40 (15) Ref. TME40 TUAC0195 AISCAN, S.L. Cod. Bar…" at bounding box center [212, 261] width 407 height 194
copy h1 "Tubo Acero Enchufable Metrica 40 (15)"
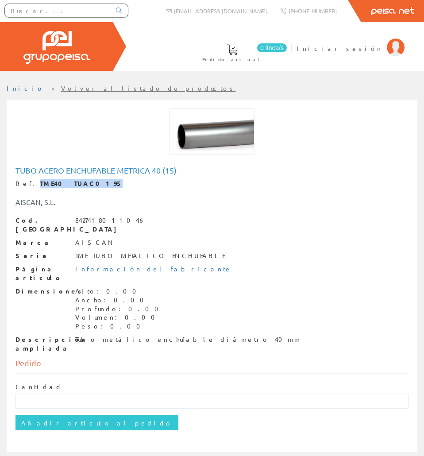
drag, startPoint x: 85, startPoint y: 182, endPoint x: 28, endPoint y: 184, distance: 56.8
click at [28, 184] on div "Ref. TME40 TUAC0195" at bounding box center [212, 183] width 393 height 9
copy strong "TME40 TUAC0195"
click at [118, 335] on div "Tubo metálico enchufable diámetro 40mm" at bounding box center [188, 339] width 226 height 9
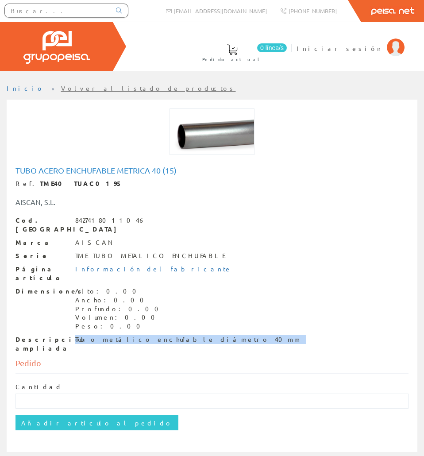
click at [119, 335] on div "Tubo metálico enchufable diámetro 40mm" at bounding box center [188, 339] width 226 height 9
copy div "Tubo metálico enchufable diámetro 40mm"
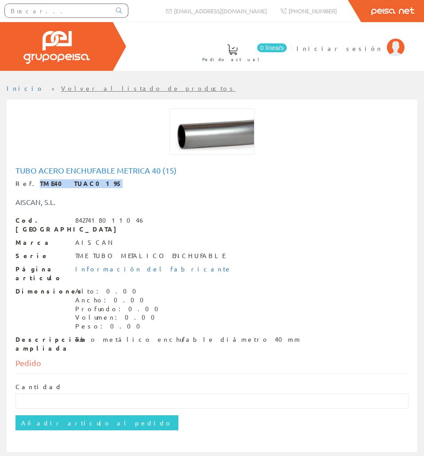
drag, startPoint x: 84, startPoint y: 182, endPoint x: 29, endPoint y: 179, distance: 55.0
click at [29, 179] on div "Ref. TME40 TUAC0195" at bounding box center [212, 183] width 393 height 9
copy strong "TME40 TUAC0195"
paste input "TUAC0425"
click at [29, 9] on input "TUAC0425" at bounding box center [58, 10] width 106 height 13
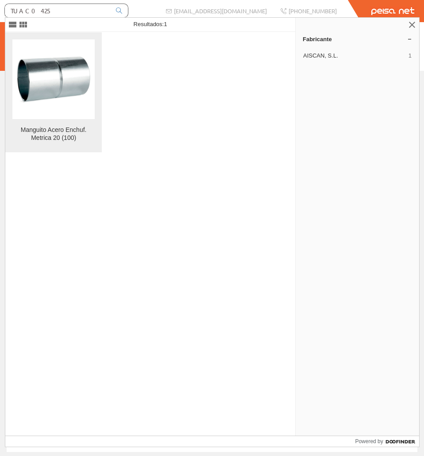
type input "TUAC0425"
click at [33, 53] on img at bounding box center [53, 79] width 82 height 54
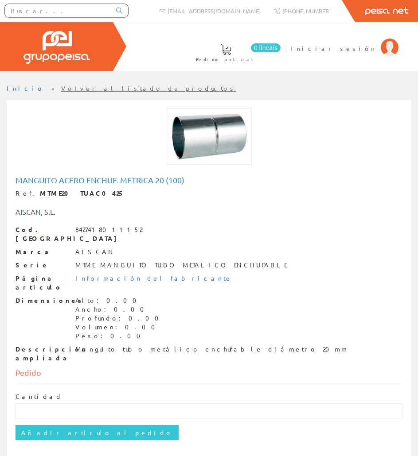
click at [71, 174] on div "Manguito Acero Enchuf. Metrica 20 (100) Ref. MTME20 TUAC0425 AISCAN, S.L. Cod. …" at bounding box center [209, 271] width 400 height 194
click at [71, 175] on div "Manguito Acero Enchuf. Metrica 20 (100) Ref. MTME20 TUAC0425 AISCAN, S.L. Cod. …" at bounding box center [209, 271] width 400 height 194
copy h1 "Manguito Acero Enchuf. Metrica 20 (100)"
drag, startPoint x: 100, startPoint y: 191, endPoint x: 32, endPoint y: 193, distance: 67.8
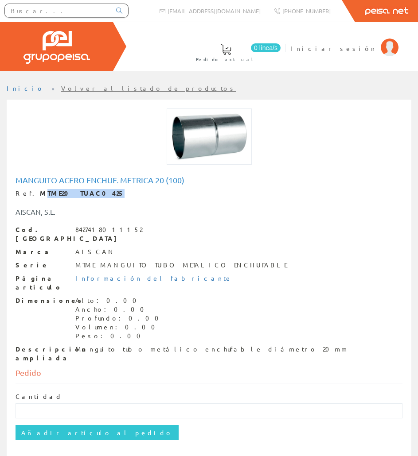
click at [32, 193] on div "Ref. MTME20 TUAC0425" at bounding box center [209, 193] width 387 height 9
click at [187, 345] on div "Manguito tubo metálico enchufable diámetro 20mm" at bounding box center [211, 349] width 272 height 9
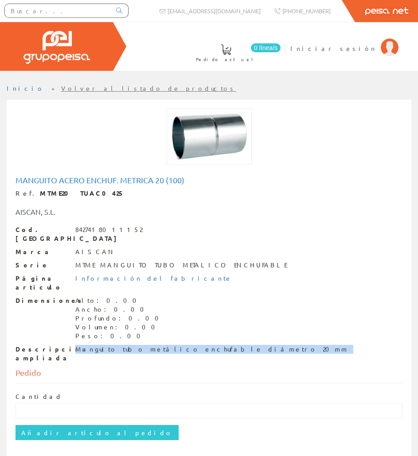
click at [187, 345] on div "Manguito tubo metálico enchufable diámetro 20mm" at bounding box center [211, 349] width 272 height 9
copy div "Manguito tubo metálico enchufable diámetro 20mm"
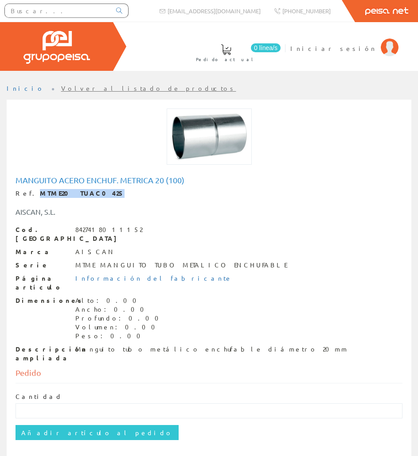
drag, startPoint x: 90, startPoint y: 191, endPoint x: 30, endPoint y: 193, distance: 60.3
click at [30, 193] on div "Ref. MTME20 TUAC0425" at bounding box center [209, 193] width 387 height 9
copy strong "MTME20 TUAC0425"
click at [70, 15] on input "text" at bounding box center [58, 10] width 106 height 13
paste input "TUAC0430"
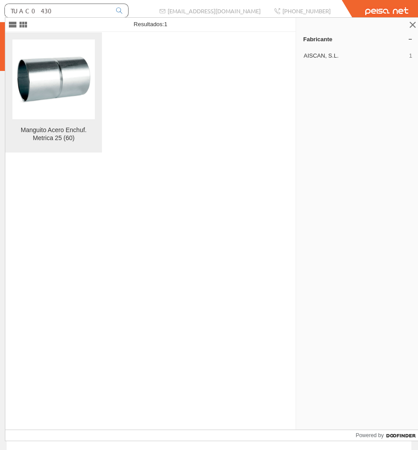
type input "TUAC0430"
click at [78, 58] on img at bounding box center [53, 79] width 82 height 54
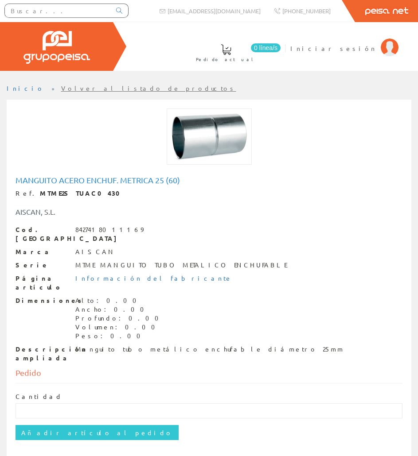
click at [58, 178] on h1 "Manguito Acero Enchuf. Metrica 25 (60)" at bounding box center [209, 180] width 387 height 9
copy h1 "Manguito Acero Enchuf. Metrica 25 (60)"
click at [126, 345] on div "Manguito tubo metálico enchufable diámetro 25mm" at bounding box center [209, 349] width 269 height 9
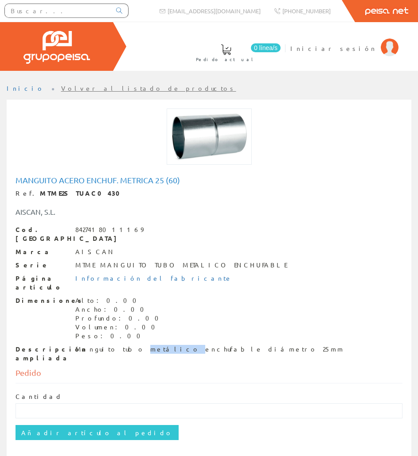
click at [125, 345] on div "Manguito tubo metálico enchufable diámetro 25mm" at bounding box center [209, 349] width 269 height 9
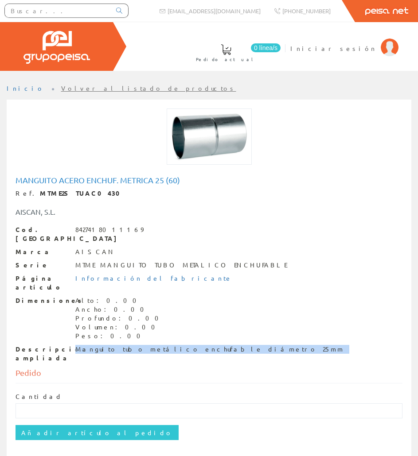
click at [125, 345] on div "Manguito tubo metálico enchufable diámetro 25mm" at bounding box center [209, 349] width 269 height 9
copy div "Manguito tubo metálico enchufable diámetro 25mm"
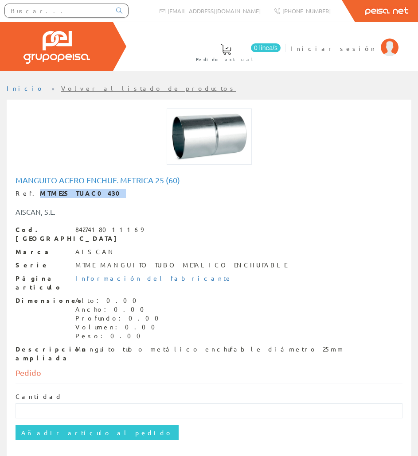
drag, startPoint x: 86, startPoint y: 191, endPoint x: 28, endPoint y: 188, distance: 58.1
click at [28, 188] on div "Manguito Acero Enchuf. Metrica 25 (60) Ref. MTME25 TUAC0430 AISCAN, S.L. Cod. B…" at bounding box center [209, 269] width 387 height 187
copy strong "MTME25 TUAC0430"
click at [87, 13] on input "text" at bounding box center [58, 10] width 106 height 13
paste input "TUAC0435"
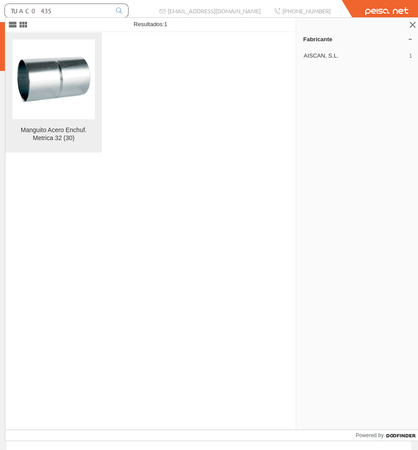
type input "TUAC0435"
click at [66, 66] on img at bounding box center [53, 79] width 82 height 54
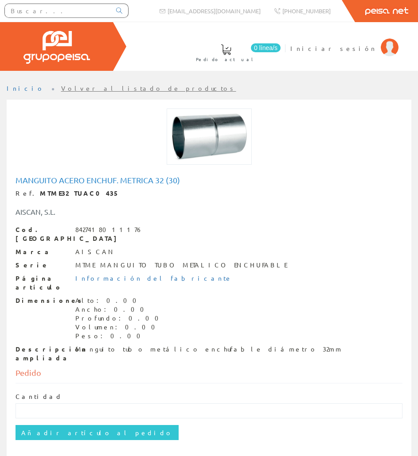
click at [76, 176] on h1 "Manguito Acero Enchuf. Metrica 32 (30)" at bounding box center [209, 180] width 387 height 9
copy h1 "Manguito Acero Enchuf. Metrica 32 (30)"
click at [128, 261] on div "MTME MANGUITO TUBO METALICO ENCHUFABLE" at bounding box center [180, 265] width 211 height 9
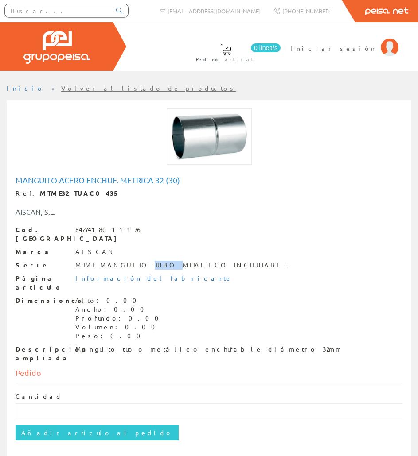
click at [128, 261] on div "MTME MANGUITO TUBO METALICO ENCHUFABLE" at bounding box center [180, 265] width 211 height 9
click at [112, 345] on div "Manguito tubo metálico enchufable diámetro 32mm" at bounding box center [208, 349] width 267 height 9
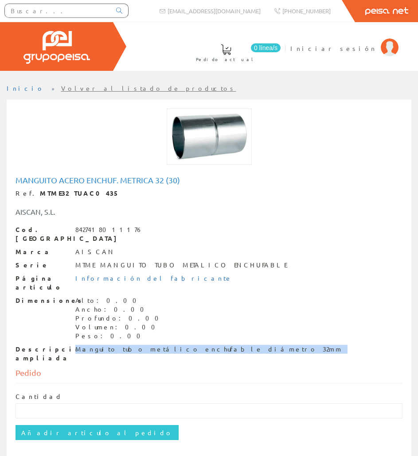
click at [112, 345] on div "Manguito tubo metálico enchufable diámetro 32mm" at bounding box center [208, 349] width 267 height 9
copy div "Manguito tubo metálico enchufable diámetro 32mm"
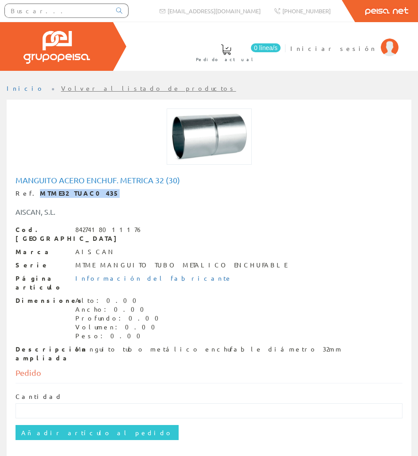
drag, startPoint x: 90, startPoint y: 190, endPoint x: 27, endPoint y: 194, distance: 62.6
click at [27, 194] on div "Ref. MTME32 TUAC0435" at bounding box center [209, 193] width 387 height 9
copy strong "MTME32 TUAC0435"
click at [90, 8] on input "text" at bounding box center [58, 10] width 106 height 13
paste input "TUAC0440"
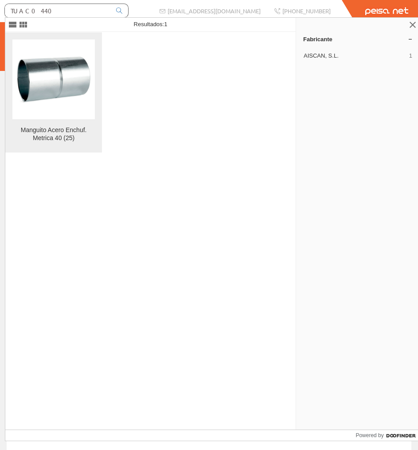
type input "TUAC0440"
click at [71, 63] on img at bounding box center [53, 79] width 82 height 54
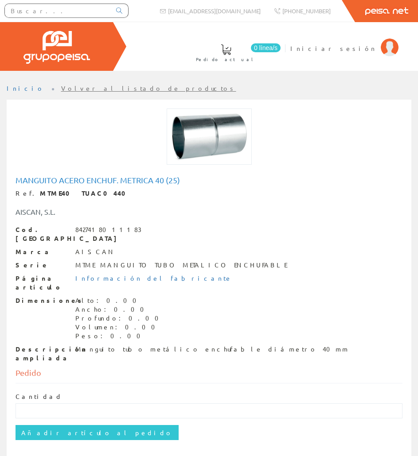
click at [93, 178] on h1 "Manguito Acero Enchuf. Metrica 40 (25)" at bounding box center [209, 180] width 387 height 9
copy h1 "Manguito Acero Enchuf. Metrica 40 (25)"
click at [180, 345] on div "Manguito tubo metálico enchufable diámetro 40mm" at bounding box center [211, 349] width 273 height 9
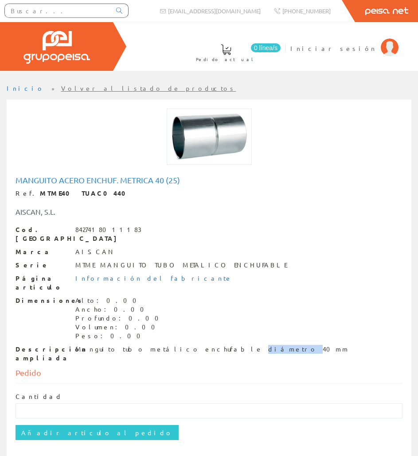
click at [180, 345] on div "Manguito tubo metálico enchufable diámetro 40mm" at bounding box center [211, 349] width 273 height 9
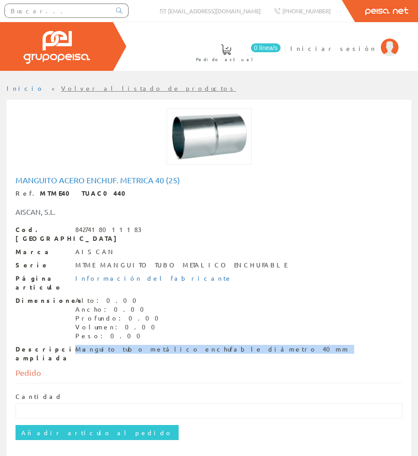
click at [180, 345] on div "Manguito tubo metálico enchufable diámetro 40mm" at bounding box center [211, 349] width 273 height 9
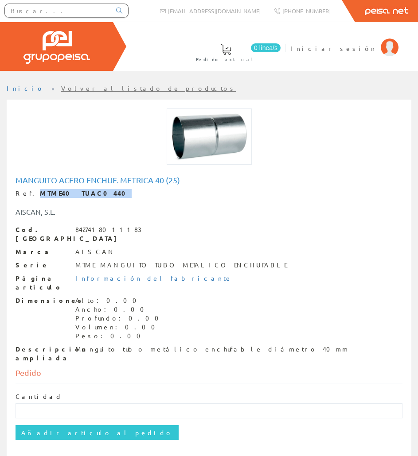
drag, startPoint x: 86, startPoint y: 197, endPoint x: 29, endPoint y: 195, distance: 57.7
click at [29, 195] on div "Ref. MTME40 TUAC0440" at bounding box center [209, 193] width 387 height 9
copy strong "MTME40 TUAC0440"
click at [64, 14] on input "text" at bounding box center [58, 10] width 106 height 13
paste input "TUPL0493"
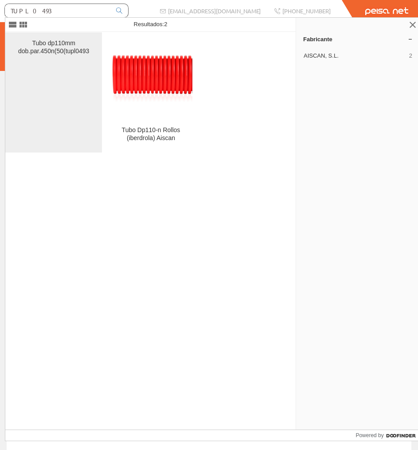
type input "TUPL0493"
click at [80, 53] on div "Tubo dp110mm dob.par.450n(50(tupl0493" at bounding box center [53, 47] width 82 height 16
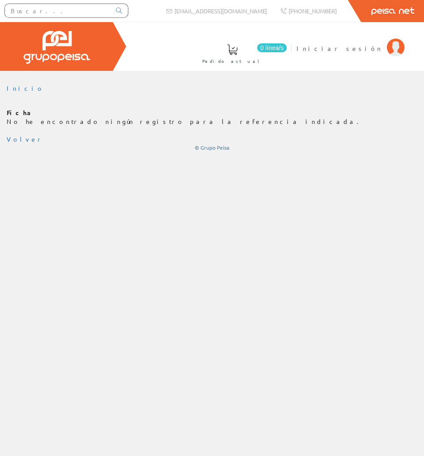
click at [35, 8] on input "text" at bounding box center [58, 10] width 106 height 13
paste input "TUPL0493"
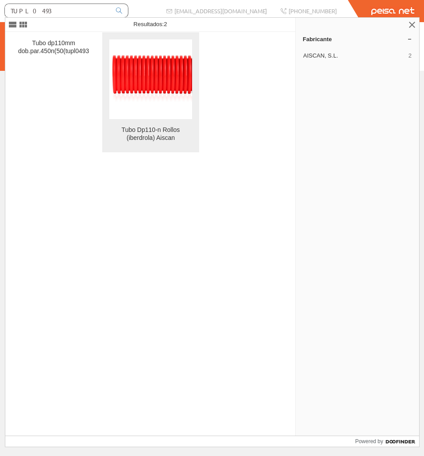
type input "TUPL0493"
click at [133, 73] on img at bounding box center [150, 79] width 82 height 55
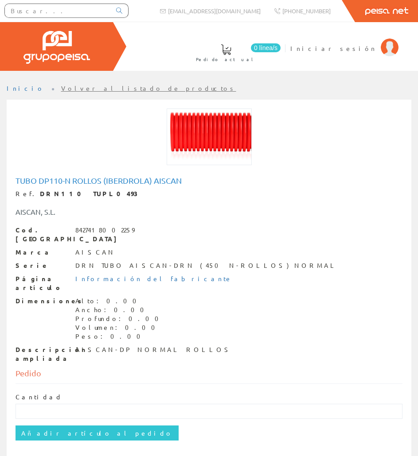
click at [164, 225] on div "Tubo Dp110-n Rollos (iberdrola) Aiscan Ref. DRN110 TUPL0493 AISCAN, S.L. Cod. B…" at bounding box center [209, 269] width 387 height 187
drag, startPoint x: 87, startPoint y: 196, endPoint x: 27, endPoint y: 190, distance: 60.1
click at [27, 190] on div "Ref. DRN110 TUPL0493" at bounding box center [209, 194] width 387 height 9
copy strong "DRN110 TUPL0493"
drag, startPoint x: 194, startPoint y: 184, endPoint x: 11, endPoint y: 179, distance: 182.6
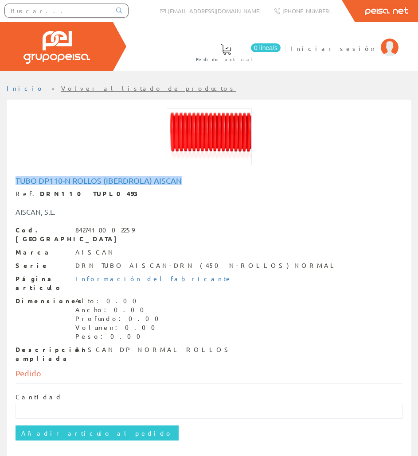
click at [11, 179] on div "Tubo Dp110-n Rollos (iberdrola) Aiscan Ref. DRN110 TUPL0493 AISCAN, S.L. Cod. B…" at bounding box center [209, 271] width 400 height 194
copy h1 "Tubo Dp110-n Rollos (iberdrola) Aiscan"
click at [49, 12] on input "text" at bounding box center [58, 10] width 106 height 13
click at [90, 15] on input "text" at bounding box center [58, 10] width 106 height 13
paste input "TUPL0493"
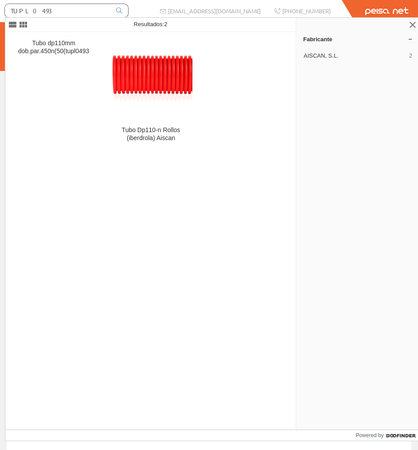
type input "TUPL0493"
click at [344, 102] on div "Fabricante AISCAN, S.L. 2 Marca" at bounding box center [358, 230] width 124 height 397
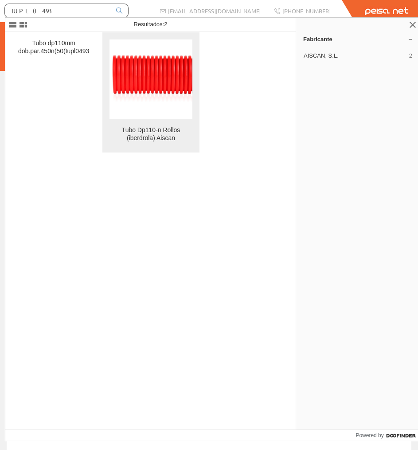
click at [195, 88] on link "Tubo Dp110-n Rollos (iberdrola) Aiscan" at bounding box center [150, 92] width 97 height 120
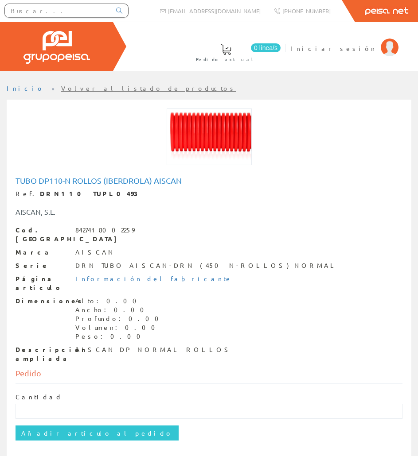
click at [108, 346] on div "AISCAN-DP NORMAL ROLLOS" at bounding box center [153, 350] width 157 height 9
copy div "AISCAN-DP NORMAL ROLLOS"
drag, startPoint x: 82, startPoint y: 195, endPoint x: 29, endPoint y: 190, distance: 53.0
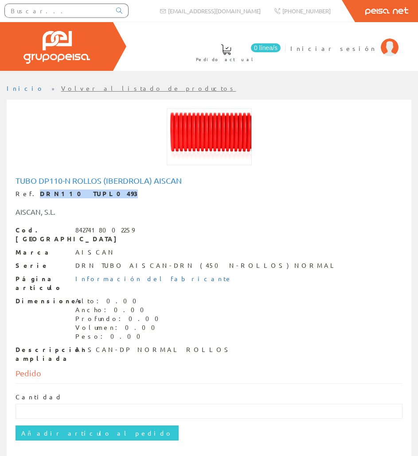
click at [40, 190] on strong "DRN110 TUPL0493" at bounding box center [89, 194] width 98 height 8
copy strong "DRN110 TUPL0493"
click at [64, 13] on input "text" at bounding box center [58, 10] width 106 height 13
paste input "TUPL0498"
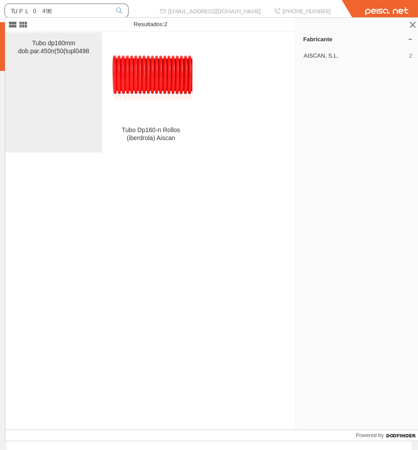
type input "TUPL0498"
click at [61, 37] on link "Tubo dp160mm dob.par.450n(50(tupl0498" at bounding box center [53, 92] width 97 height 120
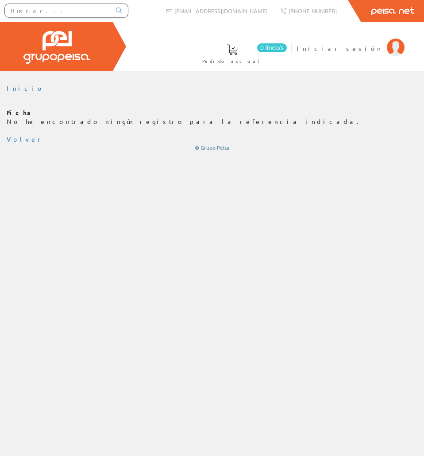
click at [71, 13] on input "text" at bounding box center [58, 10] width 106 height 13
paste input "TUPL0498"
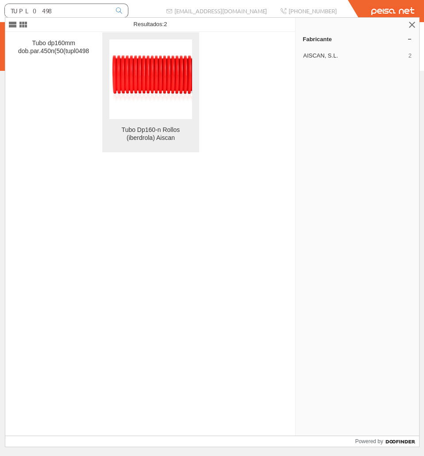
type input "TUPL0498"
click at [149, 63] on img at bounding box center [150, 79] width 82 height 55
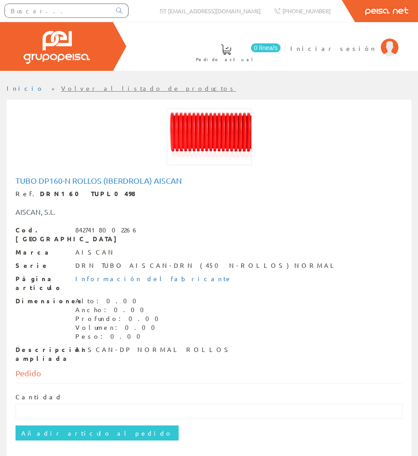
click at [127, 177] on h1 "Tubo Dp160-n Rollos (iberdrola) Aiscan" at bounding box center [209, 180] width 387 height 9
copy h1 "Tubo Dp160-n Rollos (iberdrola) Aiscan"
click at [118, 327] on div "Cod. Barras 8427418002266 Marca AISCAN Serie DRN TUBO AISCAN-DRN (450 N-ROLLOS)…" at bounding box center [209, 294] width 387 height 137
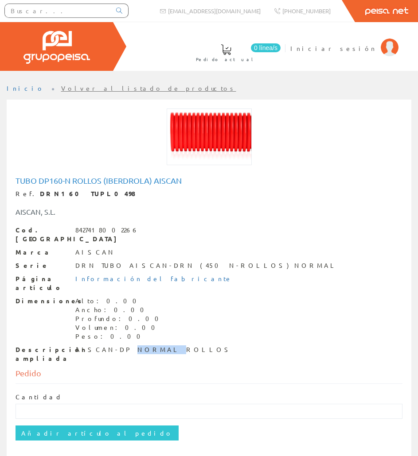
click at [118, 327] on div "Cod. Barras 8427418002266 Marca AISCAN Serie DRN TUBO AISCAN-DRN (450 N-ROLLOS)…" at bounding box center [209, 294] width 387 height 137
drag, startPoint x: 90, startPoint y: 195, endPoint x: 27, endPoint y: 190, distance: 62.7
click at [27, 190] on div "Ref. DRN160 TUPL0498" at bounding box center [209, 194] width 387 height 9
copy div "DRN160 TUPL0498"
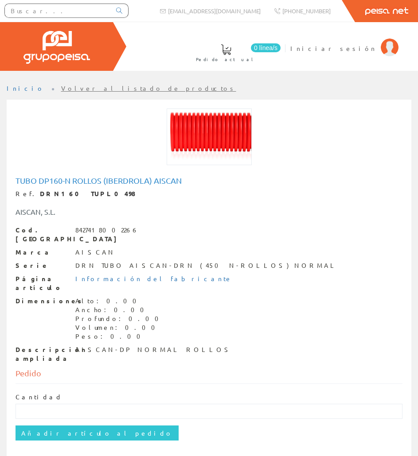
click at [85, 6] on input "text" at bounding box center [58, 10] width 106 height 13
paste input "SIMO3043"
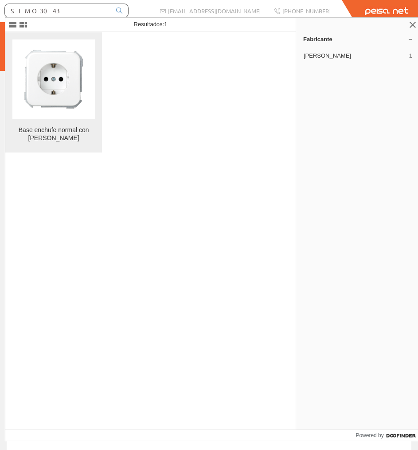
type input "SIMO3043"
click at [62, 69] on img at bounding box center [54, 79] width 80 height 80
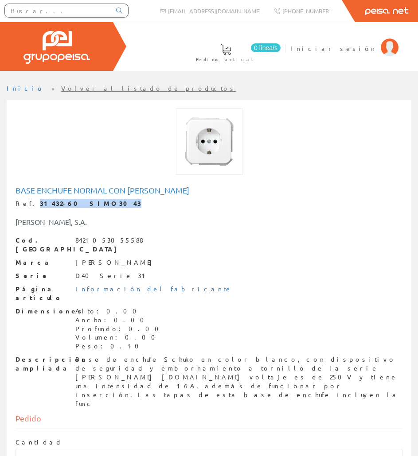
drag, startPoint x: 88, startPoint y: 204, endPoint x: 27, endPoint y: 205, distance: 60.3
click at [27, 205] on div "Ref. 31432-60 SIMO3043" at bounding box center [209, 203] width 387 height 9
copy strong "31432-60 SIMO3043"
click at [85, 191] on h1 "Base enchufe normal con [PERSON_NAME]" at bounding box center [209, 190] width 387 height 9
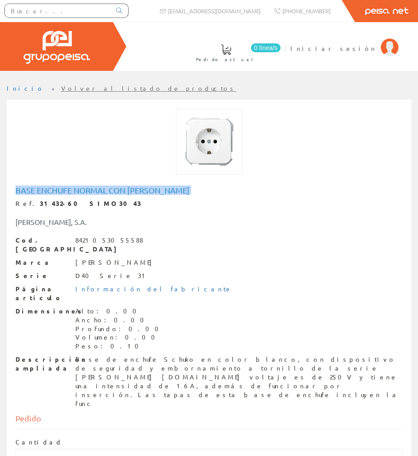
click at [85, 191] on h1 "Base enchufe normal con [PERSON_NAME]" at bounding box center [209, 190] width 387 height 9
copy h1 "Base enchufe normal con t.t. schuko simon"
click at [56, 355] on div "Descripción ampliada Base de enchufe Schuko en color blanco, con dispositivo de…" at bounding box center [209, 381] width 387 height 53
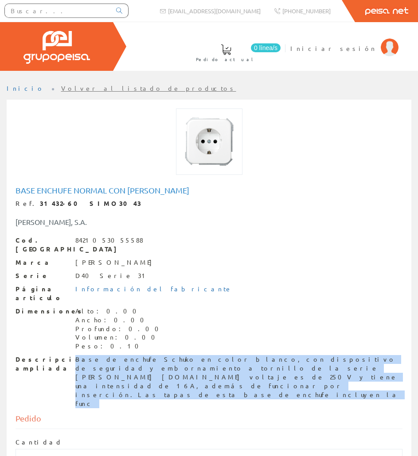
click at [56, 355] on div "Descripción ampliada Base de enchufe Schuko en color blanco, con dispositivo de…" at bounding box center [209, 381] width 387 height 53
copy div "Base de enchufe Schuko en color blanco, con dispositivo de seguridad y embornam…"
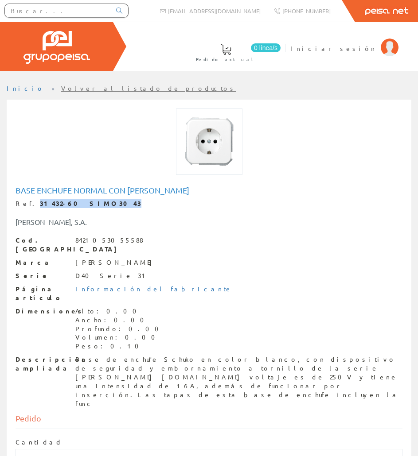
drag, startPoint x: 85, startPoint y: 206, endPoint x: 29, endPoint y: 206, distance: 55.8
click at [40, 206] on strong "31432-60 SIMO3043" at bounding box center [90, 203] width 101 height 8
copy strong "31432-60 SIMO3043"
click at [97, 16] on input "text" at bounding box center [58, 10] width 106 height 13
paste input "SIMU5162"
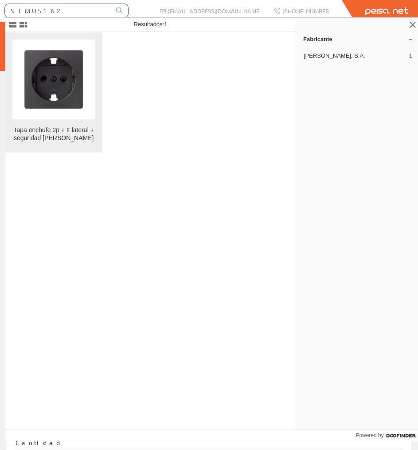
type input "SIMU5162"
click at [47, 46] on img at bounding box center [54, 79] width 80 height 80
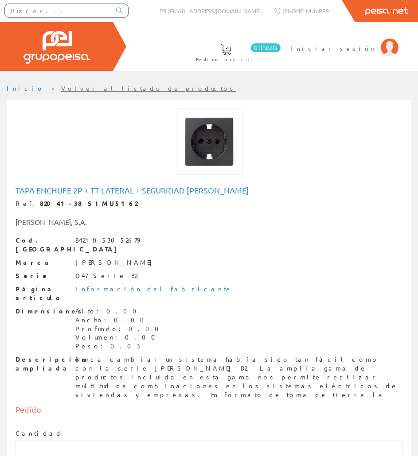
click at [100, 190] on h1 "Tapa enchufe 2p + tt lateral + seguridad simon" at bounding box center [209, 190] width 387 height 9
copy h1 "Tapa enchufe 2p + tt lateral + seguridad simon"
click at [116, 355] on div "Nunca cambiar un sistema había sido tan fácil como con la serie Simon 82. La am…" at bounding box center [238, 377] width 327 height 44
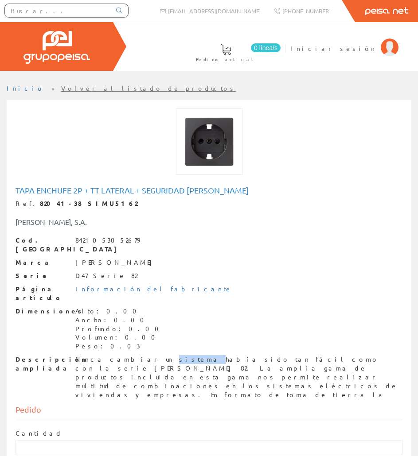
click at [116, 355] on div "Nunca cambiar un sistema había sido tan fácil como con la serie Simon 82. La am…" at bounding box center [238, 377] width 327 height 44
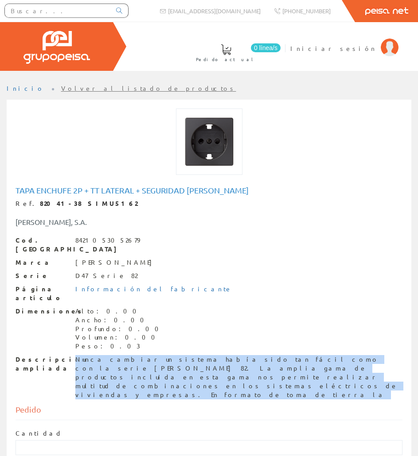
click at [116, 355] on div "Nunca cambiar un sistema había sido tan fácil como con la serie Simon 82. La am…" at bounding box center [238, 377] width 327 height 44
copy div "Nunca cambiar un sistema había sido tan fácil como con la serie Simon 82. La am…"
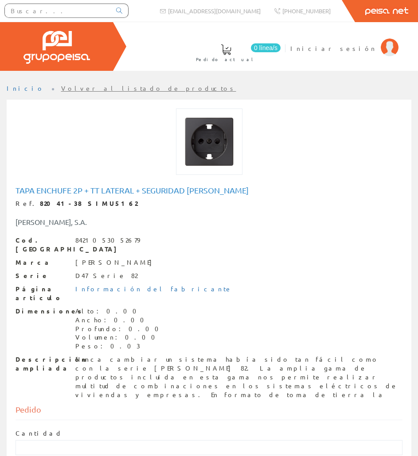
click at [84, 202] on strong "82041-38 SIMU5162" at bounding box center [88, 203] width 97 height 8
drag, startPoint x: 85, startPoint y: 203, endPoint x: 28, endPoint y: 203, distance: 56.7
click at [40, 203] on strong "82041-38 SIMU5162" at bounding box center [88, 203] width 97 height 8
copy strong "82041-38 SIMU5162"
click at [72, 8] on input "text" at bounding box center [58, 10] width 106 height 13
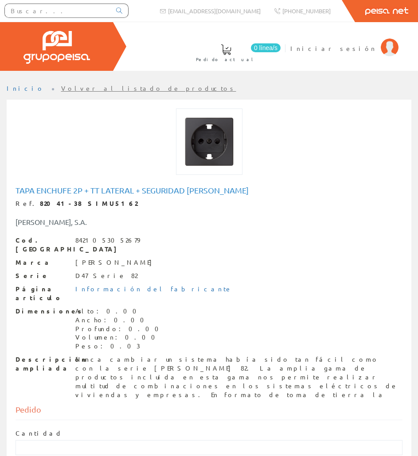
paste input "BAND0562"
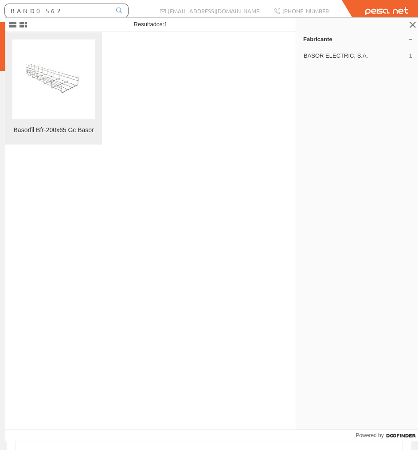
type input "BAND0562"
click at [71, 56] on figure at bounding box center [53, 79] width 82 height 80
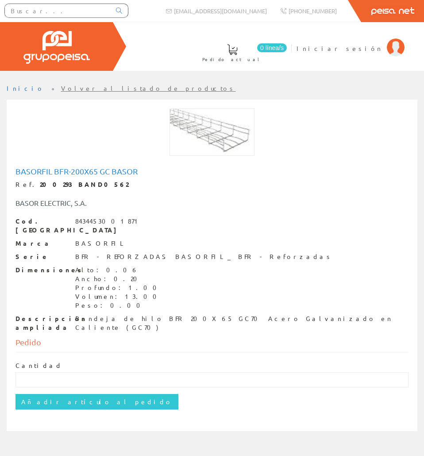
click at [101, 166] on div "Basorfil Bfr-200x65 Gc Basor Ref. 200293 BAND0562 BASOR ELECTRIC, S.A. Cod. Bar…" at bounding box center [212, 250] width 407 height 171
copy h1 "Basorfil Bfr-200x65 Gc Basor"
click at [112, 315] on div "Bandeja de hilo BFR 200X65 GC70 Acero Galvanizado en Caliente (GC70)" at bounding box center [242, 324] width 334 height 18
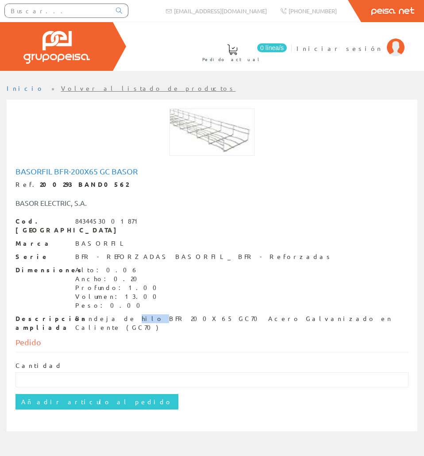
click at [112, 315] on div "Bandeja de hilo BFR 200X65 GC70 Acero Galvanizado en Caliente (GC70)" at bounding box center [242, 324] width 334 height 18
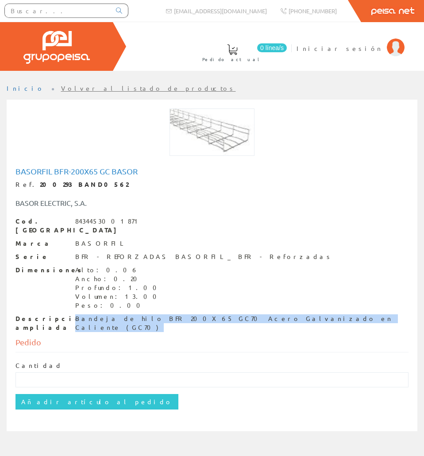
click at [112, 315] on div "Bandeja de hilo BFR 200X65 GC70 Acero Galvanizado en Caliente (GC70)" at bounding box center [242, 324] width 334 height 18
copy div "Bandeja de hilo BFR 200X65 GC70 Acero Galvanizado en Caliente (GC70)"
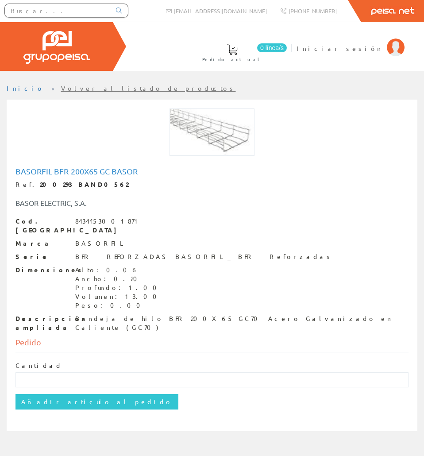
click at [81, 187] on strong "200293 BAND0562" at bounding box center [84, 184] width 89 height 8
drag, startPoint x: 83, startPoint y: 187, endPoint x: 29, endPoint y: 181, distance: 54.3
click at [29, 181] on div "Ref. 200293 BAND0562" at bounding box center [212, 184] width 393 height 9
copy strong "200293 BAND0562"
click at [82, 16] on input "text" at bounding box center [58, 10] width 106 height 13
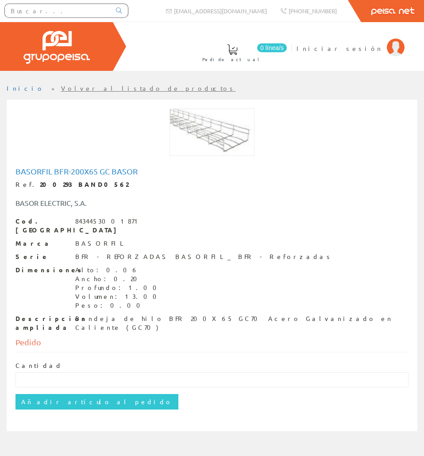
paste input "BAND0566"
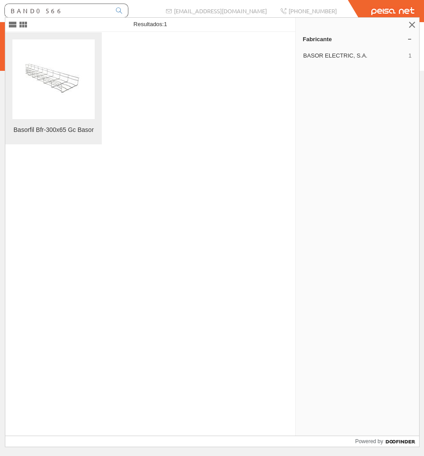
type input "BAND0566"
click at [70, 76] on img at bounding box center [54, 79] width 56 height 31
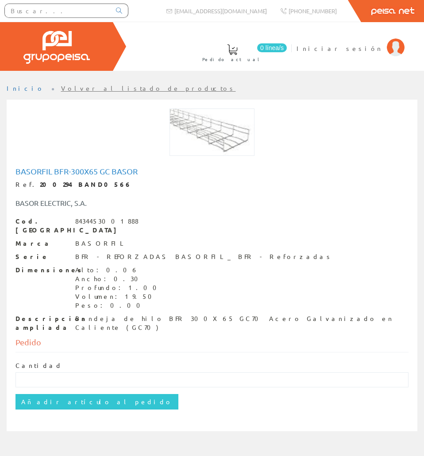
click at [62, 166] on div "Basorfil Bfr-300x65 Gc Basor Ref. 200294 BAND0566 BASOR ELECTRIC, S.A. Cod. Bar…" at bounding box center [212, 250] width 407 height 171
copy h1 "Basorfil Bfr-300x65 Gc Basor"
click at [82, 184] on strong "200294 BAND0566" at bounding box center [86, 184] width 92 height 8
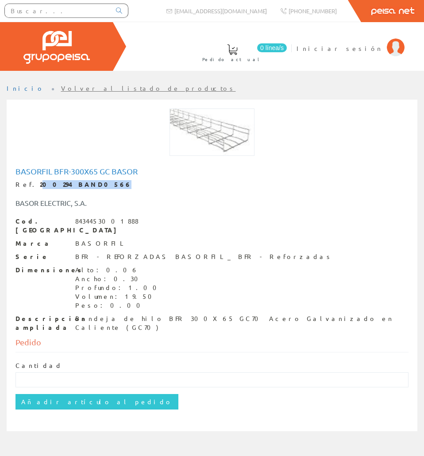
drag, startPoint x: 83, startPoint y: 185, endPoint x: 30, endPoint y: 183, distance: 53.6
click at [30, 183] on div "Ref. 200294 BAND0566" at bounding box center [212, 184] width 393 height 9
drag, startPoint x: 29, startPoint y: 183, endPoint x: 90, endPoint y: 186, distance: 61.6
click at [90, 186] on div "Ref. 200294 BAND0566" at bounding box center [212, 184] width 393 height 9
copy strong "200294 BAND0566"
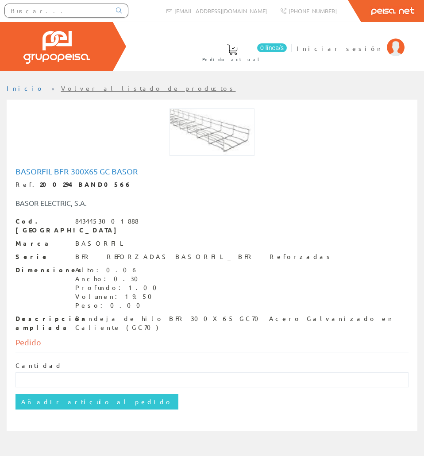
click at [129, 315] on div "Bandeja de hilo BFR 300X65 GC70 Acero Galvanizado en Caliente (GC70)" at bounding box center [242, 324] width 334 height 18
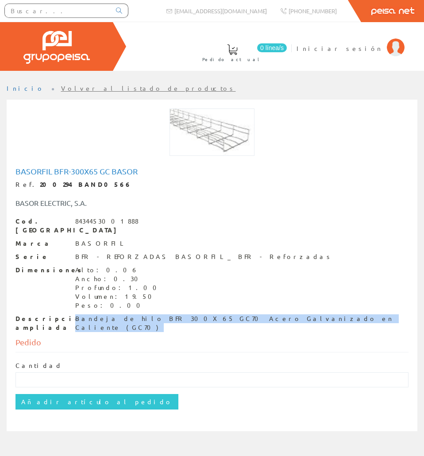
click at [129, 315] on div "Bandeja de hilo BFR 300X65 GC70 Acero Galvanizado en Caliente (GC70)" at bounding box center [242, 324] width 334 height 18
copy div "Bandeja de hilo BFR 300X65 GC70 Acero Galvanizado en Caliente (GC70)"
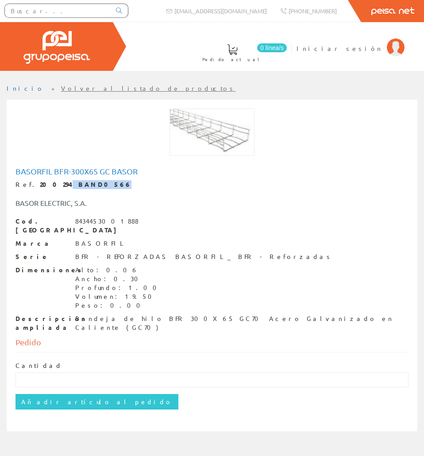
drag, startPoint x: 71, startPoint y: 184, endPoint x: 49, endPoint y: 182, distance: 22.7
click at [49, 182] on strong "200294 BAND0566" at bounding box center [86, 184] width 92 height 8
click at [91, 186] on div "Ref. 200294 BAND0566" at bounding box center [212, 184] width 393 height 9
drag, startPoint x: 85, startPoint y: 184, endPoint x: 28, endPoint y: 184, distance: 56.3
click at [28, 184] on div "Ref. 200294 BAND0566" at bounding box center [212, 184] width 393 height 9
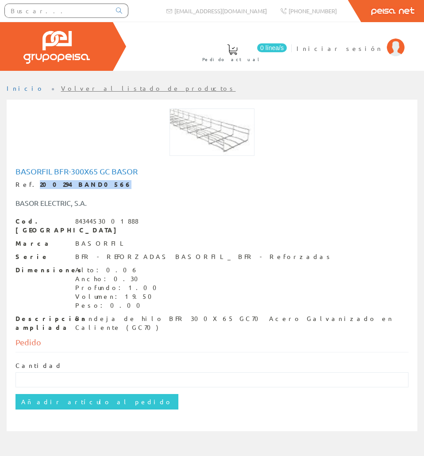
copy strong "200294 BAND0566"
click at [86, 14] on input "text" at bounding box center [58, 10] width 106 height 13
paste input "BAND0918"
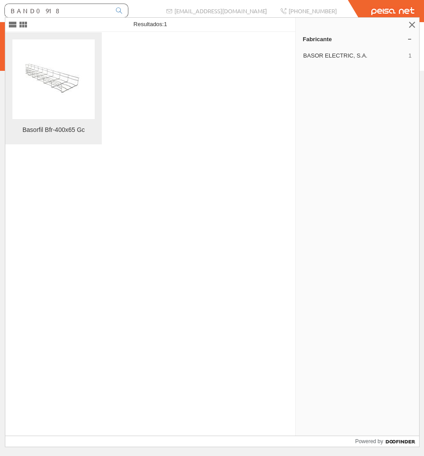
type input "BAND0918"
click at [70, 63] on figure at bounding box center [53, 79] width 82 height 80
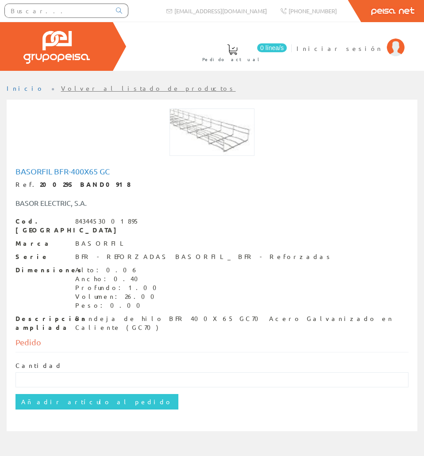
click at [58, 176] on h1 "Basorfil Bfr-400x65 Gc" at bounding box center [212, 171] width 393 height 9
copy h1 "Basorfil Bfr-400x65 Gc"
click at [141, 305] on div "Cod. Barras 8434453001895 Marca BASORFIL Serie BFR - REFORZADAS BASORFIL_ BFR -…" at bounding box center [212, 274] width 393 height 115
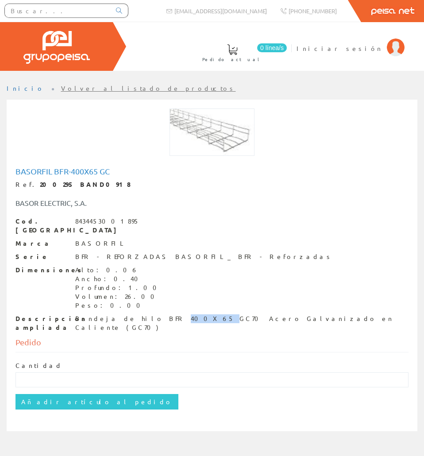
click at [141, 305] on div "Cod. Barras 8434453001895 Marca BASORFIL Serie BFR - REFORZADAS BASORFIL_ BFR -…" at bounding box center [212, 274] width 393 height 115
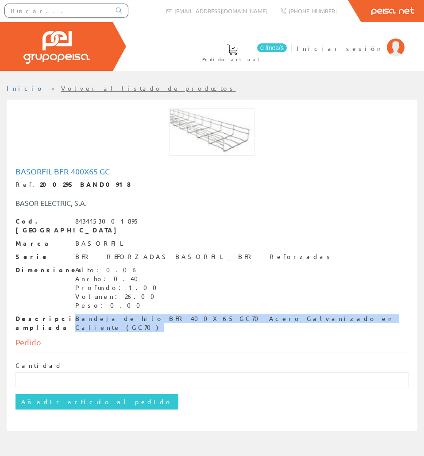
click at [141, 305] on div "Cod. Barras 8434453001895 Marca BASORFIL Serie BFR - REFORZADAS BASORFIL_ BFR -…" at bounding box center [212, 274] width 393 height 115
copy div "Bandeja de hilo BFR 400X65 GC70 Acero Galvanizado en Caliente (GC70)"
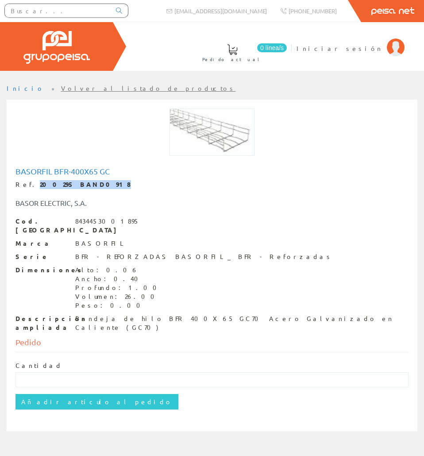
drag, startPoint x: 82, startPoint y: 185, endPoint x: 27, endPoint y: 182, distance: 54.6
click at [27, 183] on div "Ref. 200295 BAND0918" at bounding box center [212, 184] width 393 height 9
copy div "200295 BAND0918"
click at [51, 9] on input "text" at bounding box center [58, 10] width 106 height 13
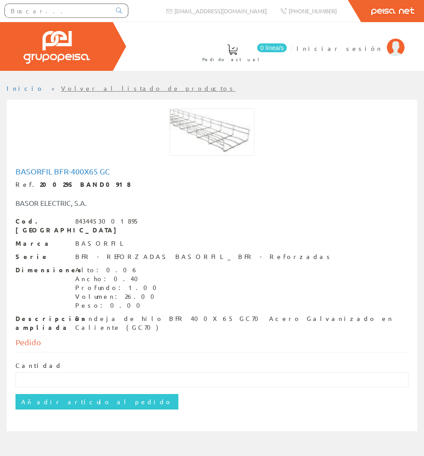
paste input "BAND0568"
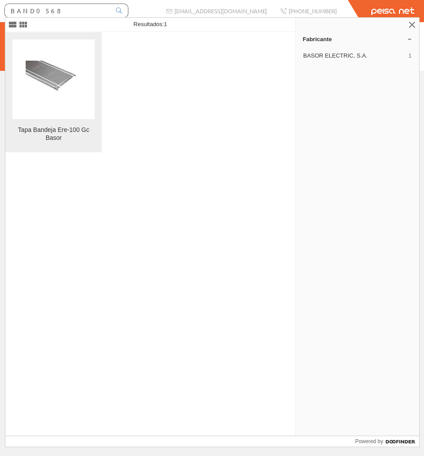
type input "BAND0568"
click at [90, 47] on figure at bounding box center [53, 79] width 82 height 80
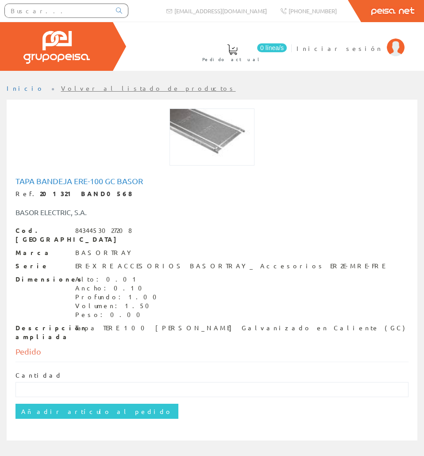
click at [82, 182] on h1 "Tapa Bandeja Ere-100 Gc Basor" at bounding box center [212, 181] width 393 height 9
copy h1 "Tapa Bandeja Ere-100 Gc Basor"
click at [120, 324] on div "Tapa TERE 100 [PERSON_NAME] Galvanizado en Caliente (GC)" at bounding box center [240, 328] width 330 height 9
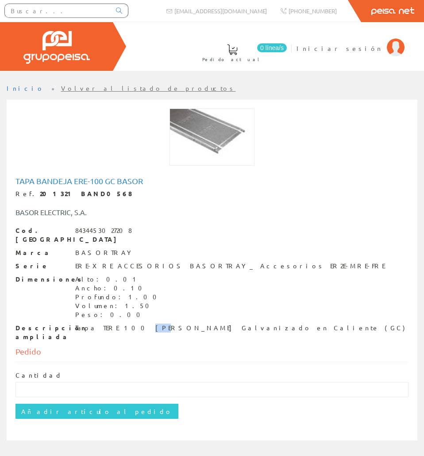
click at [120, 324] on div "Tapa TERE 100 [PERSON_NAME] Galvanizado en Caliente (GC)" at bounding box center [240, 328] width 330 height 9
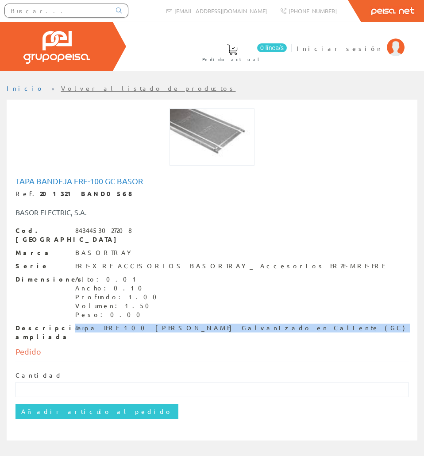
click at [120, 324] on div "Tapa TERE 100 [PERSON_NAME] Galvanizado en Caliente (GC)" at bounding box center [240, 328] width 330 height 9
copy div "Tapa TERE 100 [PERSON_NAME] Galvanizado en Caliente (GC)"
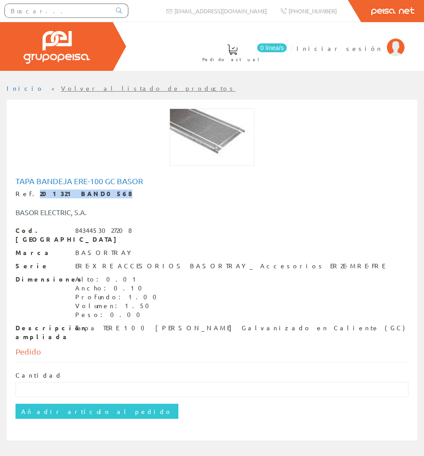
drag, startPoint x: 93, startPoint y: 195, endPoint x: 28, endPoint y: 191, distance: 64.4
click at [28, 191] on div "Ref. 201321 BAND0568" at bounding box center [212, 194] width 393 height 9
copy strong "201321 BAND0568"
click at [82, 8] on input "text" at bounding box center [58, 10] width 106 height 13
paste input "BAND0569"
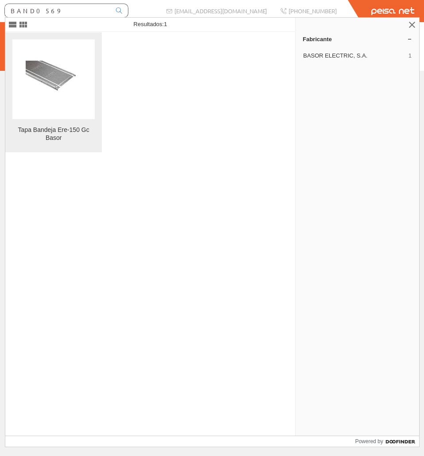
type input "BAND0569"
click at [74, 70] on img at bounding box center [54, 80] width 56 height 38
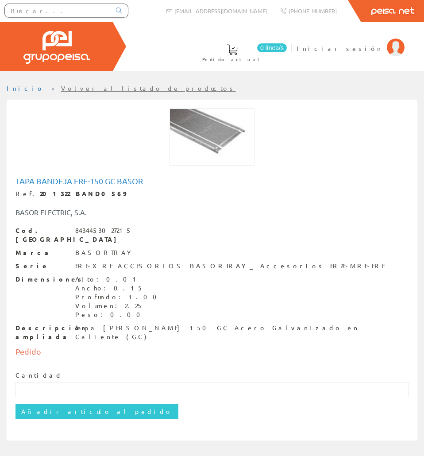
click at [102, 170] on div at bounding box center [212, 142] width 407 height 66
click at [101, 172] on div at bounding box center [212, 142] width 407 height 66
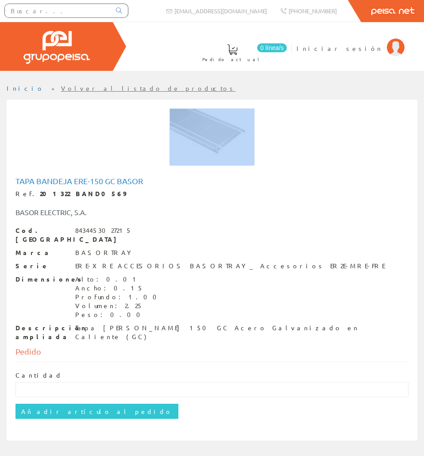
click at [101, 172] on div at bounding box center [212, 142] width 407 height 66
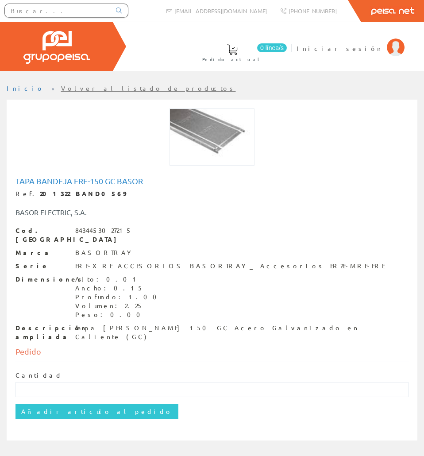
click at [98, 179] on h1 "Tapa Bandeja Ere-150 Gc Basor" at bounding box center [212, 181] width 393 height 9
click at [102, 179] on h1 "Tapa Bandeja Ere-150 Gc Basor" at bounding box center [212, 181] width 393 height 9
click at [102, 180] on h1 "Tapa Bandeja Ere-150 Gc Basor" at bounding box center [212, 181] width 393 height 9
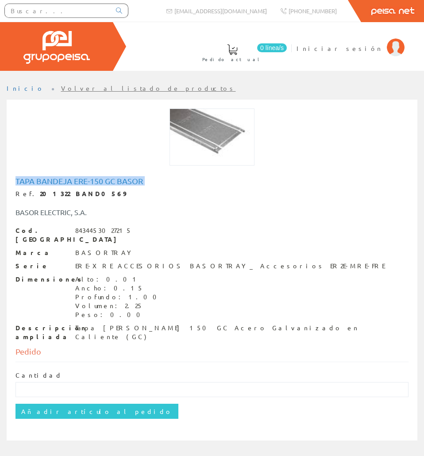
click at [102, 180] on h1 "Tapa Bandeja Ere-150 Gc Basor" at bounding box center [212, 181] width 393 height 9
click at [166, 324] on div "Tapa TERE 150 GC Acero Galvanizado en Caliente (GC)" at bounding box center [242, 333] width 334 height 18
click at [167, 324] on div "Tapa TERE 150 GC Acero Galvanizado en Caliente (GC)" at bounding box center [242, 333] width 334 height 18
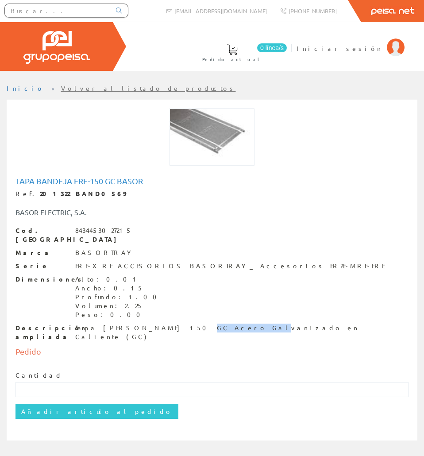
click at [167, 324] on div "Tapa TERE 150 GC Acero Galvanizado en Caliente (GC)" at bounding box center [242, 333] width 334 height 18
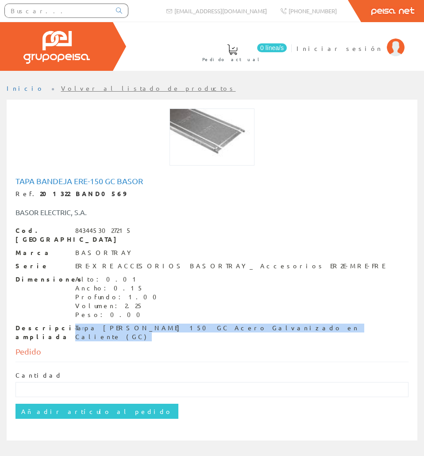
click at [167, 324] on div "Tapa TERE 150 GC Acero Galvanizado en Caliente (GC)" at bounding box center [242, 333] width 334 height 18
copy div "Tapa TERE 150 GC Acero Galvanizado en Caliente (GC)"
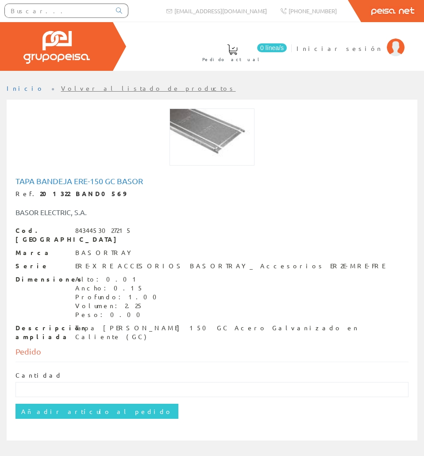
drag, startPoint x: 211, startPoint y: 98, endPoint x: 259, endPoint y: 101, distance: 48.0
click at [213, 98] on ul "Inicio Volver al listado de productos" at bounding box center [212, 92] width 411 height 16
drag, startPoint x: 87, startPoint y: 190, endPoint x: 26, endPoint y: 189, distance: 60.7
click at [26, 189] on div "Tapa Bandeja Ere-150 Gc Basor Ref. 201322 BAND0569 BASOR ELECTRIC, S.A. Cod. Ba…" at bounding box center [212, 259] width 393 height 165
copy div "201322 BAND0569"
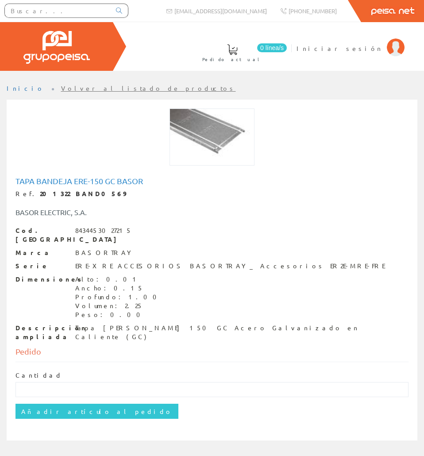
click at [58, 11] on input "text" at bounding box center [58, 10] width 106 height 13
paste input "BAND0570"
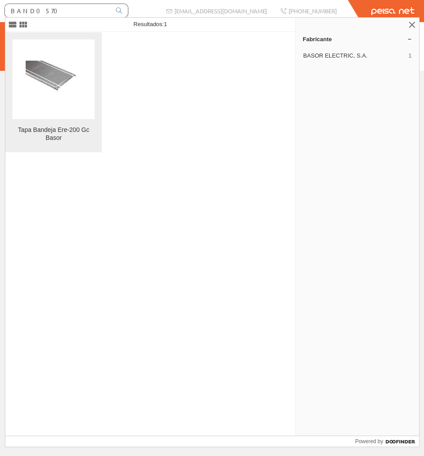
type input "BAND0570"
click at [87, 46] on figure at bounding box center [53, 79] width 82 height 80
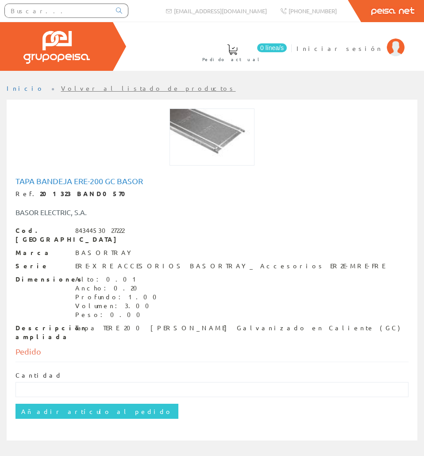
click at [95, 177] on h1 "Tapa Bandeja Ere-200 Gc Basor" at bounding box center [212, 181] width 393 height 9
copy h1 "Tapa Bandeja Ere-200 Gc Basor"
click at [107, 324] on div "Tapa TERE 200 [PERSON_NAME] Galvanizado en Caliente (GC)" at bounding box center [237, 328] width 325 height 9
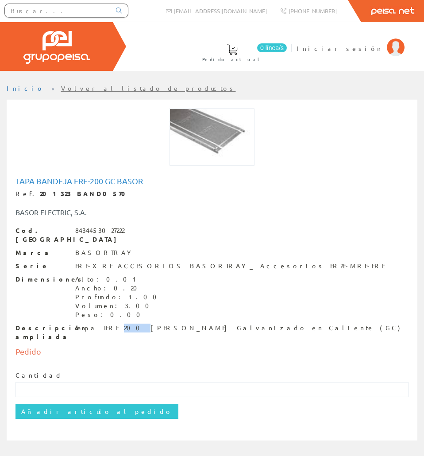
click at [107, 324] on div "Tapa TERE 200 [PERSON_NAME] Galvanizado en Caliente (GC)" at bounding box center [237, 328] width 325 height 9
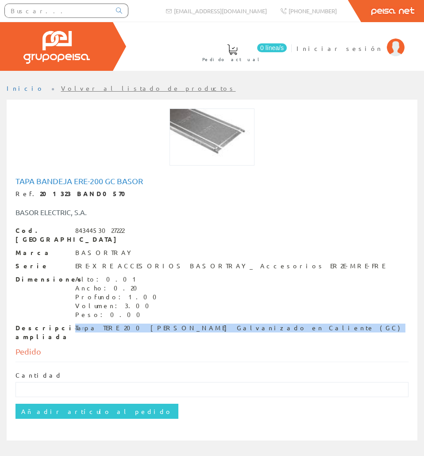
click at [107, 324] on div "Tapa TERE 200 [PERSON_NAME] Galvanizado en Caliente (GC)" at bounding box center [237, 328] width 325 height 9
copy div "Tapa TERE 200 [PERSON_NAME] Galvanizado en Caliente (GC)"
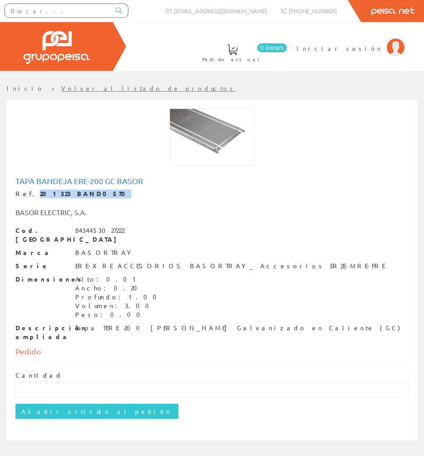
drag, startPoint x: 83, startPoint y: 191, endPoint x: 27, endPoint y: 192, distance: 55.4
click at [27, 192] on div "Ref. 201323 BAND0570" at bounding box center [212, 194] width 393 height 9
copy strong "201323 BAND0570"
click at [70, 13] on input "text" at bounding box center [58, 10] width 106 height 13
paste input "A0000664"
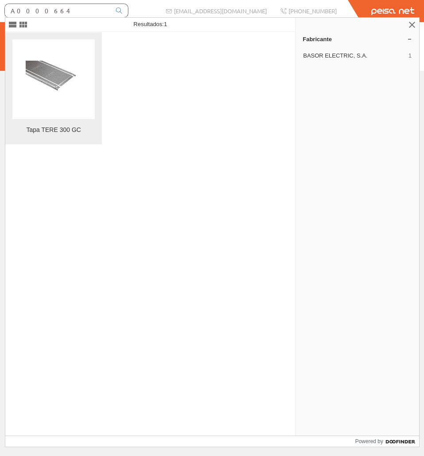
type input "A0000664"
click at [62, 44] on figure at bounding box center [53, 79] width 82 height 80
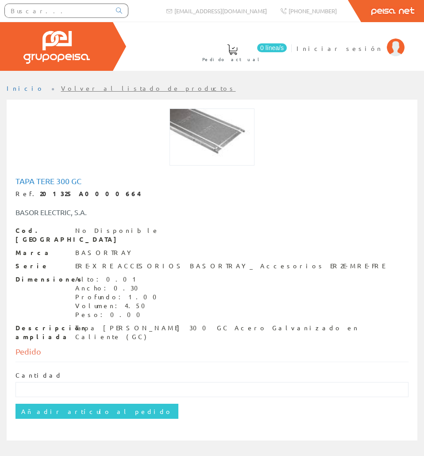
click at [62, 180] on h1 "Tapa TERE 300 GC" at bounding box center [212, 181] width 393 height 9
copy h1 "Tapa TERE 300 GC"
click at [156, 324] on div "Tapa TERE 300 GC Acero Galvanizado en Caliente (GC)" at bounding box center [242, 333] width 334 height 18
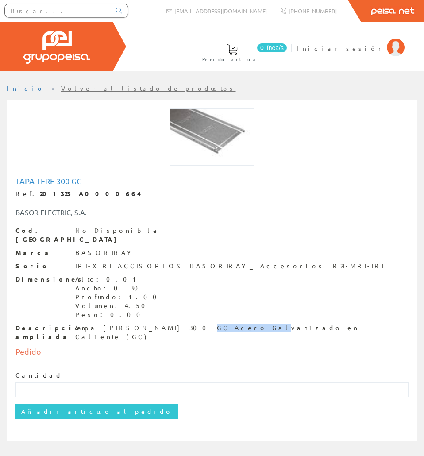
click at [156, 324] on div "Tapa TERE 300 GC Acero Galvanizado en Caliente (GC)" at bounding box center [242, 333] width 334 height 18
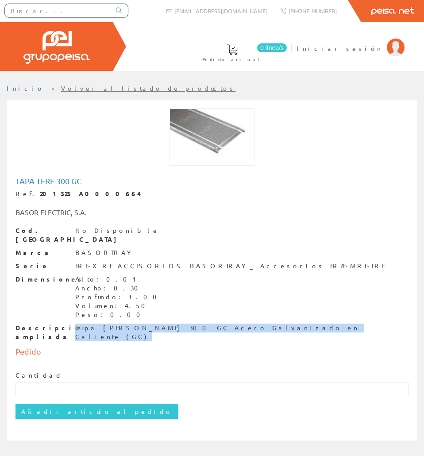
click at [156, 324] on div "Tapa TERE 300 GC Acero Galvanizado en Caliente (GC)" at bounding box center [242, 333] width 334 height 18
copy div "Tapa TERE 300 GC Acero Galvanizado en Caliente (GC)"
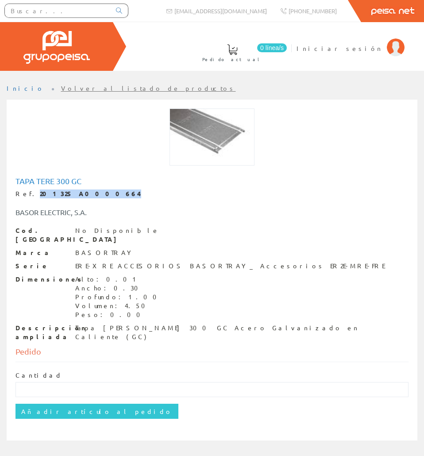
drag, startPoint x: 74, startPoint y: 195, endPoint x: 29, endPoint y: 188, distance: 45.7
click at [29, 188] on div "Tapa TERE 300 GC Ref. 201325 A0000664 BASOR ELECTRIC, S.A. Cod. Barras No Dispo…" at bounding box center [212, 259] width 393 height 165
copy strong "201325 A0000664"
click at [81, 7] on input "text" at bounding box center [58, 10] width 106 height 13
paste input "A0002120"
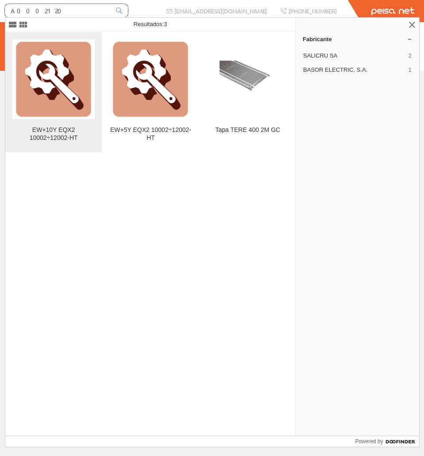
type input "A0002120"
click at [61, 86] on img at bounding box center [54, 79] width 80 height 80
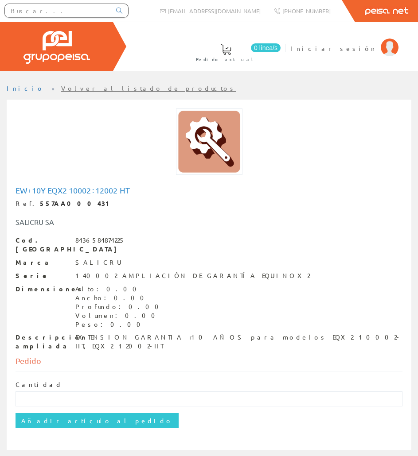
click at [63, 8] on input "text" at bounding box center [58, 10] width 106 height 13
paste input "A0002120"
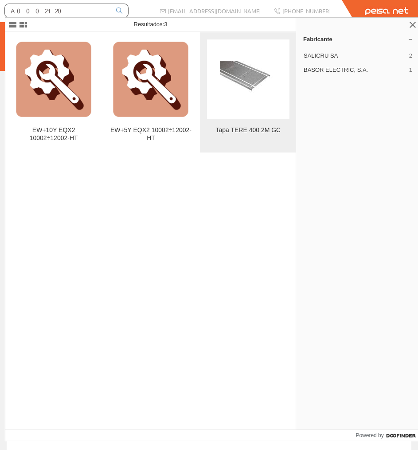
type input "A0002120"
click at [229, 74] on img at bounding box center [248, 80] width 56 height 38
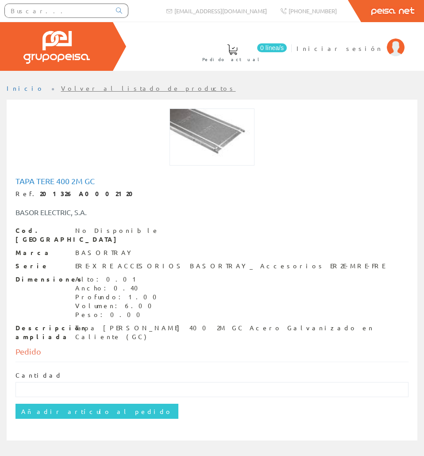
click at [72, 173] on div at bounding box center [212, 142] width 407 height 66
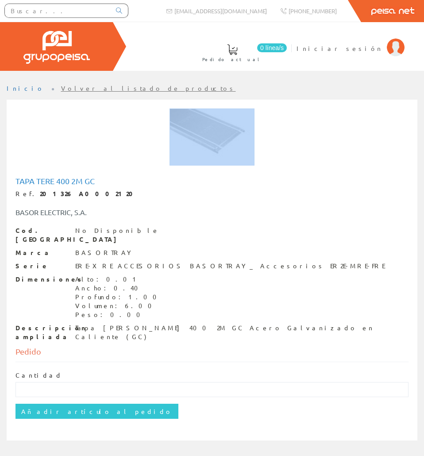
click at [72, 173] on div at bounding box center [212, 142] width 407 height 66
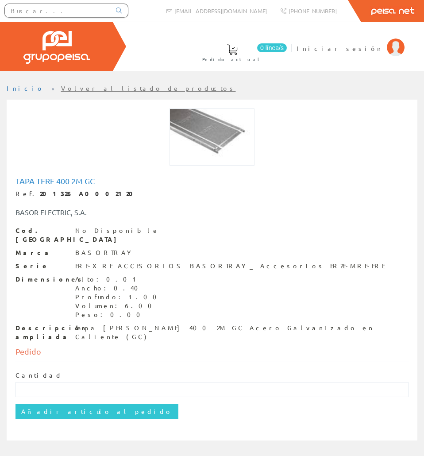
click at [70, 177] on h1 "Tapa TERE 400 2M GC" at bounding box center [212, 181] width 393 height 9
click at [70, 178] on h1 "Tapa TERE 400 2M GC" at bounding box center [212, 181] width 393 height 9
copy h1 "Tapa TERE 400 2M GC"
click at [127, 324] on div "Tapa [PERSON_NAME] 400 2M GC Acero Galvanizado en Caliente (GC)" at bounding box center [242, 333] width 334 height 18
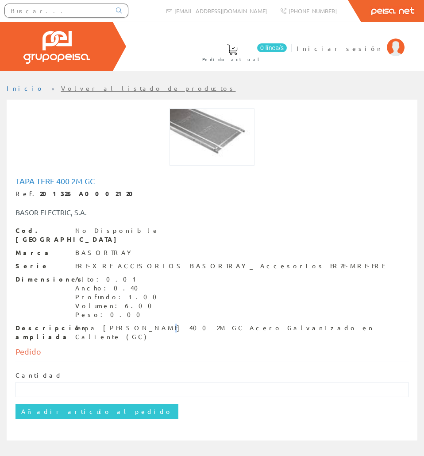
click at [127, 324] on div "Tapa TERE 400 2M GC Acero Galvanizado en Caliente (GC)" at bounding box center [242, 333] width 334 height 18
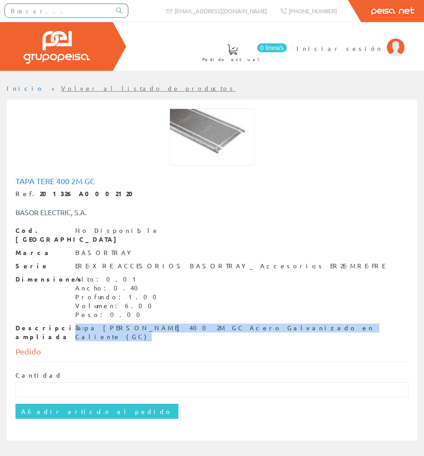
click at [128, 324] on div "Tapa TERE 400 2M GC Acero Galvanizado en Caliente (GC)" at bounding box center [242, 333] width 334 height 18
copy div "Tapa TERE 400 2M GC Acero Galvanizado en Caliente (GC)"
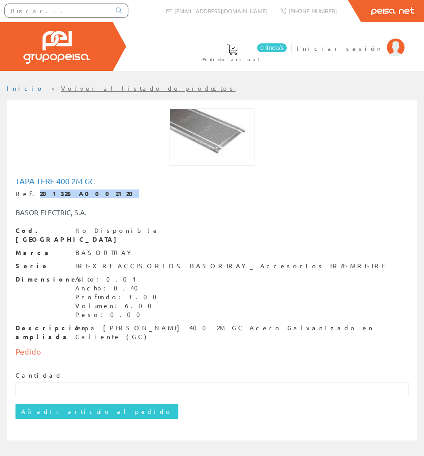
drag, startPoint x: 82, startPoint y: 192, endPoint x: 28, endPoint y: 187, distance: 54.8
click at [28, 187] on div "Tapa TERE 400 2M GC Ref. 201326 A0002120 BASOR ELECTRIC, S.A. Cod. Barras No Di…" at bounding box center [212, 259] width 393 height 165
copy strong "201326 A0002120"
click at [417, 175] on div "Tapa TERE 400 2M GC Ref. 201326 A0002120 BASOR ELECTRIC, S.A. Cod. Barras No Di…" at bounding box center [212, 270] width 411 height 341
click at [73, 3] on div at bounding box center [66, 12] width 133 height 24
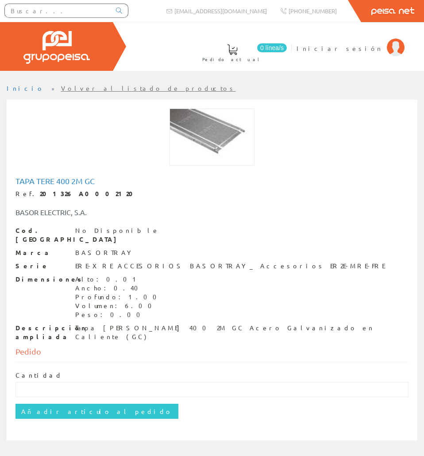
click at [75, 12] on input "text" at bounding box center [58, 10] width 106 height 13
paste input "A0002124"
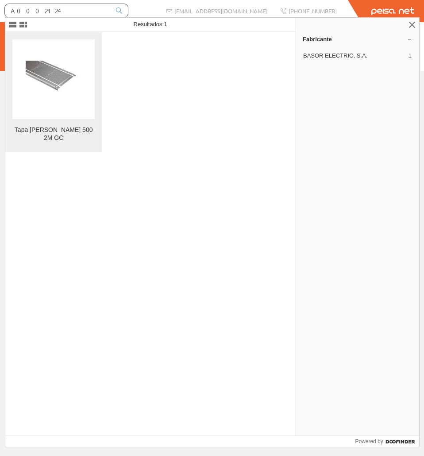
type input "A0002124"
click at [68, 47] on figure at bounding box center [53, 79] width 82 height 80
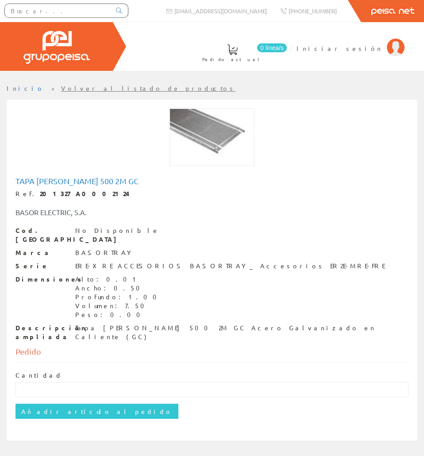
click at [69, 175] on div "Tapa TERE 500 2M GC Ref. 201327 A0002124 BASOR ELECTRIC, S.A. Cod. Barras No Di…" at bounding box center [212, 260] width 407 height 171
copy h1 "Tapa TERE 500 2M GC"
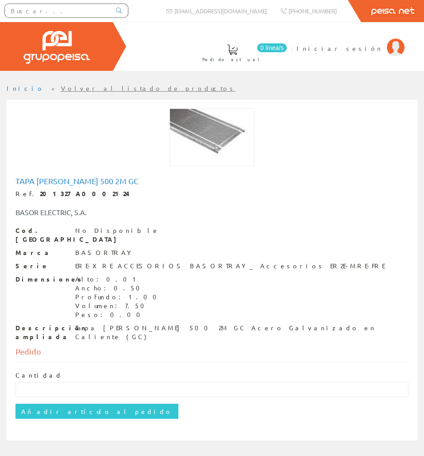
click at [424, 165] on div "Tapa TERE 500 2M GC Ref. 201327 A0002124 BASOR ELECTRIC, S.A. Cod. Barras No Di…" at bounding box center [212, 270] width 424 height 341
click at [122, 324] on div "Tapa TERE 500 2M GC Acero Galvanizado en Caliente (GC)" at bounding box center [242, 333] width 334 height 18
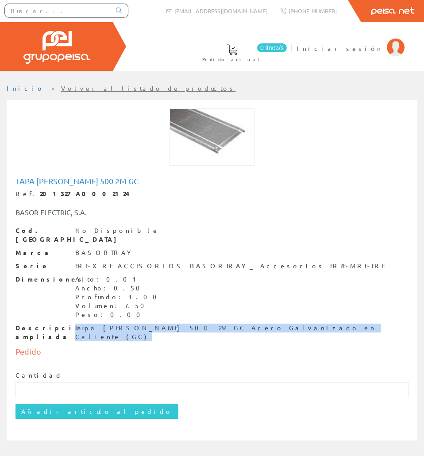
click at [122, 324] on div "Tapa TERE 500 2M GC Acero Galvanizado en Caliente (GC)" at bounding box center [242, 333] width 334 height 18
copy div "Tapa TERE 500 2M GC Acero Galvanizado en Caliente (GC)"
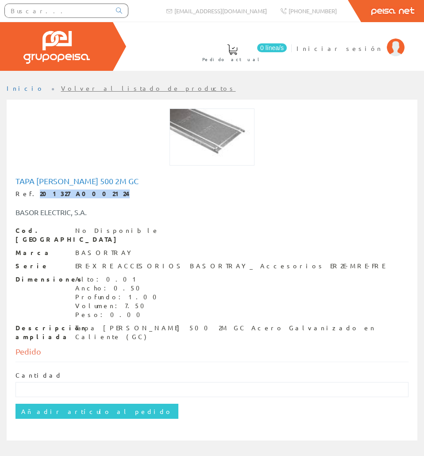
drag, startPoint x: 81, startPoint y: 192, endPoint x: 28, endPoint y: 187, distance: 53.0
click at [28, 187] on div "Tapa TERE 500 2M GC Ref. 201327 A0002124 BASOR ELECTRIC, S.A. Cod. Barras No Di…" at bounding box center [212, 259] width 393 height 165
copy strong "201327 A0002124"
click at [51, 8] on input "text" at bounding box center [58, 10] width 106 height 13
paste input "BAND0084"
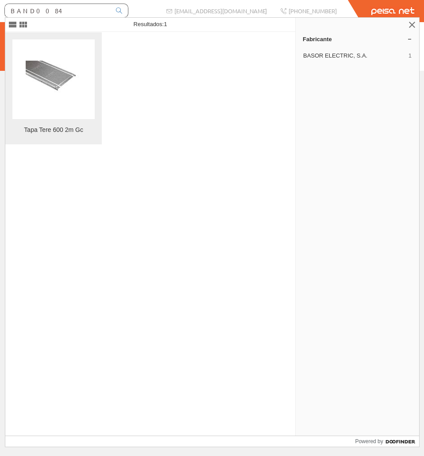
type input "BAND0084"
click at [57, 68] on img at bounding box center [54, 80] width 56 height 38
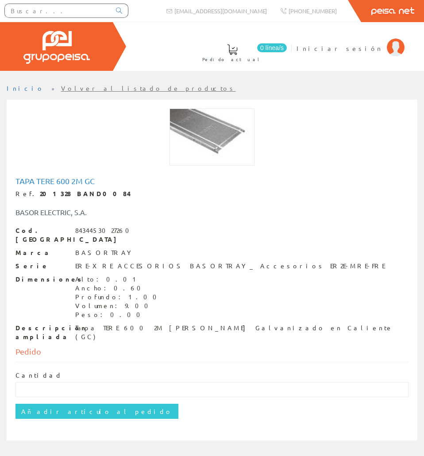
click at [50, 184] on h1 "Tapa Tere 600 2m Gc" at bounding box center [212, 181] width 393 height 9
copy h1 "Tapa Tere 600 2m Gc"
click at [98, 324] on div "Tapa TERE 600 2M [PERSON_NAME] Galvanizado en Caliente (GC)" at bounding box center [242, 333] width 334 height 18
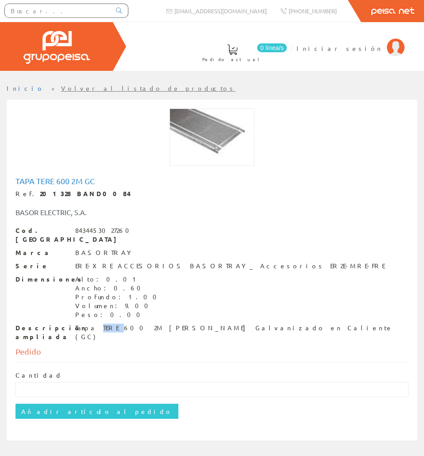
click at [98, 324] on div "Tapa TERE 600 2M [PERSON_NAME] Galvanizado en Caliente (GC)" at bounding box center [242, 333] width 334 height 18
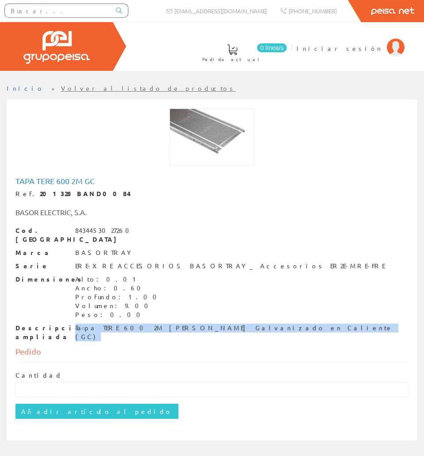
click at [98, 324] on div "Tapa TERE 600 2M [PERSON_NAME] Galvanizado en Caliente (GC)" at bounding box center [242, 333] width 334 height 18
copy div "Tapa TERE 600 2M [PERSON_NAME] Galvanizado en Caliente (GC)"
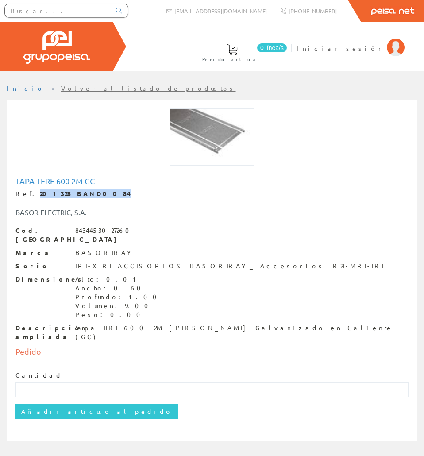
drag, startPoint x: 83, startPoint y: 197, endPoint x: 29, endPoint y: 193, distance: 54.2
click at [29, 193] on div "Ref. 201328 BAND0084" at bounding box center [212, 194] width 393 height 9
click at [40, 193] on strong "201328 BAND0084" at bounding box center [85, 194] width 91 height 8
drag, startPoint x: 27, startPoint y: 195, endPoint x: 84, endPoint y: 198, distance: 56.8
click at [84, 198] on div "Ref. 201328 BAND0084" at bounding box center [212, 194] width 393 height 9
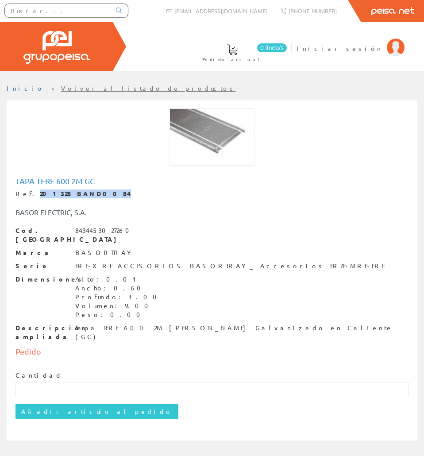
copy strong "201328 BAND0084"
